Goal: Use online tool/utility: Utilize a website feature to perform a specific function

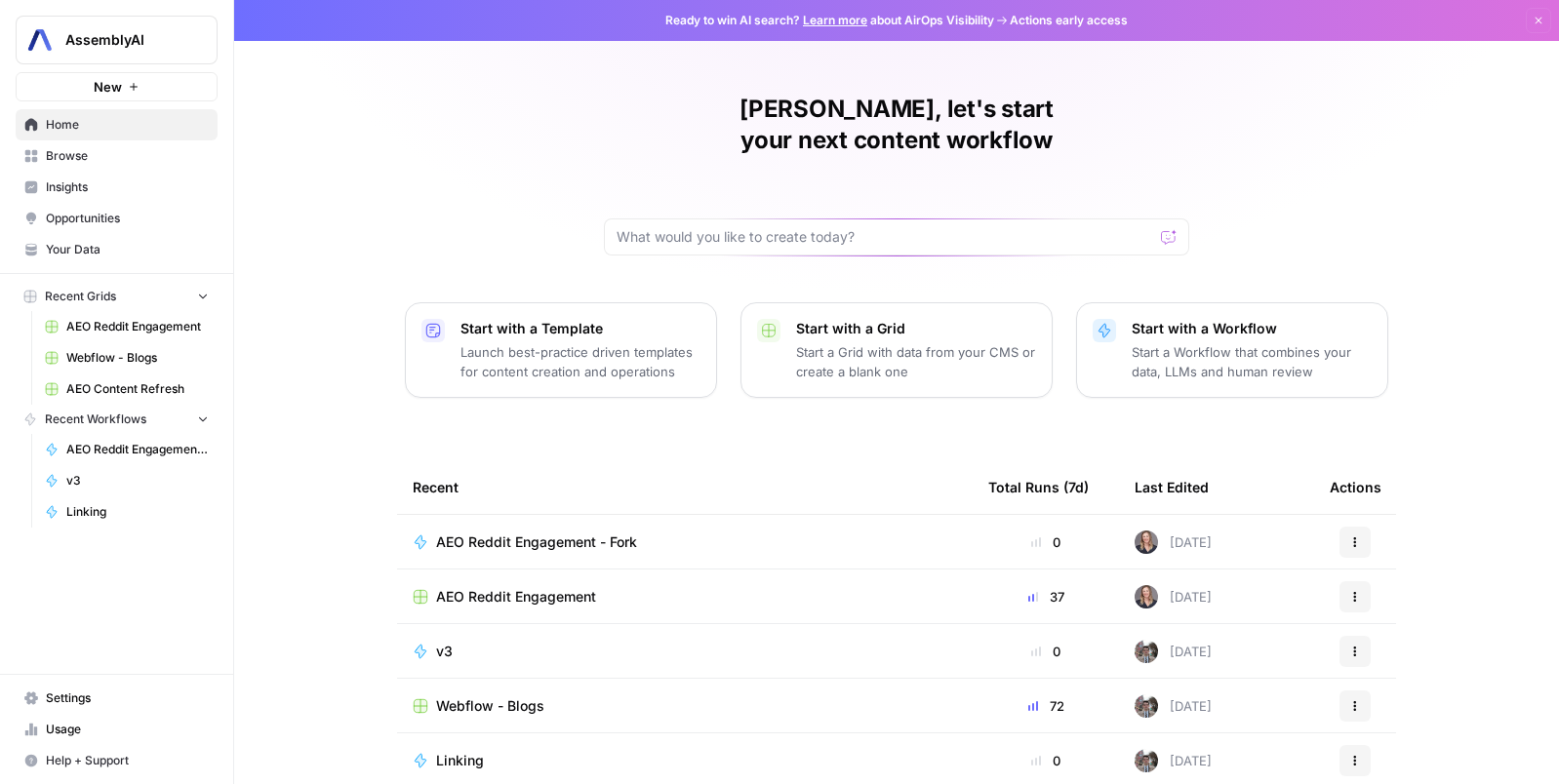
click at [75, 196] on link "Insights" at bounding box center [116, 188] width 201 height 31
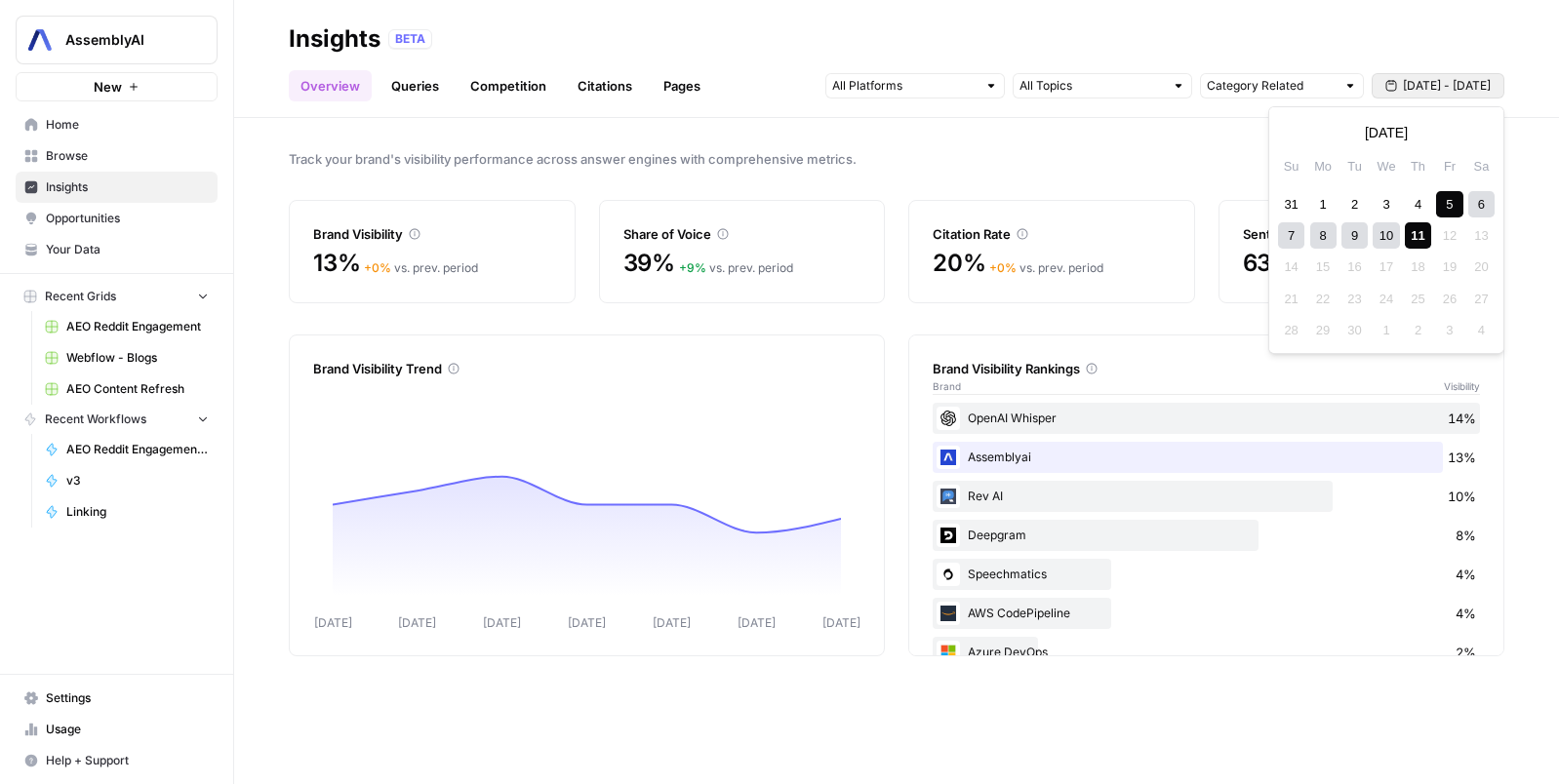
click at [1435, 89] on span "[DATE] - [DATE]" at bounding box center [1447, 86] width 88 height 18
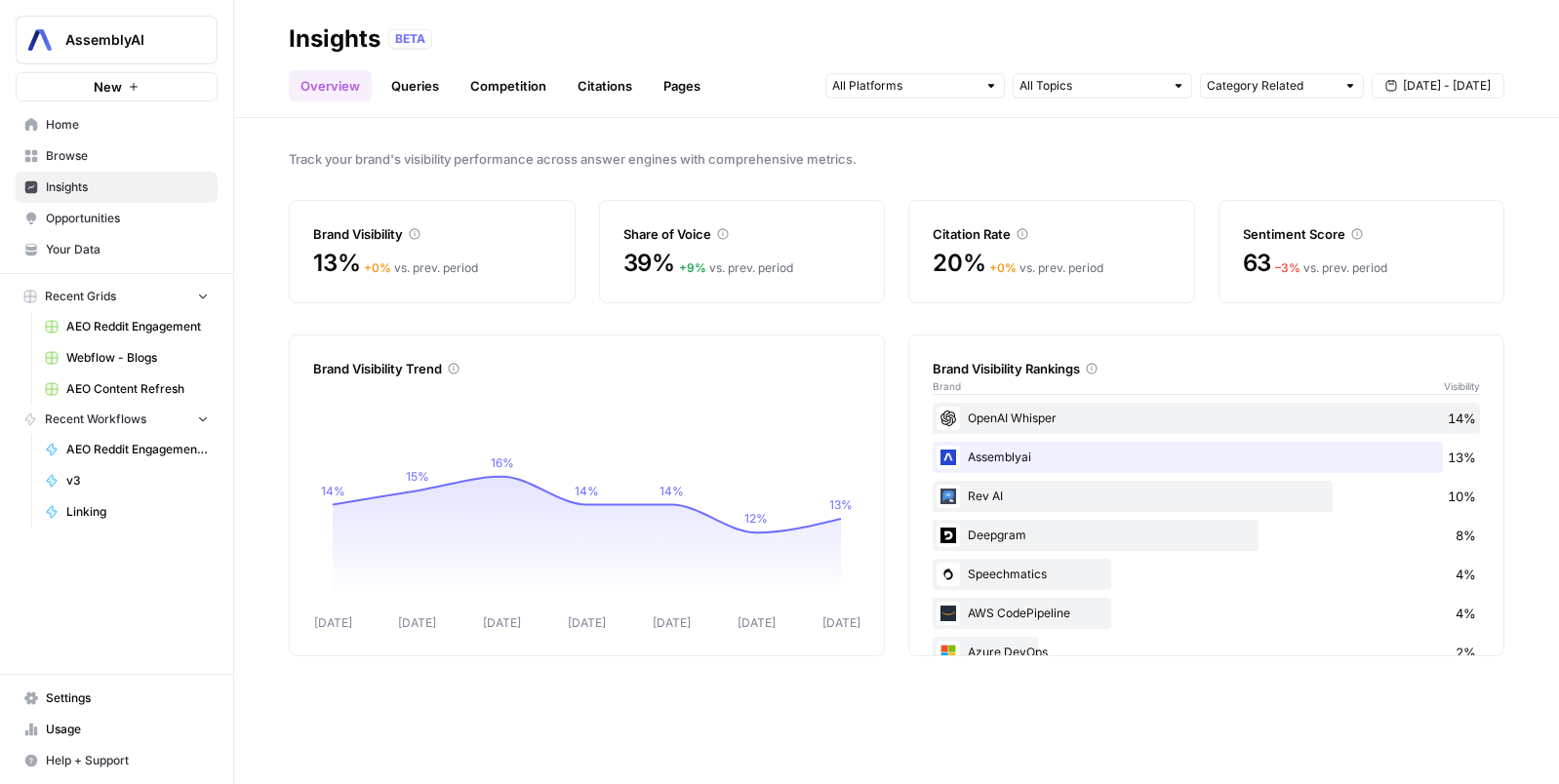
click at [1172, 181] on div "Track your brand's visibility performance across answer engines with comprehens…" at bounding box center [896, 451] width 1325 height 666
click at [1431, 89] on span "[DATE] - [DATE]" at bounding box center [1447, 86] width 88 height 18
click at [425, 99] on link "Queries" at bounding box center [415, 86] width 71 height 31
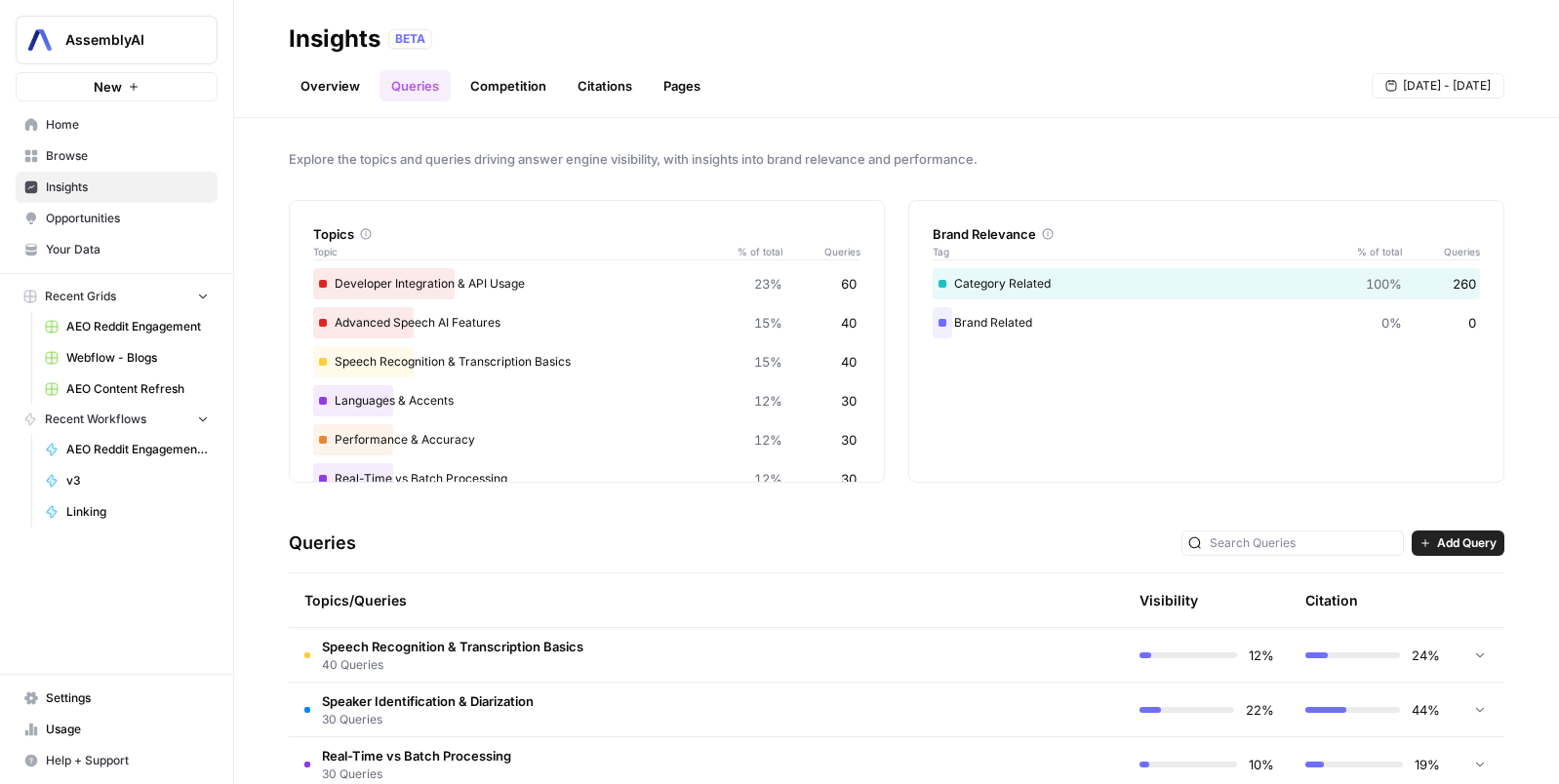
click at [518, 88] on link "Competition" at bounding box center [509, 86] width 100 height 31
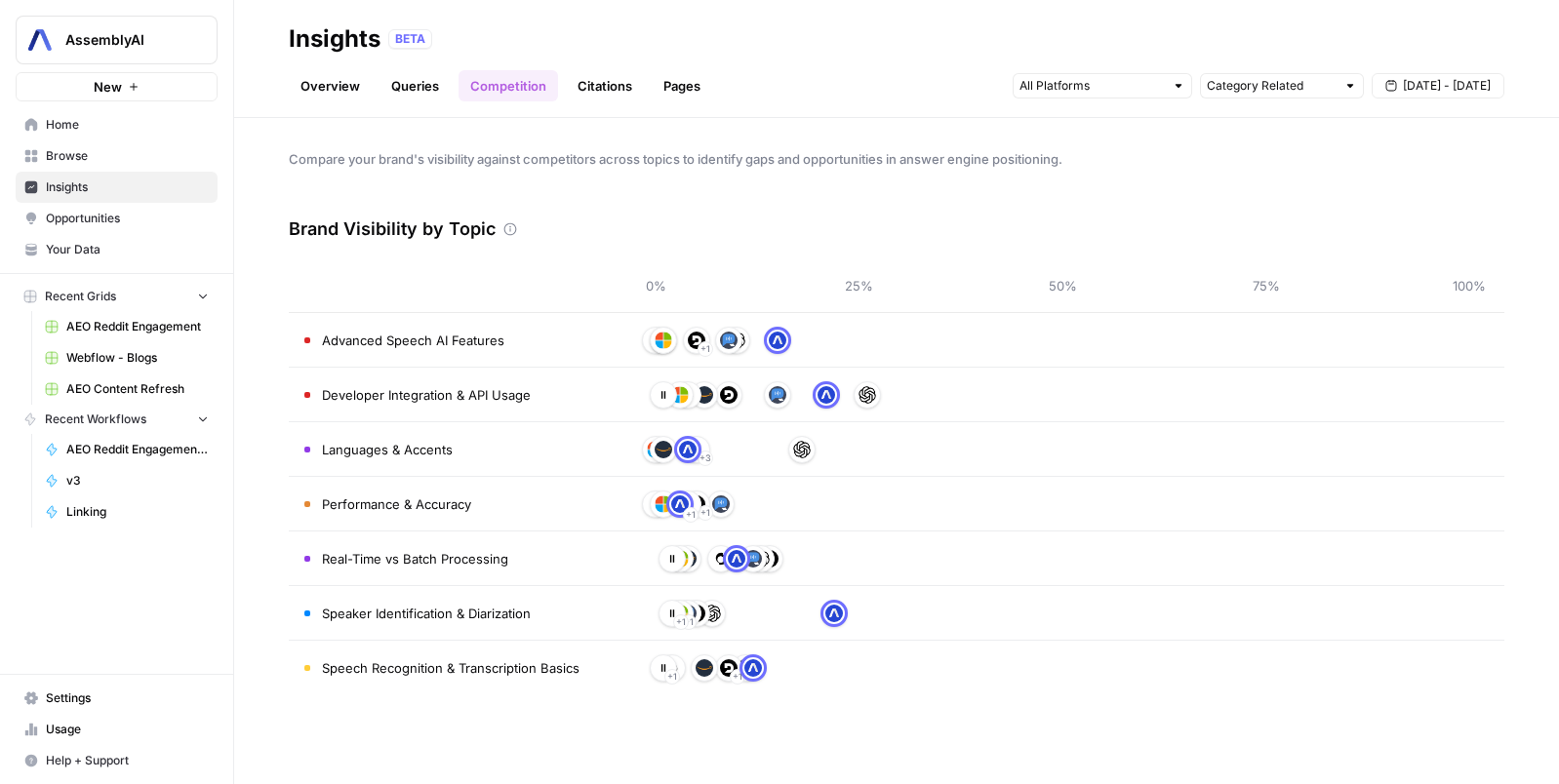
click at [398, 86] on link "Queries" at bounding box center [415, 86] width 71 height 31
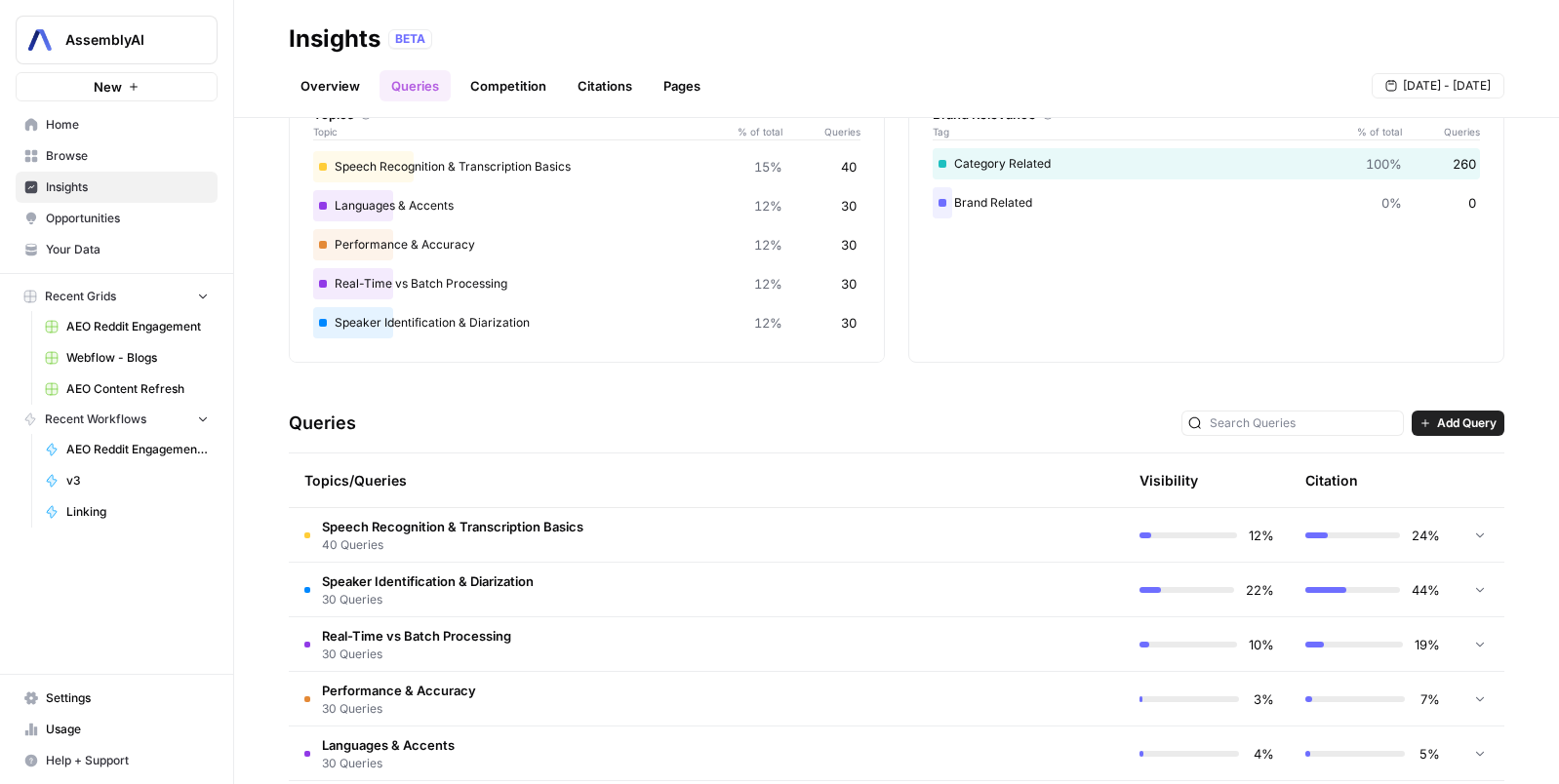
scroll to position [257, 0]
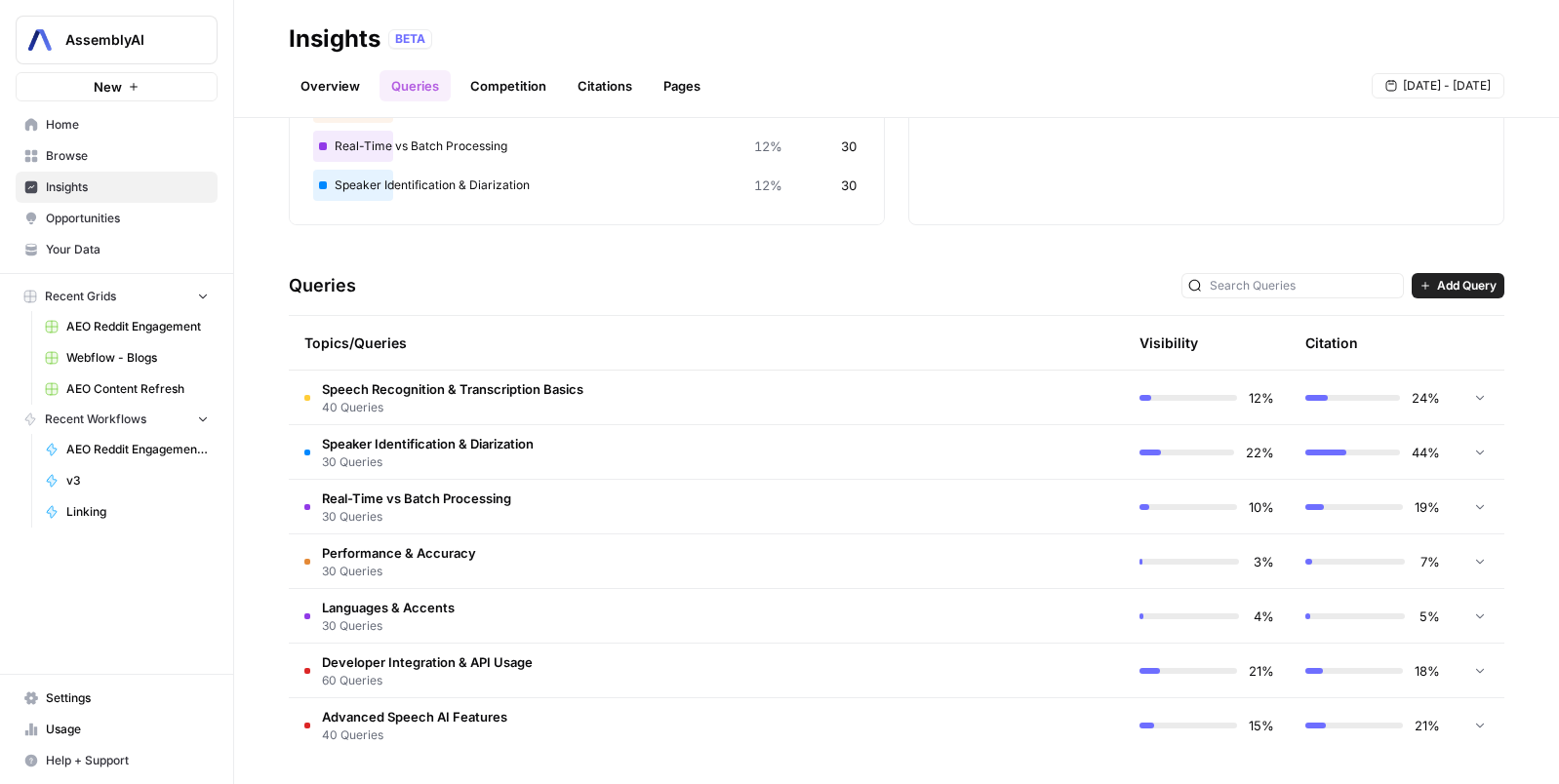
click at [450, 719] on span "Advanced Speech AI Features" at bounding box center [415, 717] width 186 height 20
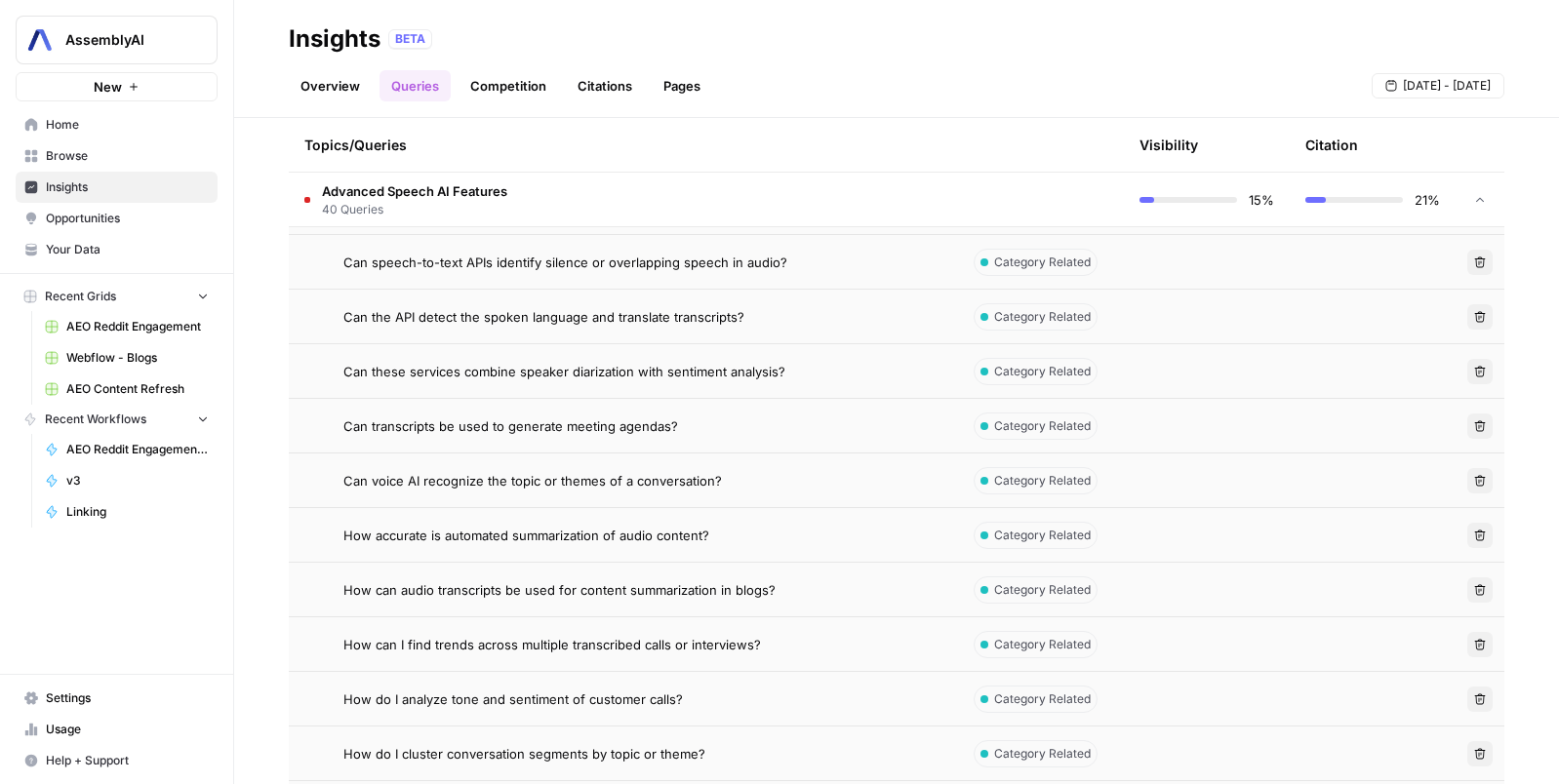
scroll to position [1599, 0]
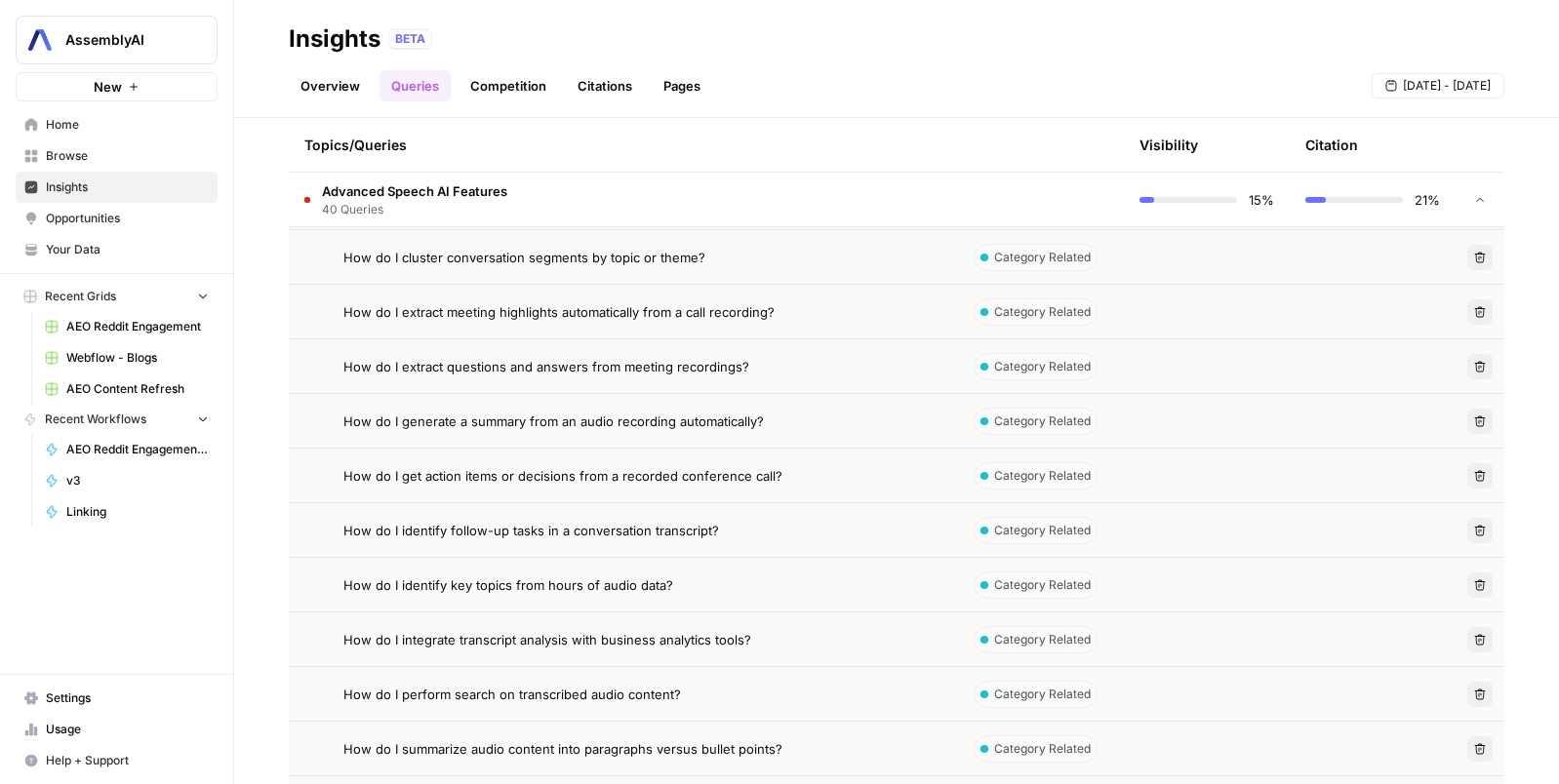
click at [758, 415] on div "How do I generate a summary from an audio recording automatically?" at bounding box center [643, 421] width 599 height 20
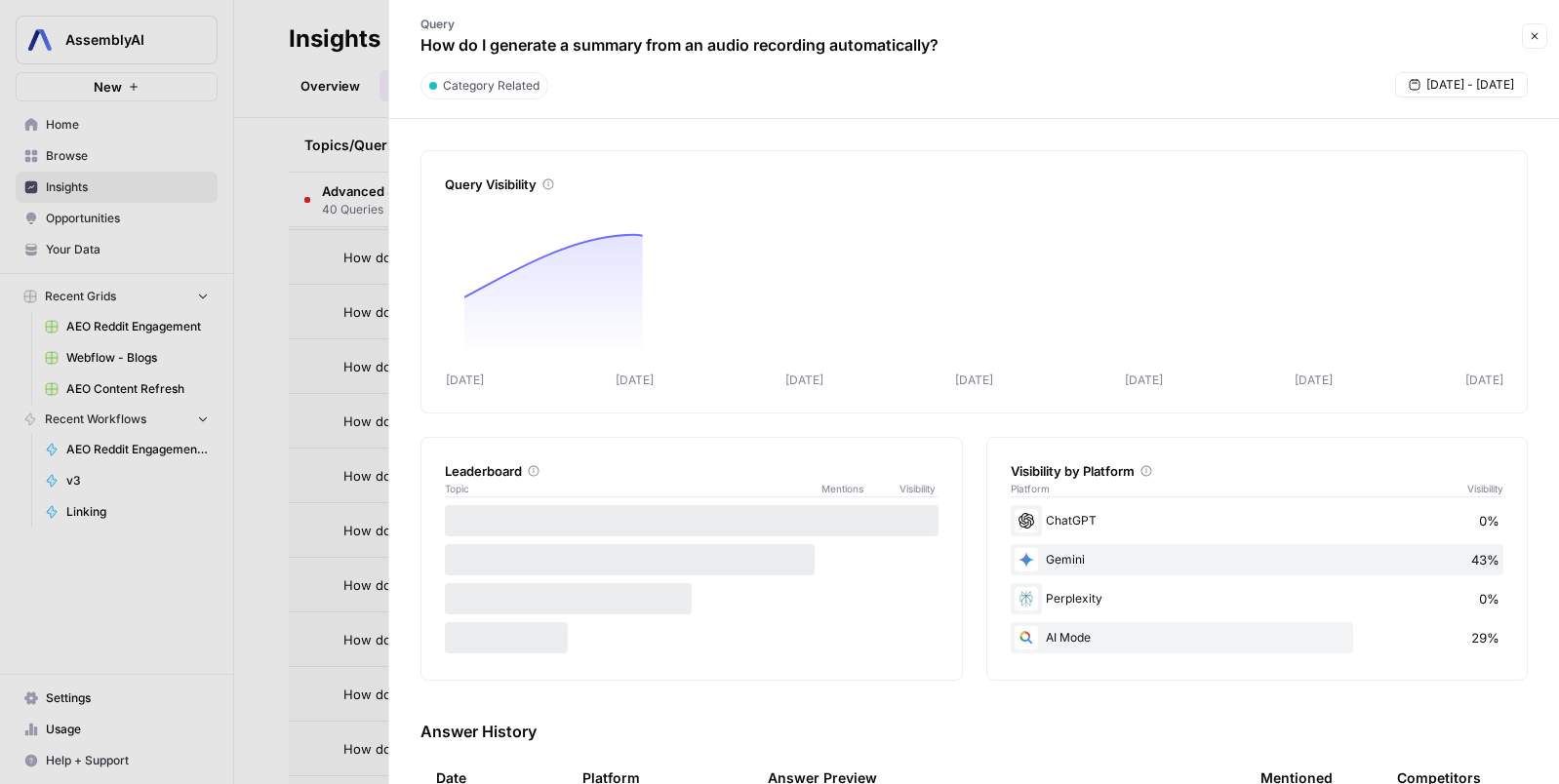
click at [268, 441] on div at bounding box center [780, 392] width 1559 height 784
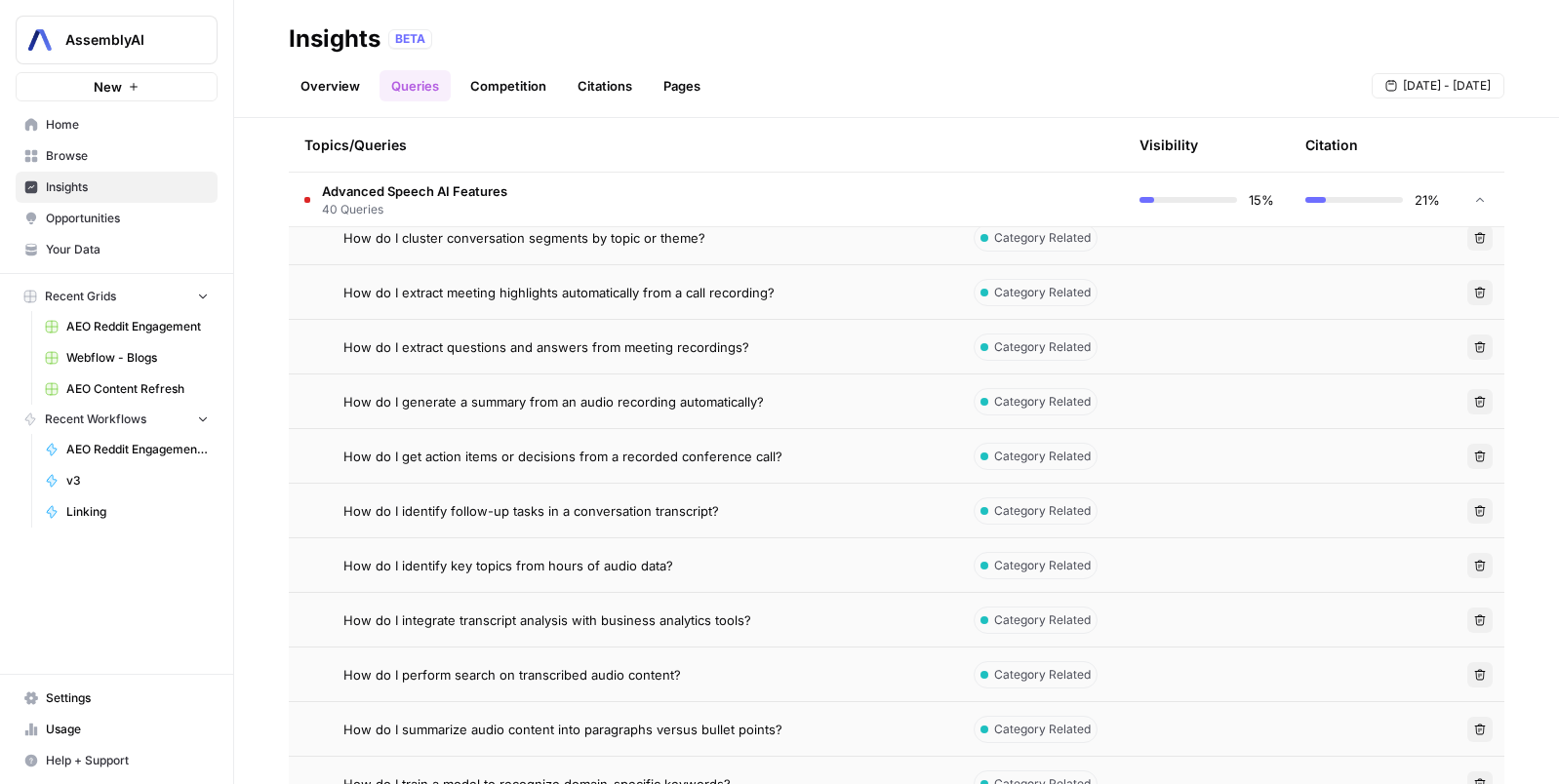
scroll to position [1622, 0]
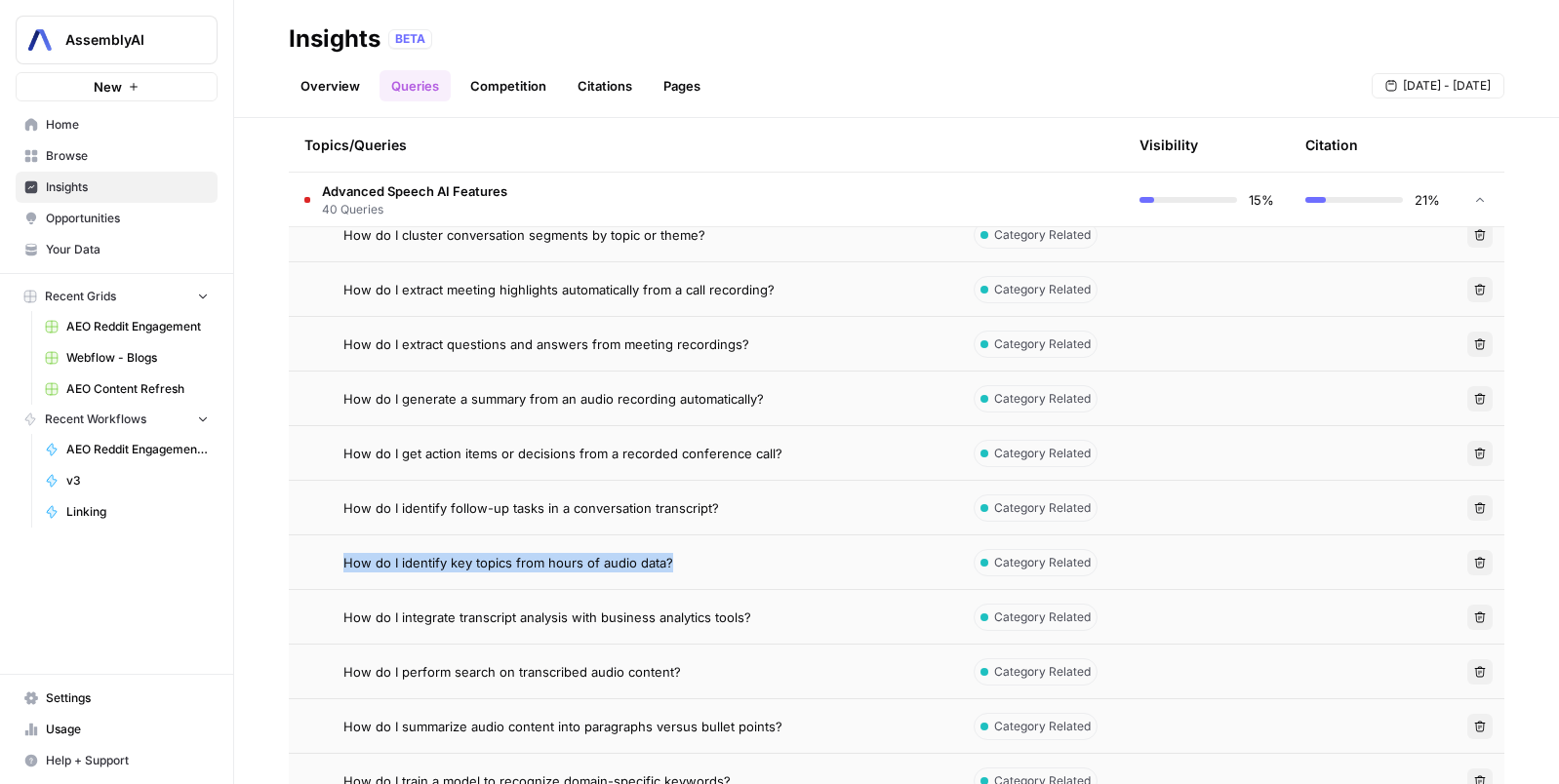
drag, startPoint x: 684, startPoint y: 569, endPoint x: 344, endPoint y: 569, distance: 340.0
click at [344, 569] on div "How do I identify key topics from hours of audio data?" at bounding box center [643, 563] width 599 height 20
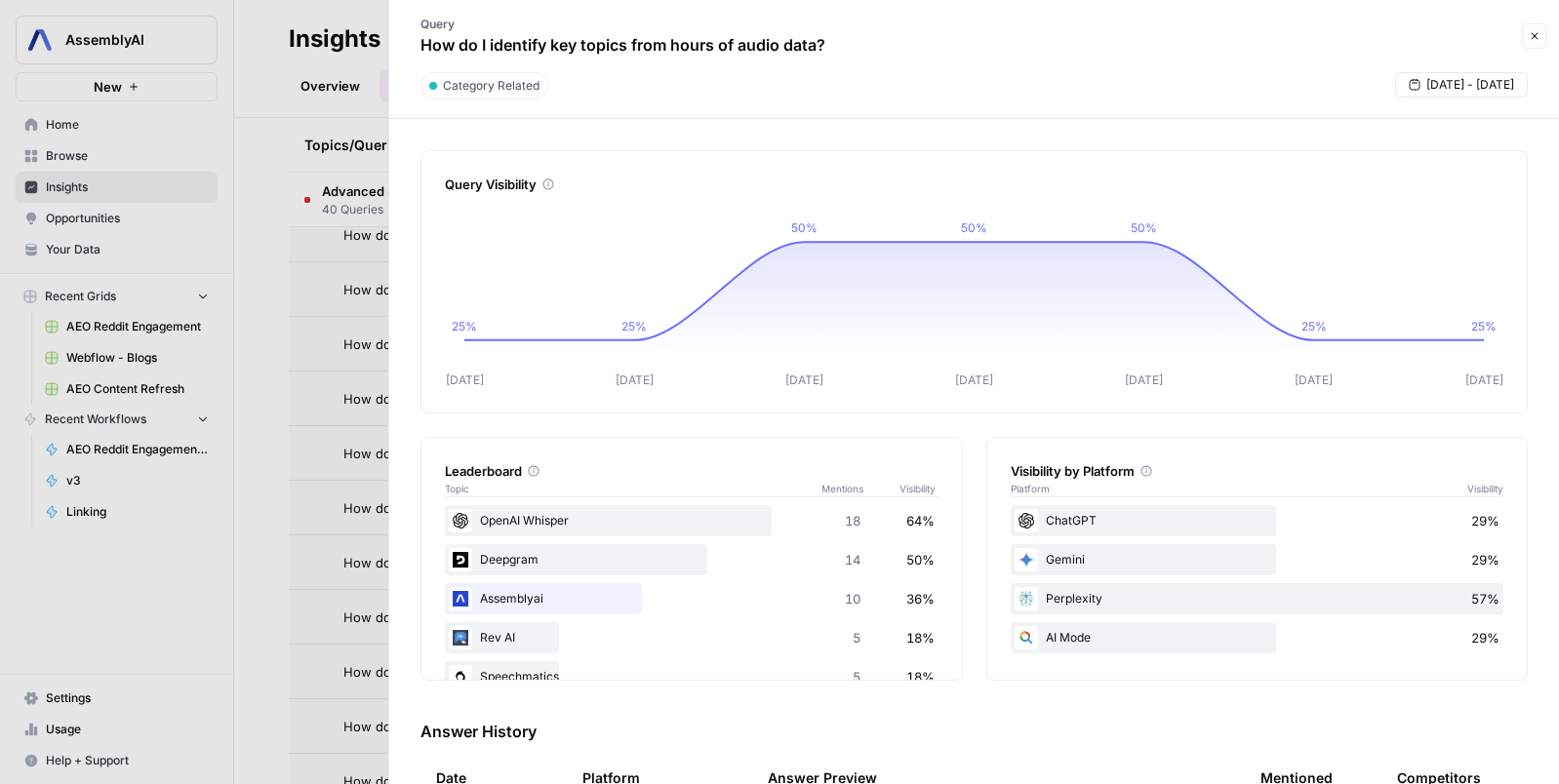
click at [321, 527] on div at bounding box center [780, 392] width 1559 height 784
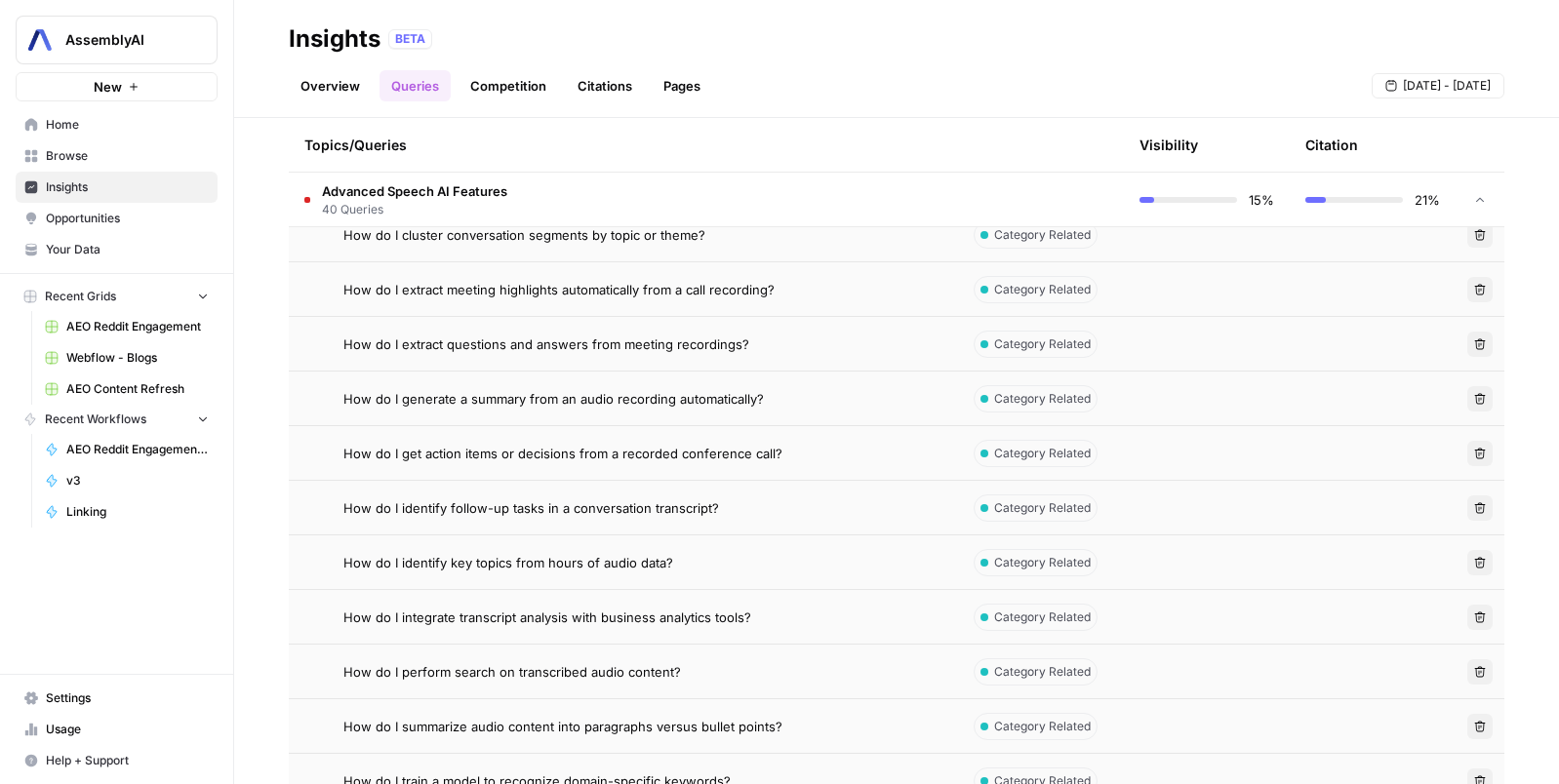
click at [453, 672] on span "How do I perform search on transcribed audio content?" at bounding box center [512, 672] width 337 height 20
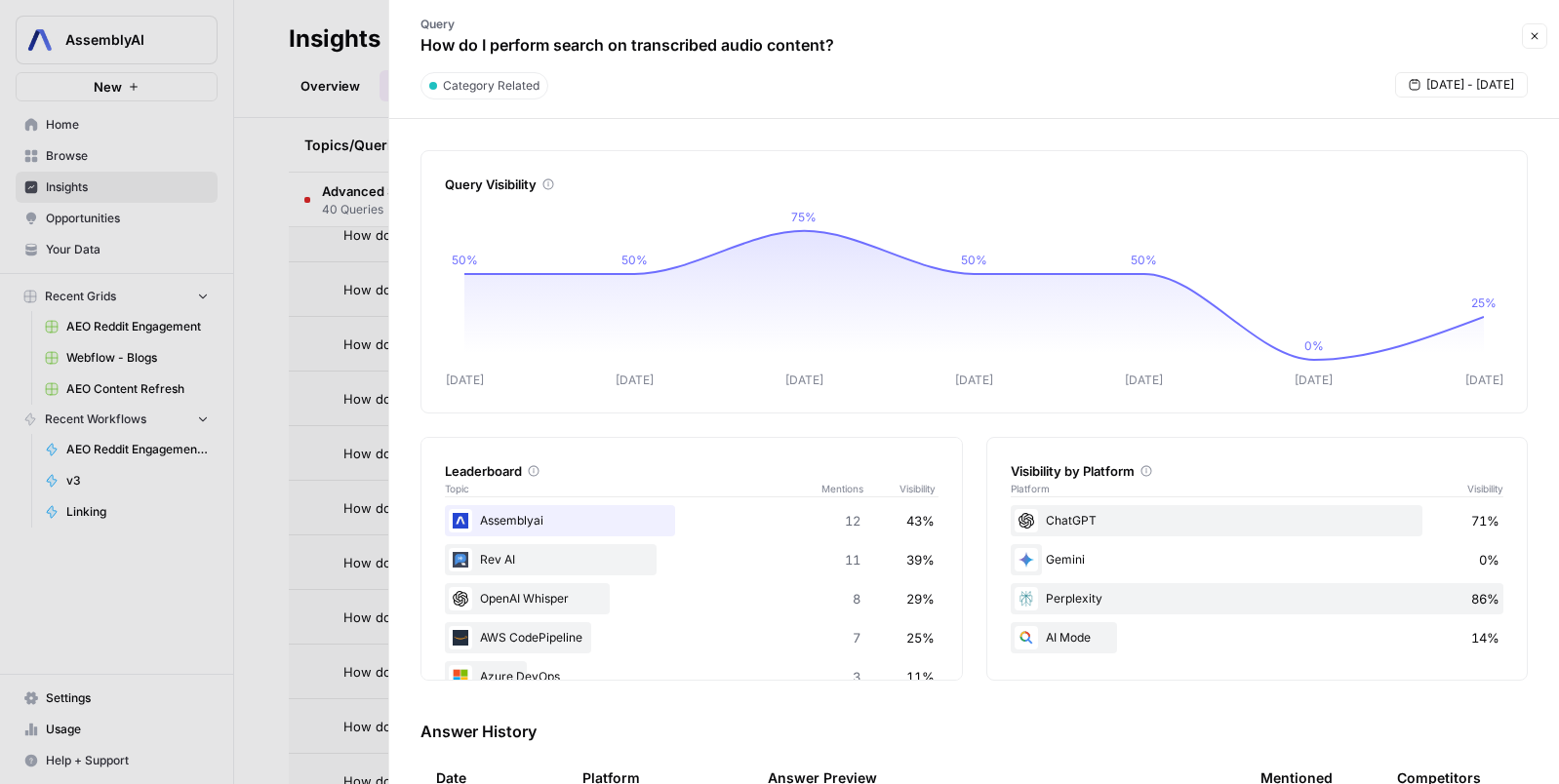
click at [280, 588] on div at bounding box center [780, 392] width 1559 height 784
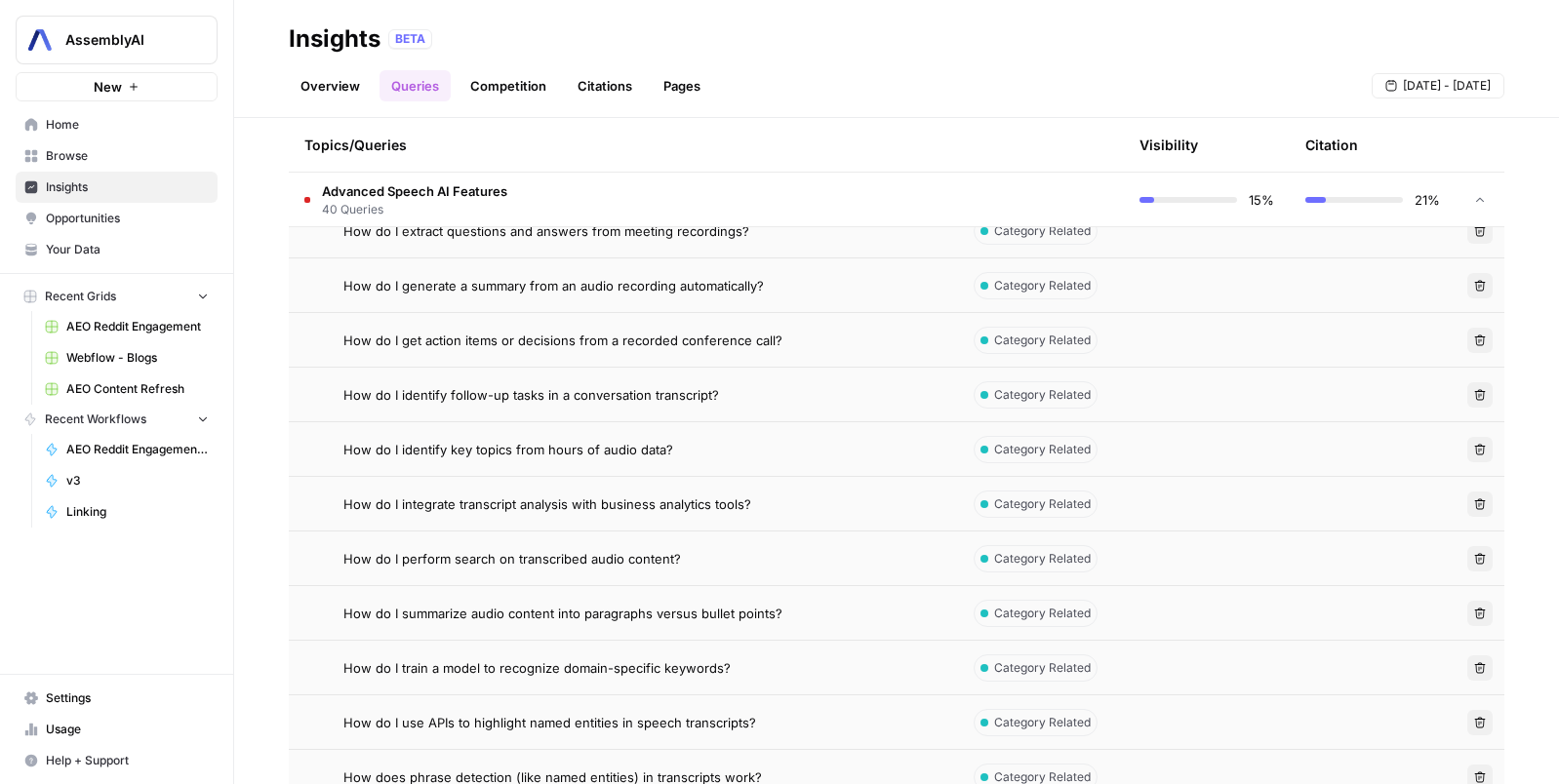
scroll to position [1887, 0]
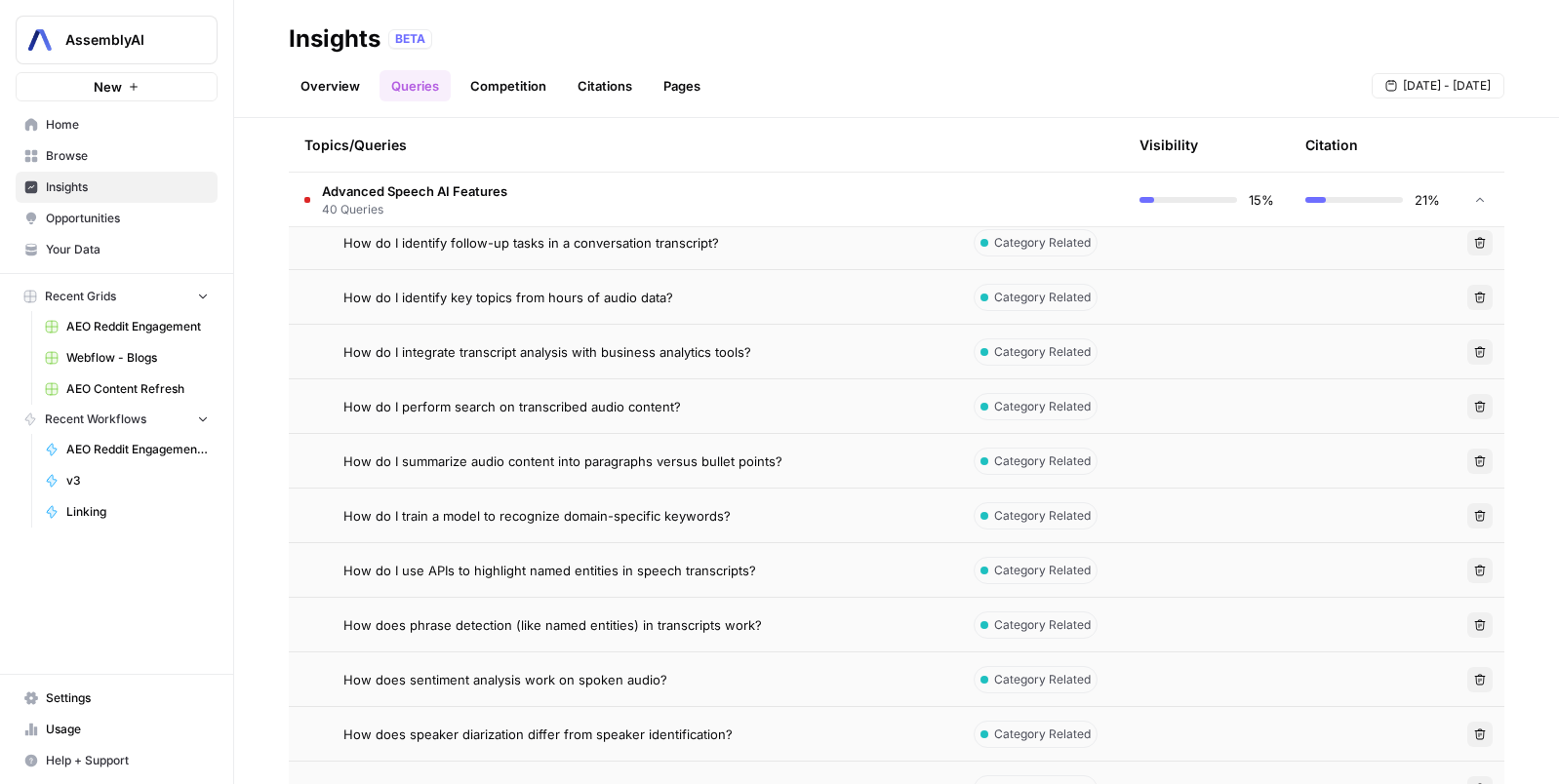
click at [493, 574] on span "How do I use APIs to highlight named entities in speech transcripts?" at bounding box center [550, 571] width 413 height 20
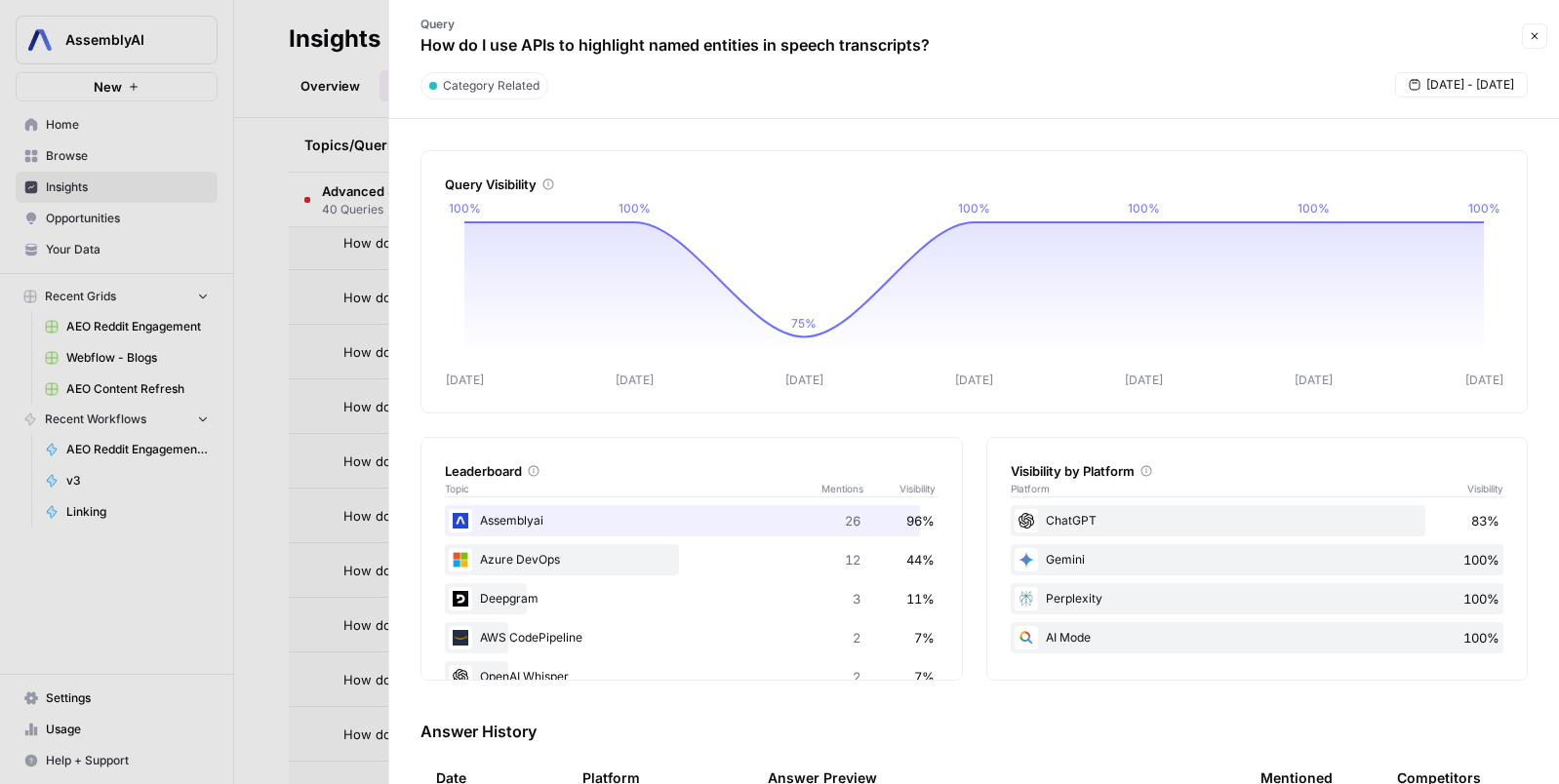
click at [297, 624] on div at bounding box center [780, 392] width 1559 height 784
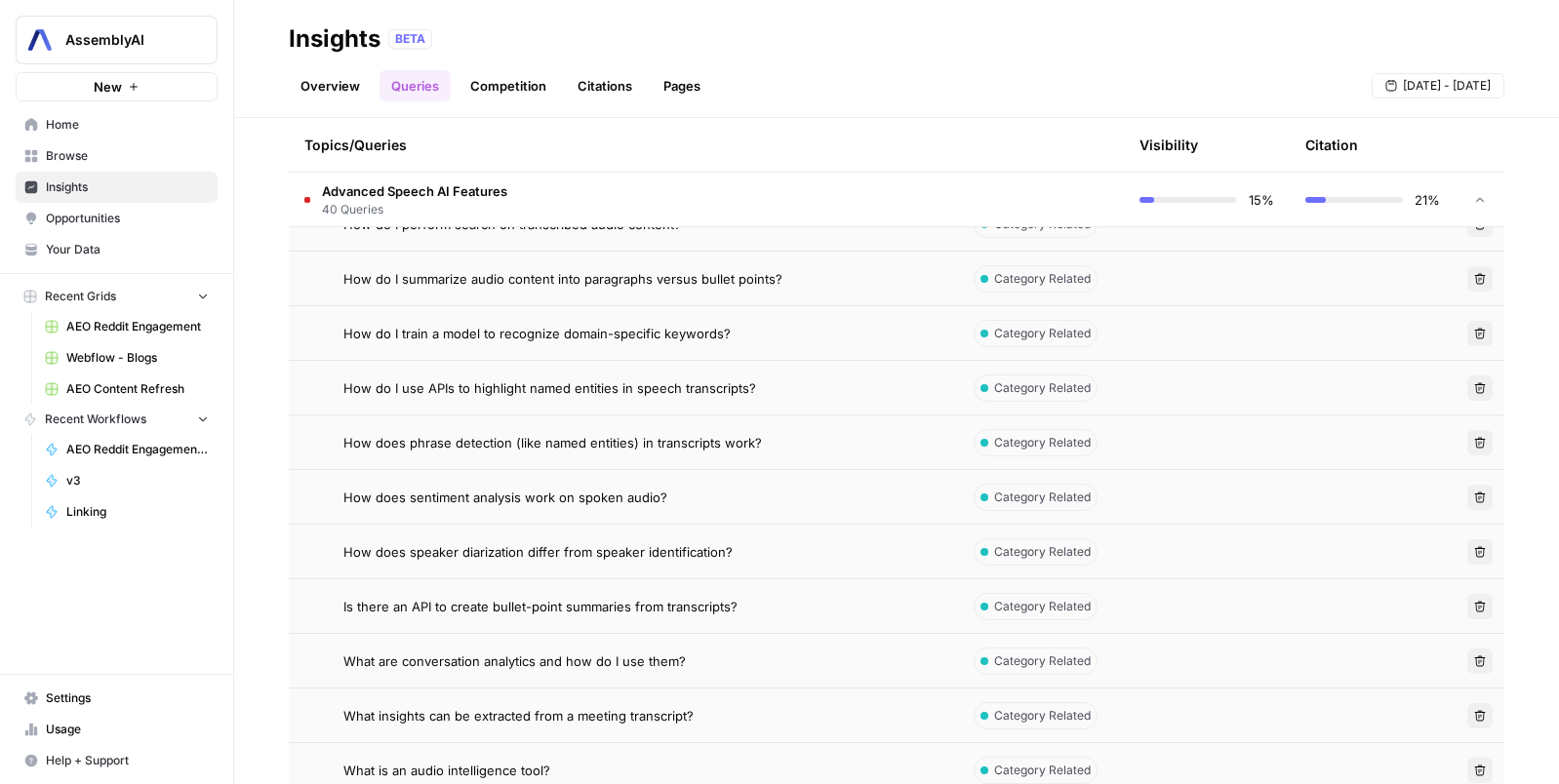
scroll to position [2190, 0]
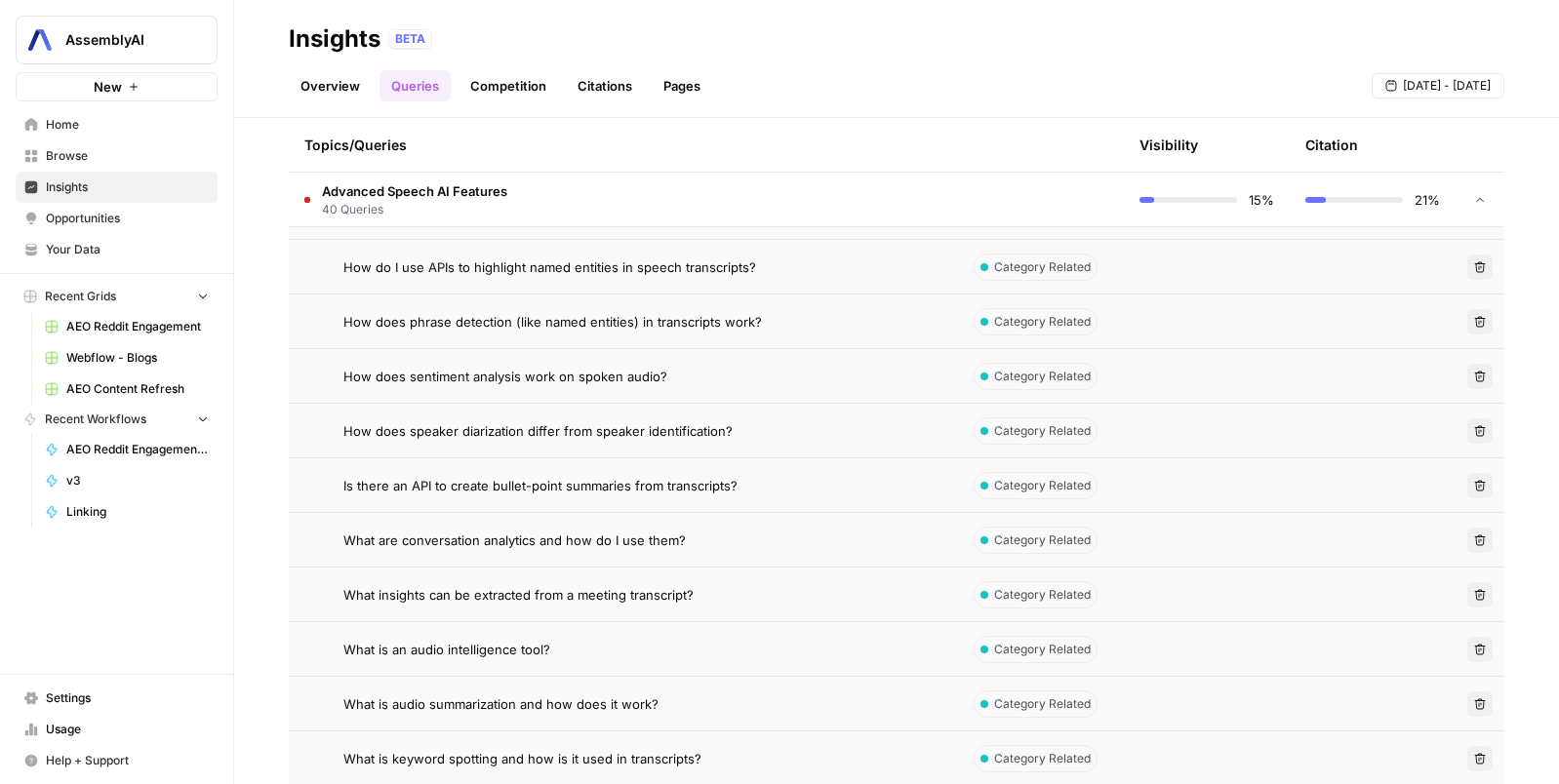
click at [475, 542] on span "What are conversation analytics and how do I use them?" at bounding box center [514, 541] width 342 height 20
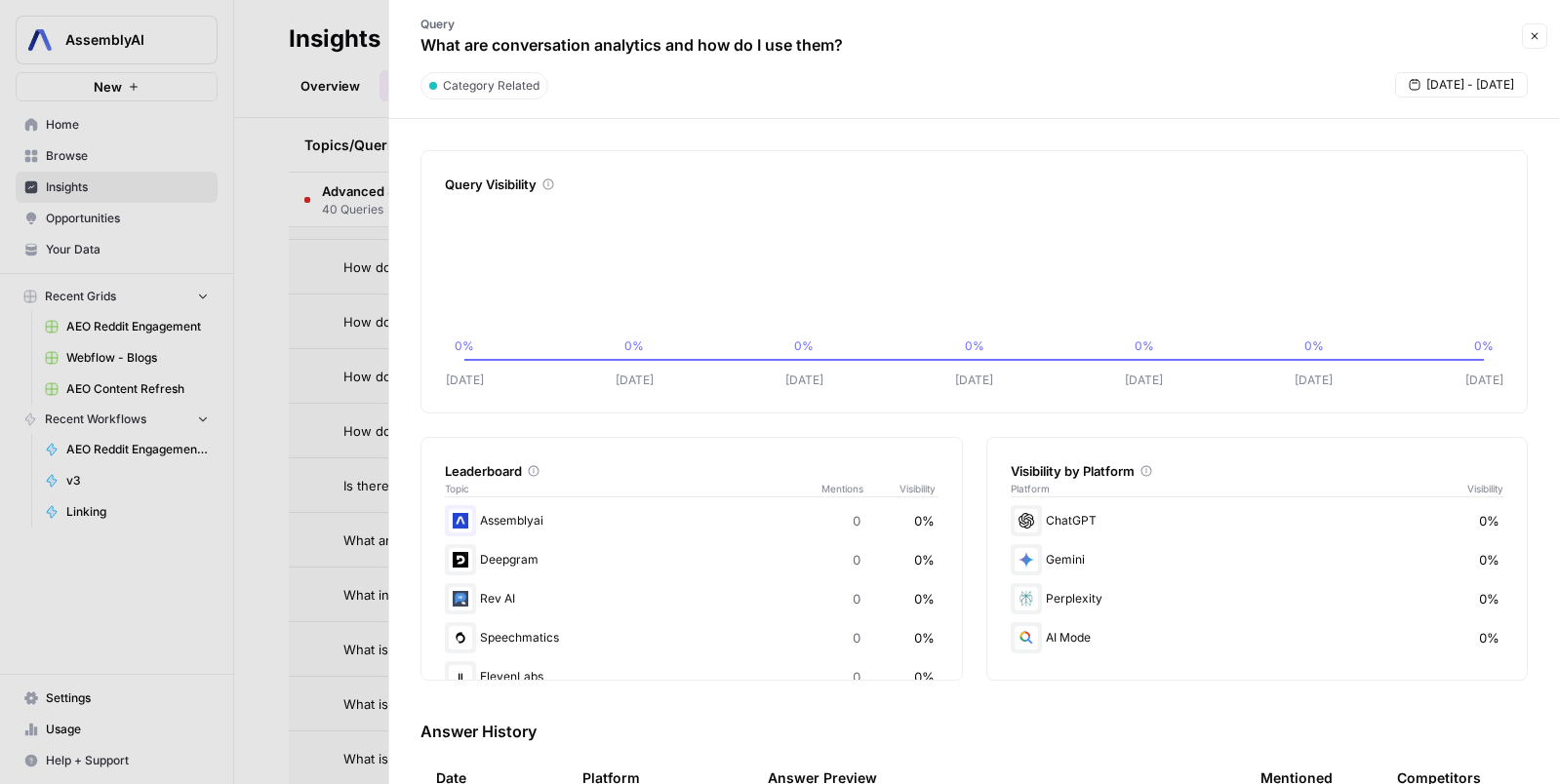
click at [309, 607] on div at bounding box center [780, 392] width 1559 height 784
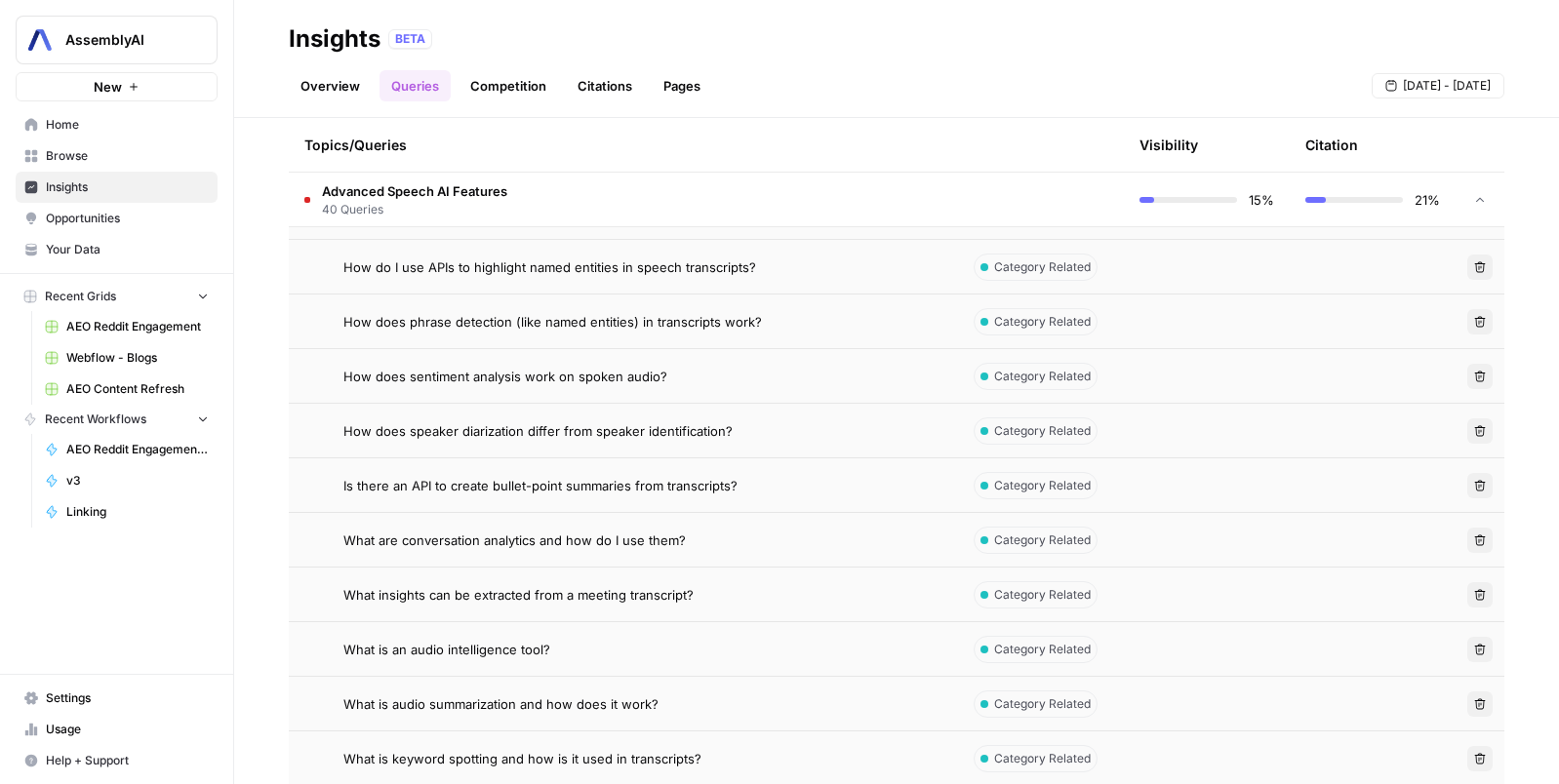
scroll to position [2442, 0]
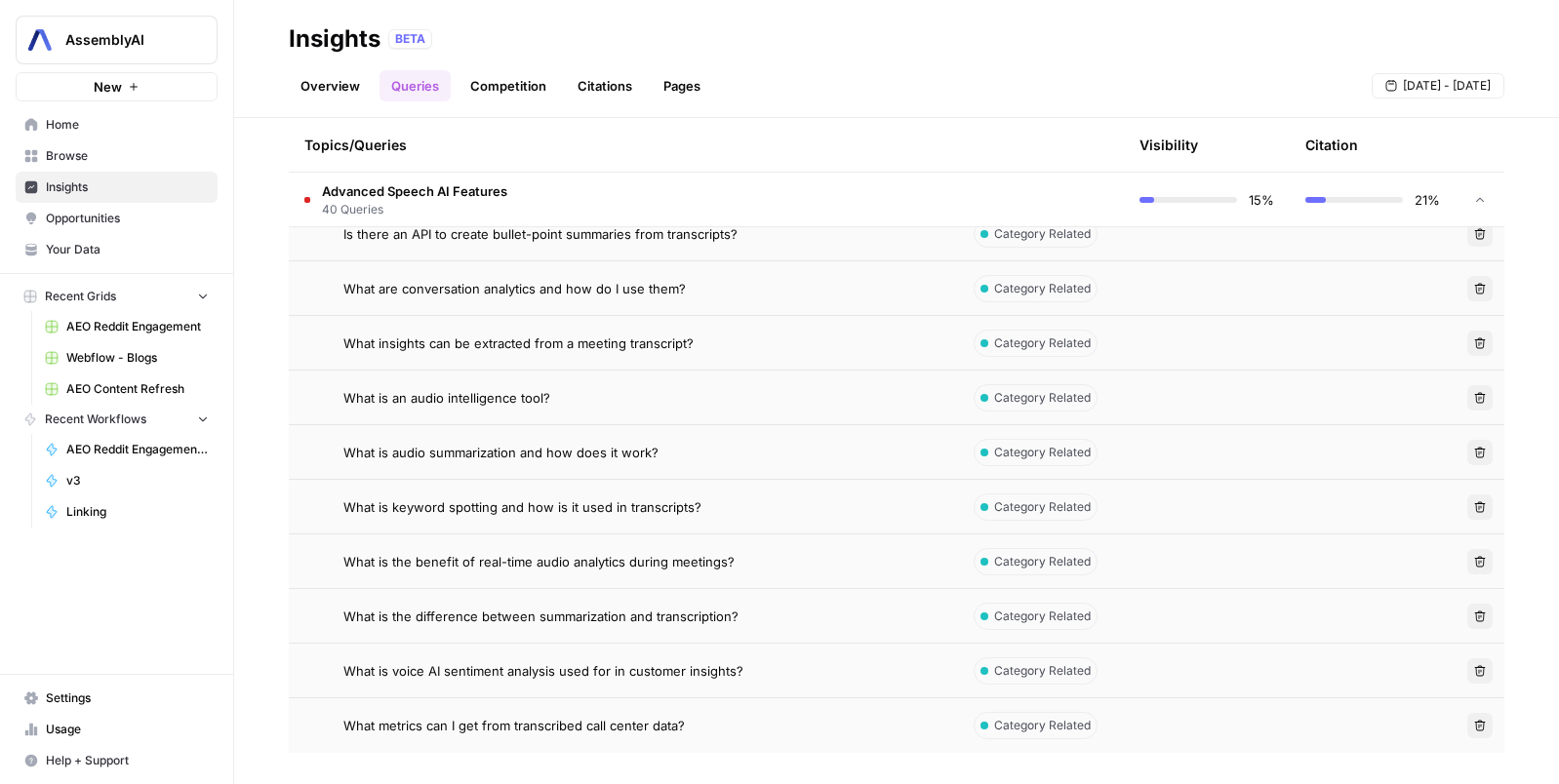
click at [489, 560] on span "What is the benefit of real-time audio analytics during meetings?" at bounding box center [539, 562] width 391 height 20
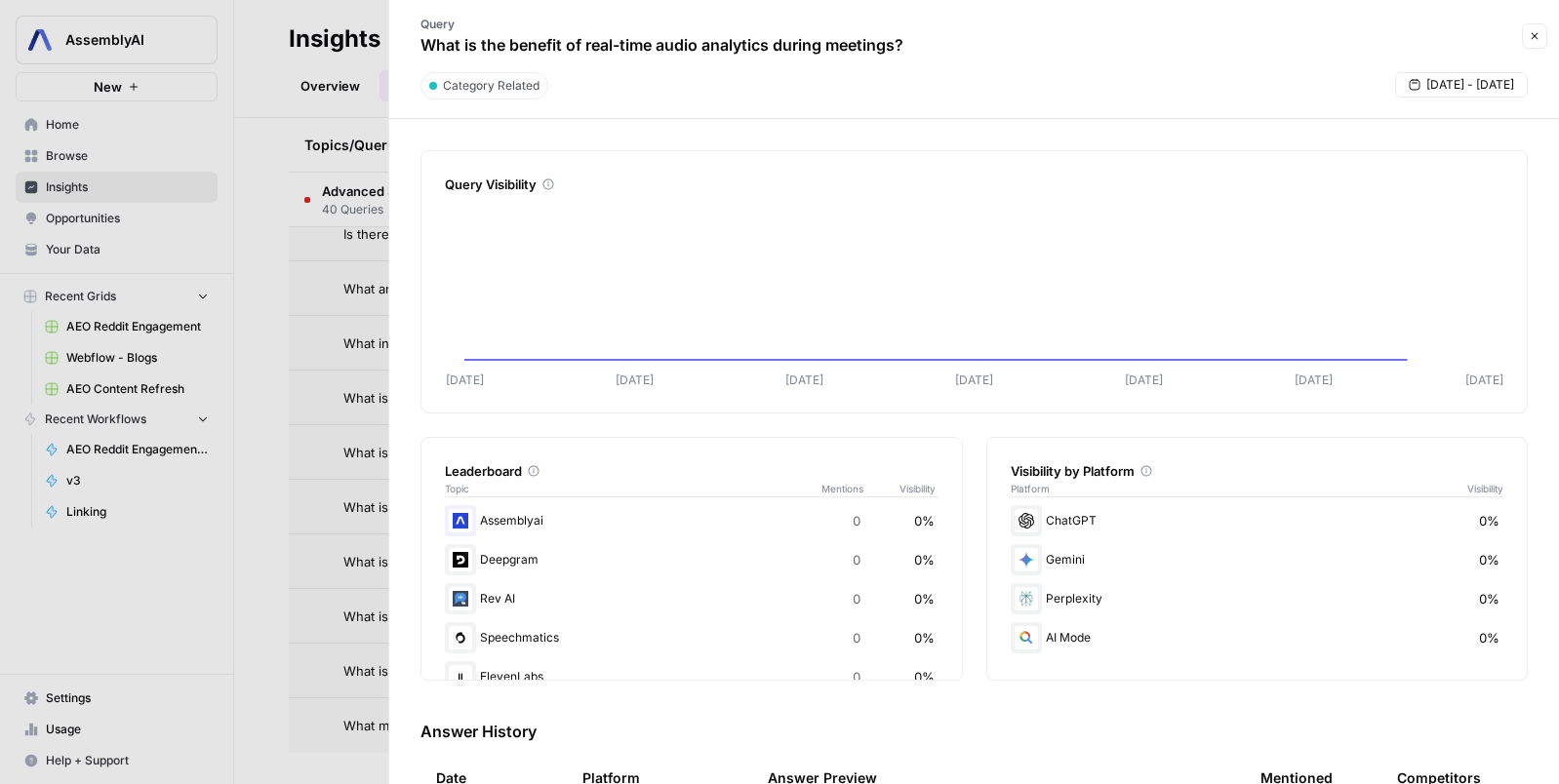
click at [321, 598] on div at bounding box center [780, 392] width 1559 height 784
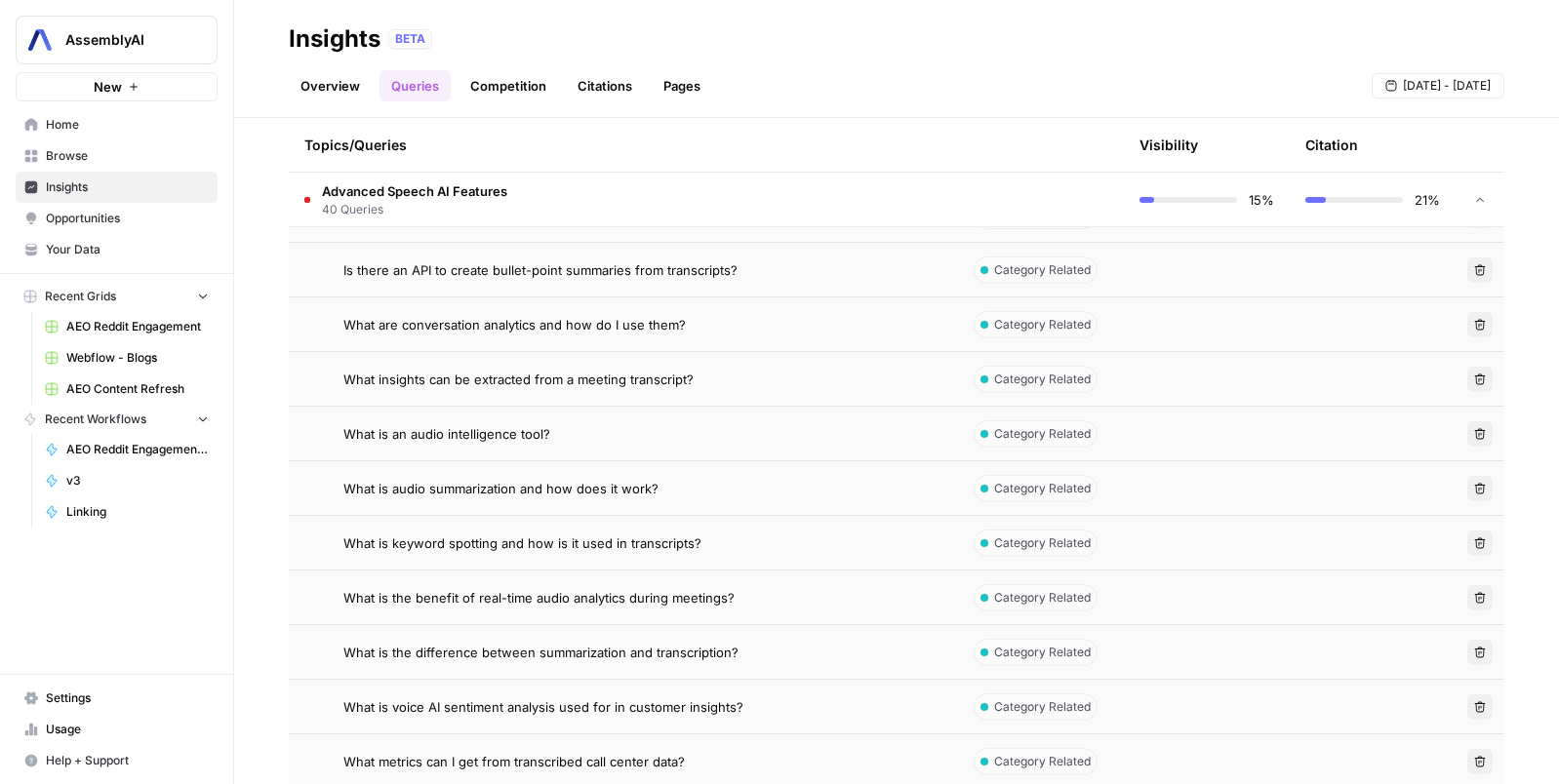
scroll to position [2442, 0]
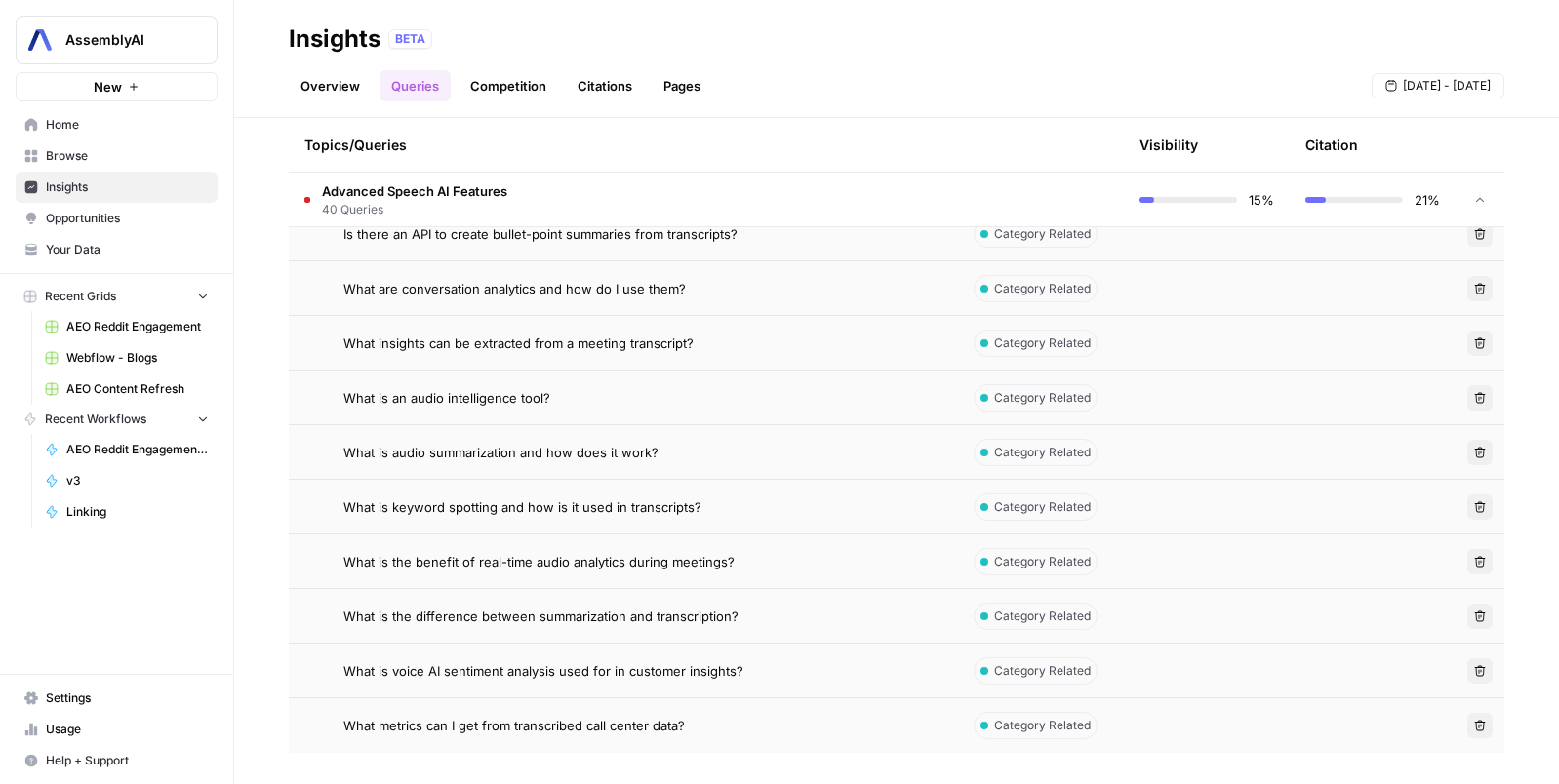
click at [557, 725] on span "What metrics can I get from transcribed call center data?" at bounding box center [513, 725] width 341 height 20
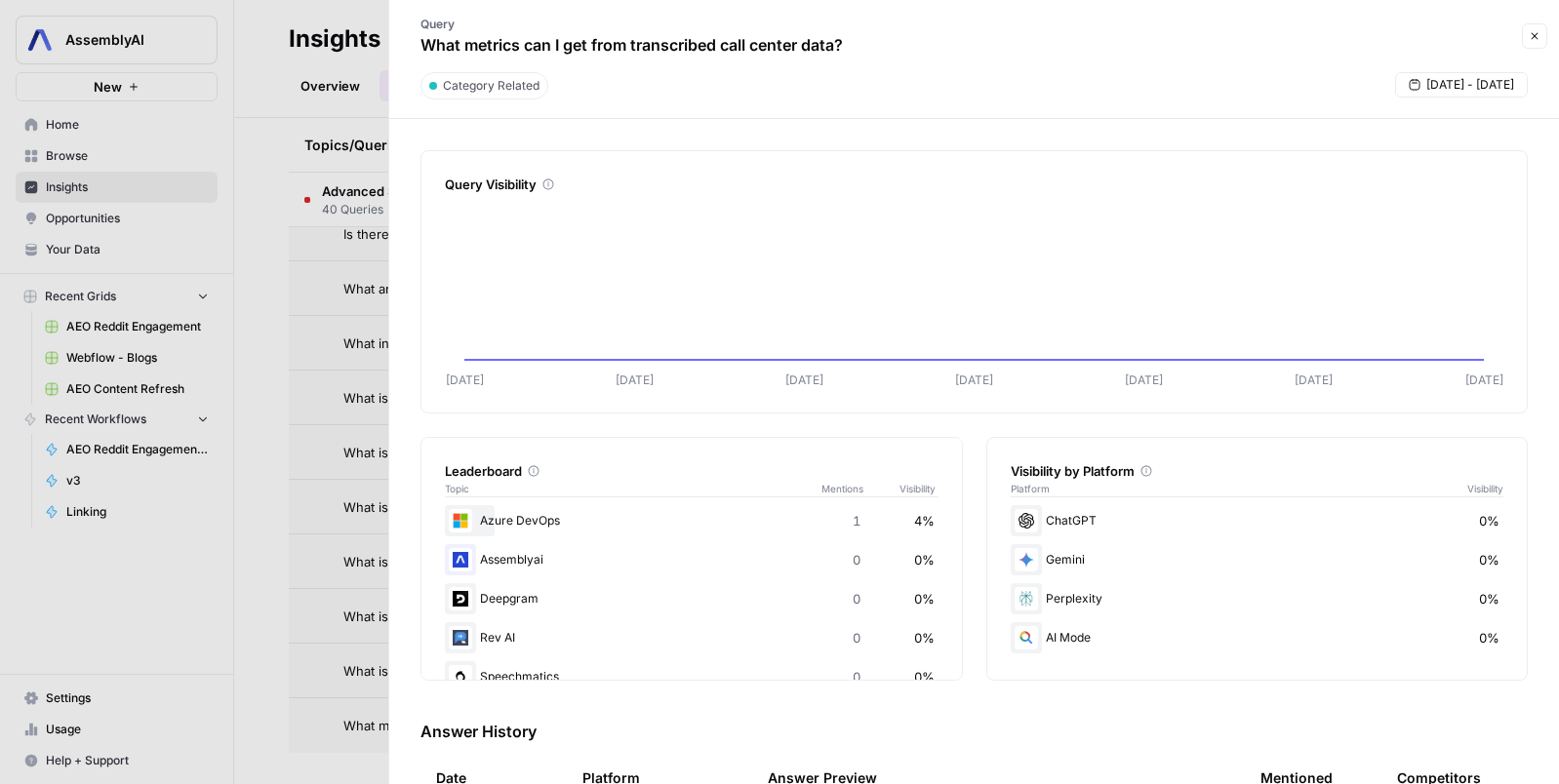
click at [337, 608] on div at bounding box center [780, 392] width 1559 height 784
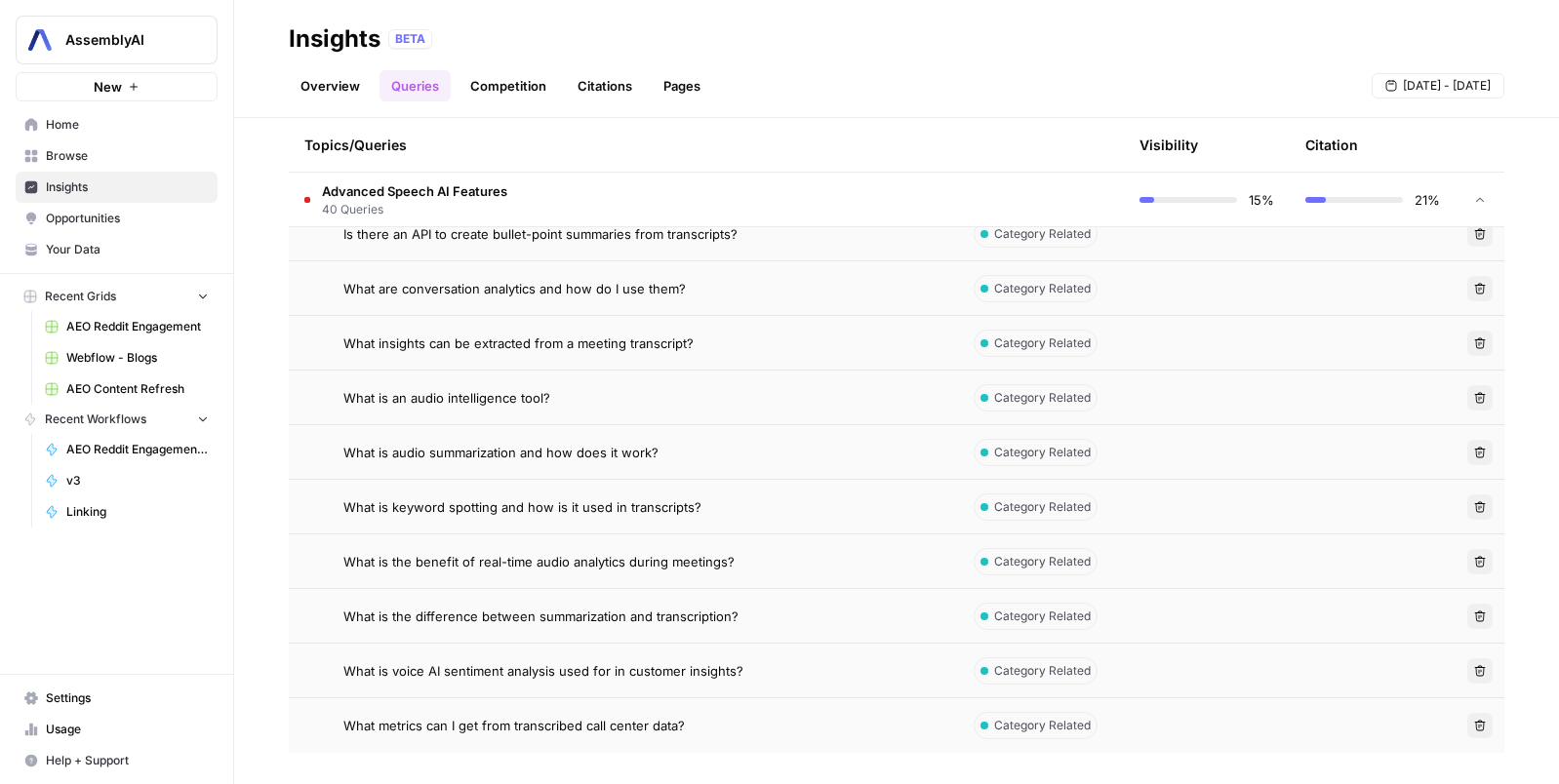
scroll to position [2037, 0]
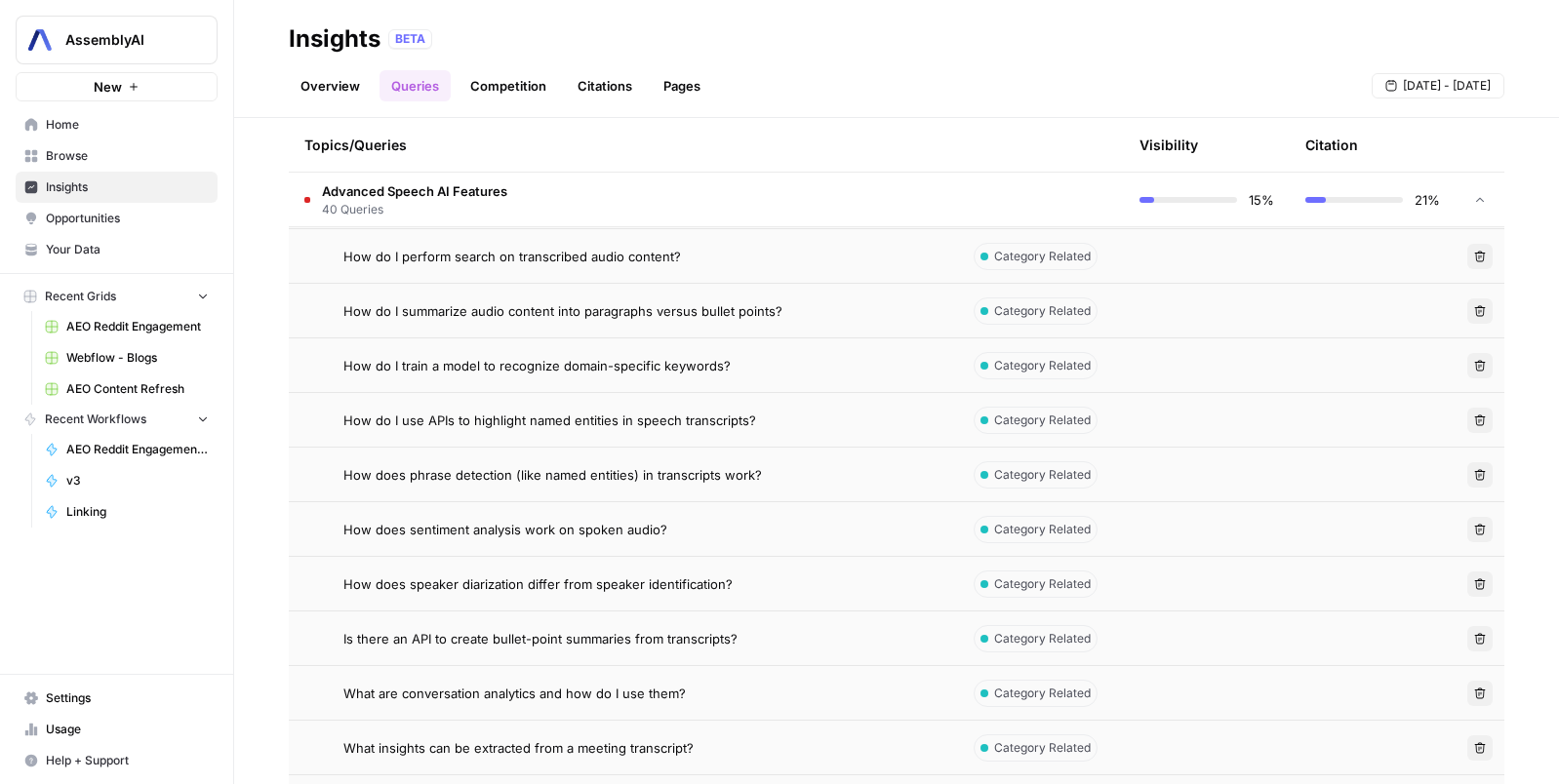
click at [479, 477] on span "How does phrase detection (like named entities) in transcripts work?" at bounding box center [553, 475] width 419 height 20
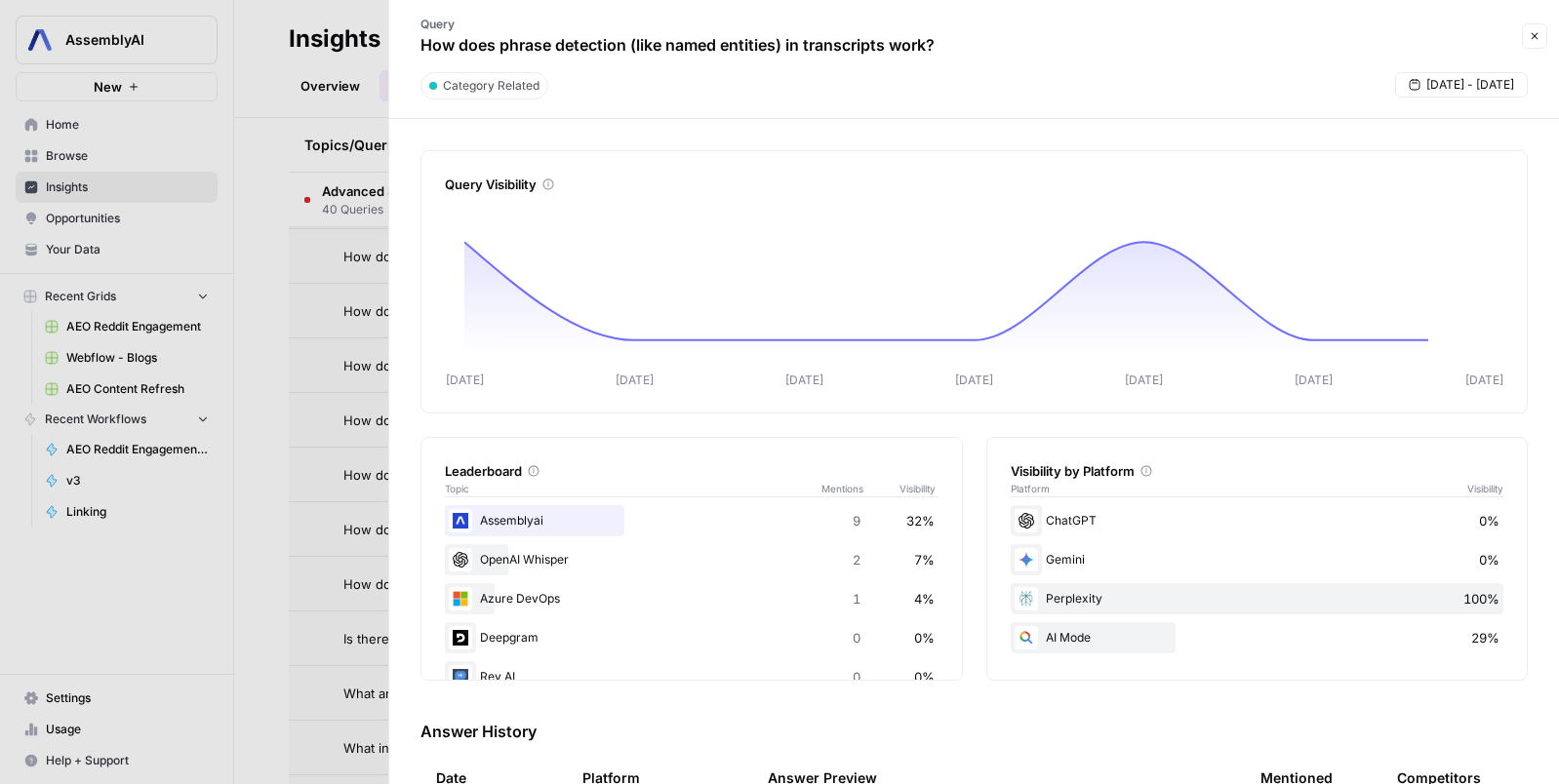
click at [289, 501] on div at bounding box center [780, 392] width 1559 height 784
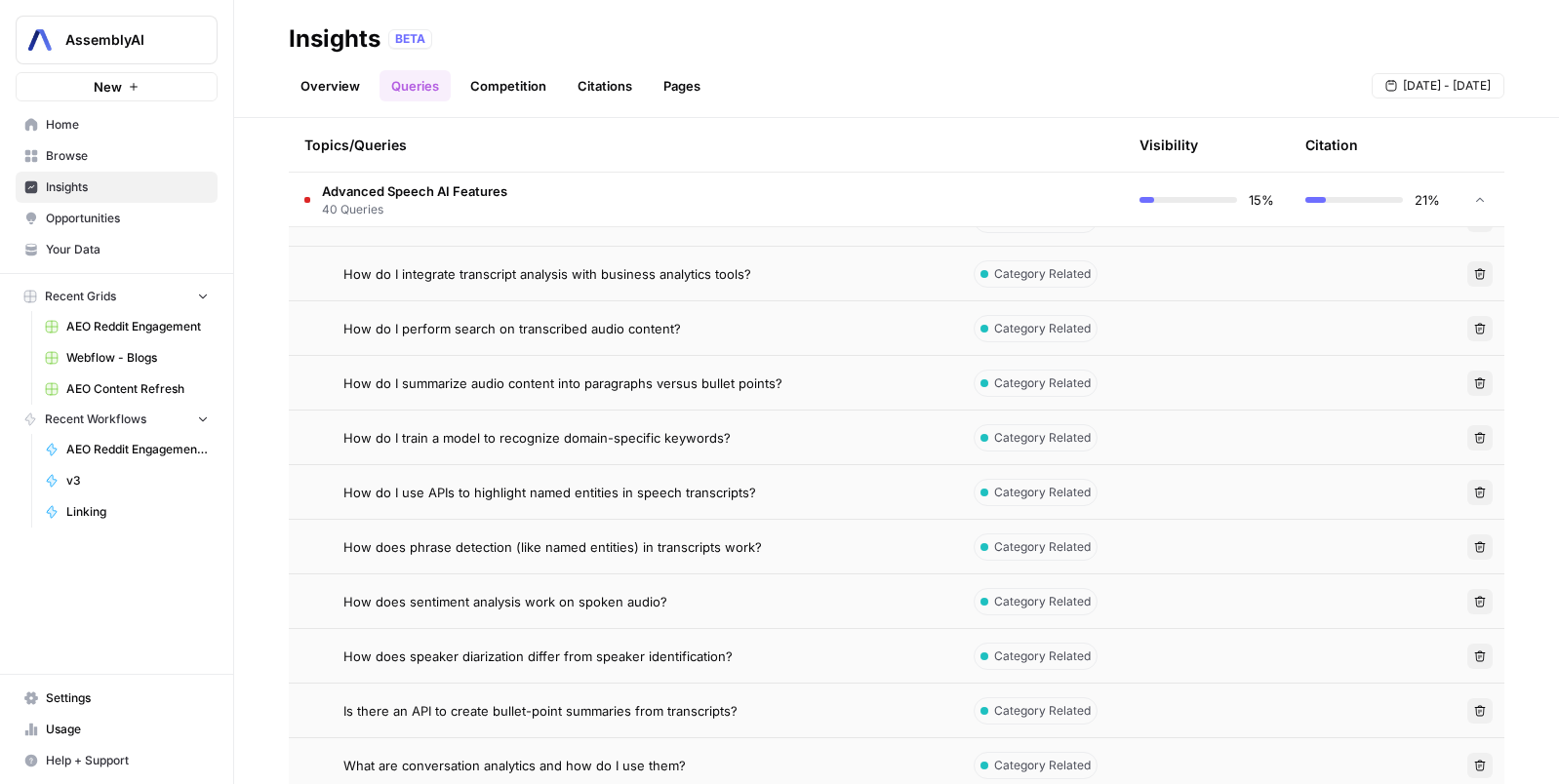
scroll to position [1859, 0]
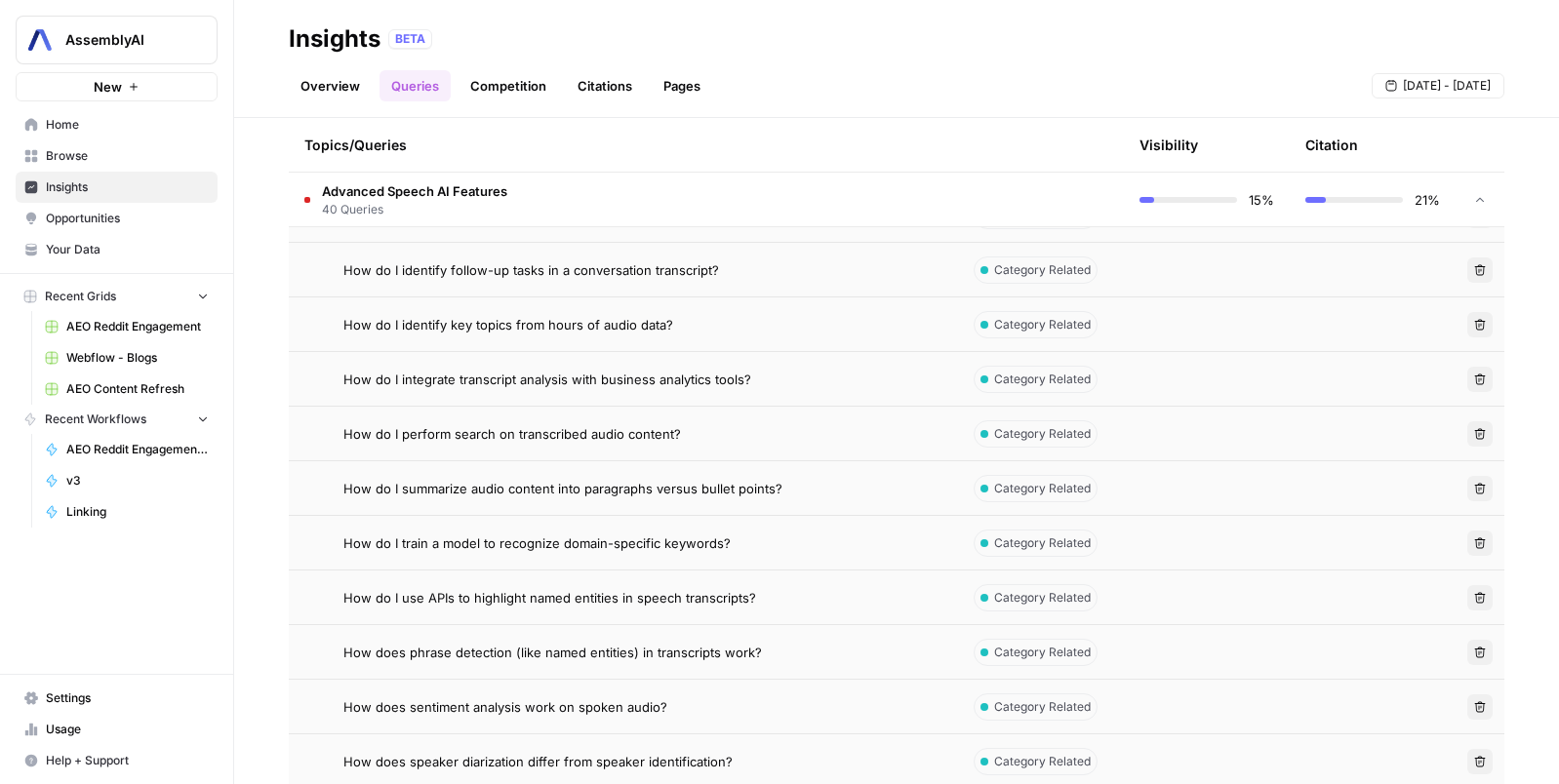
click at [484, 483] on span "How do I summarize audio content into paragraphs versus bullet points?" at bounding box center [562, 489] width 439 height 20
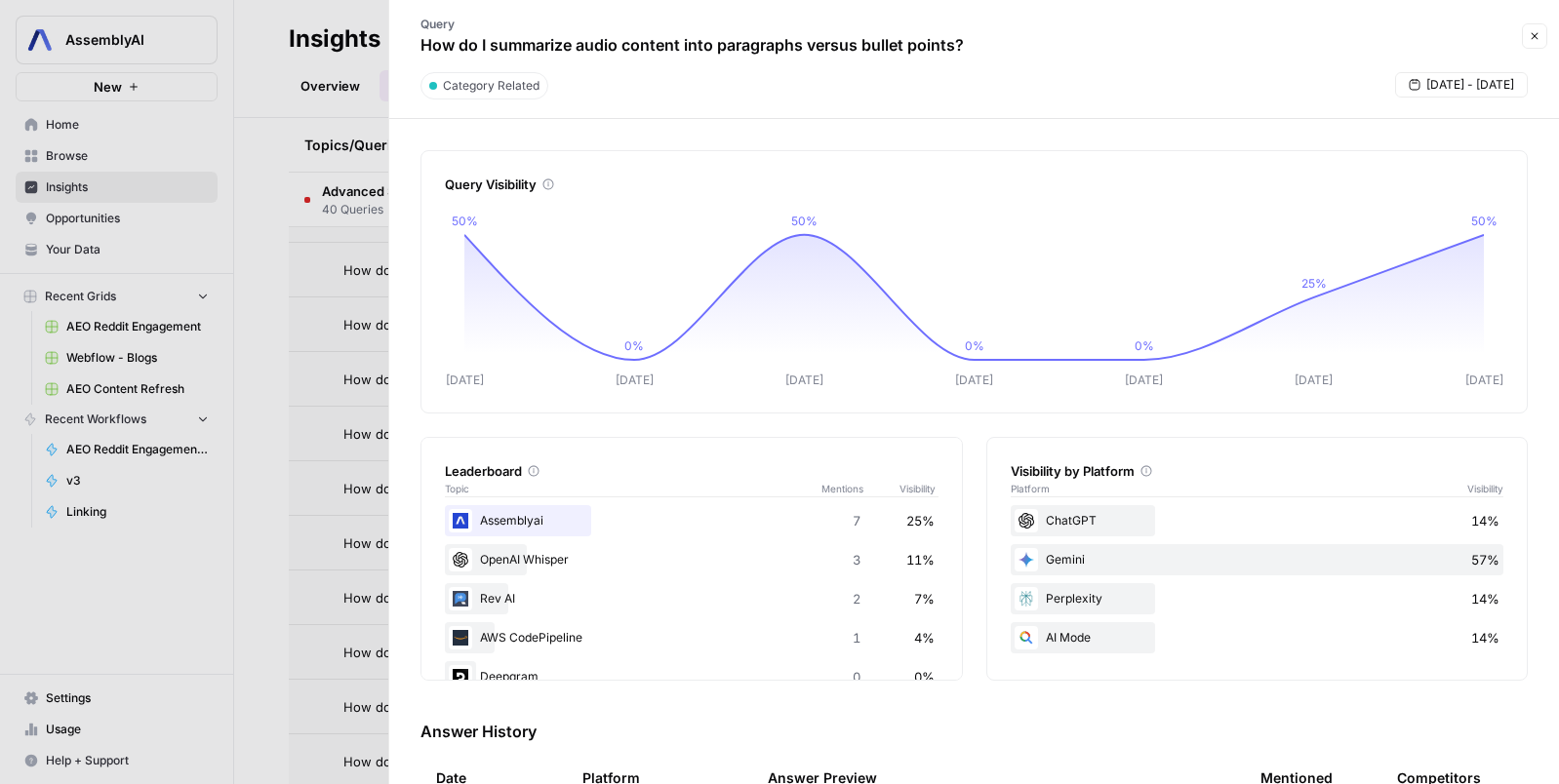
click at [287, 501] on div at bounding box center [780, 392] width 1559 height 784
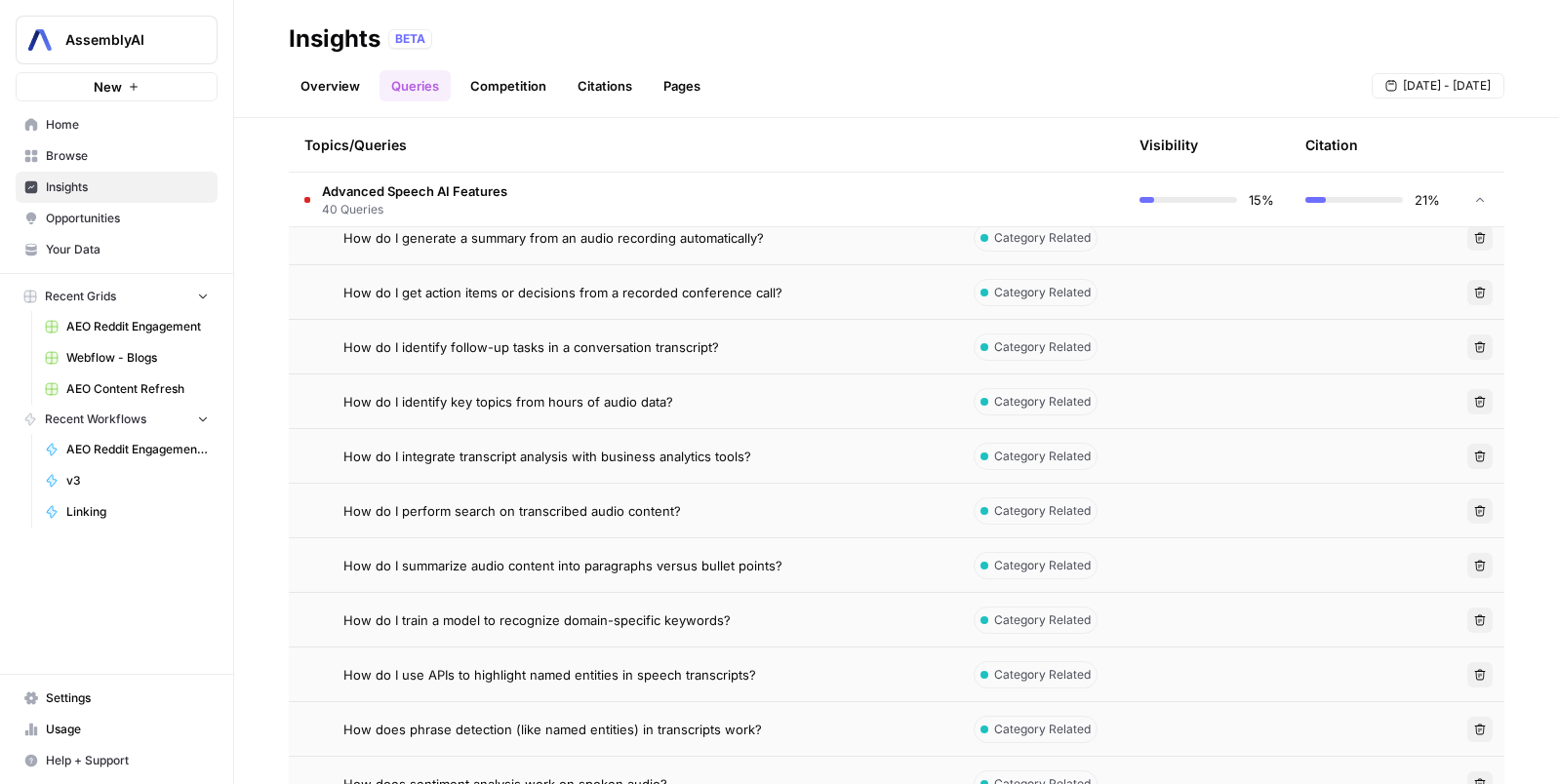
scroll to position [1720, 0]
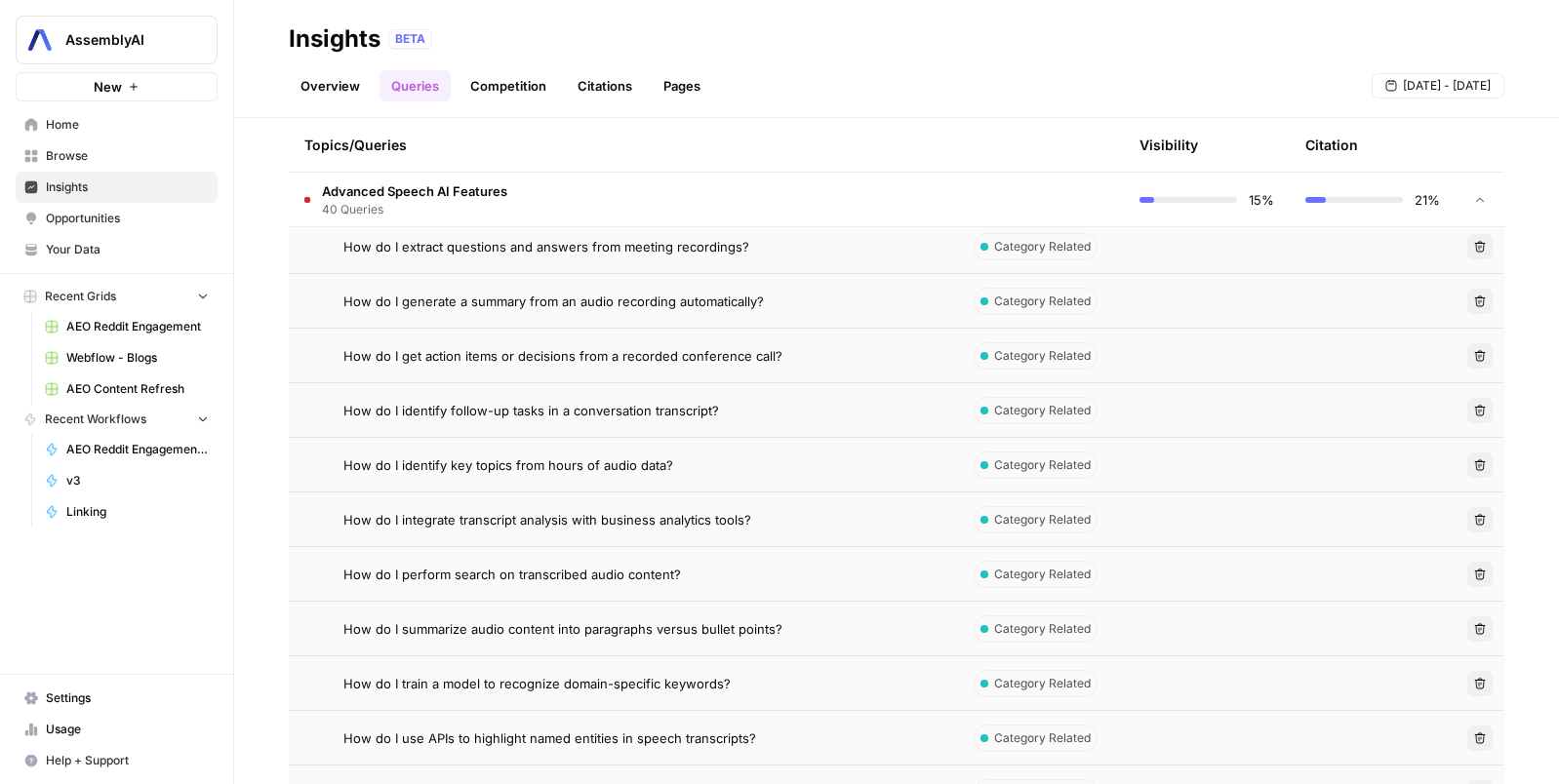
click at [515, 88] on link "Competition" at bounding box center [509, 86] width 100 height 31
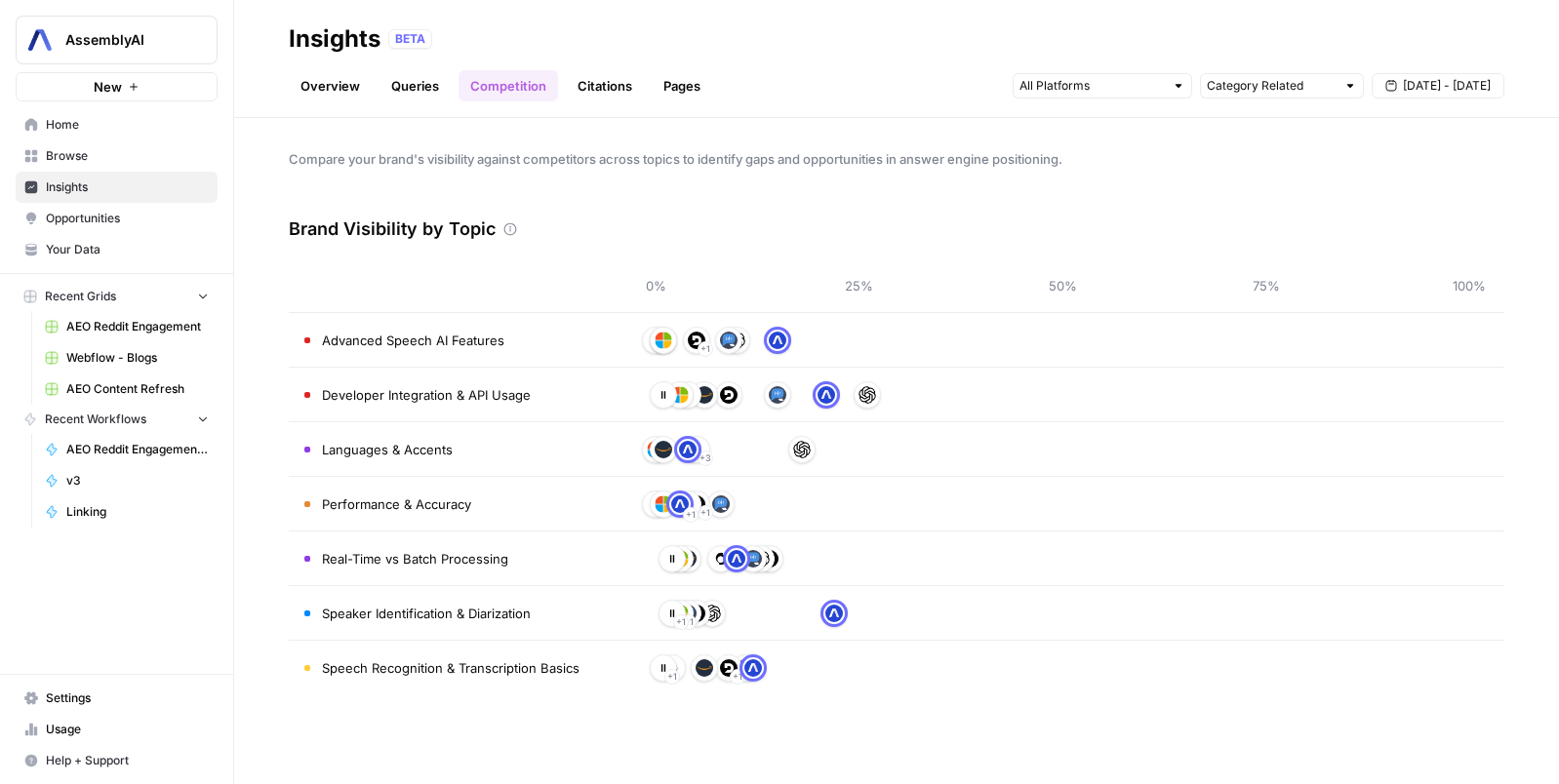
click at [583, 94] on link "Citations" at bounding box center [605, 86] width 78 height 31
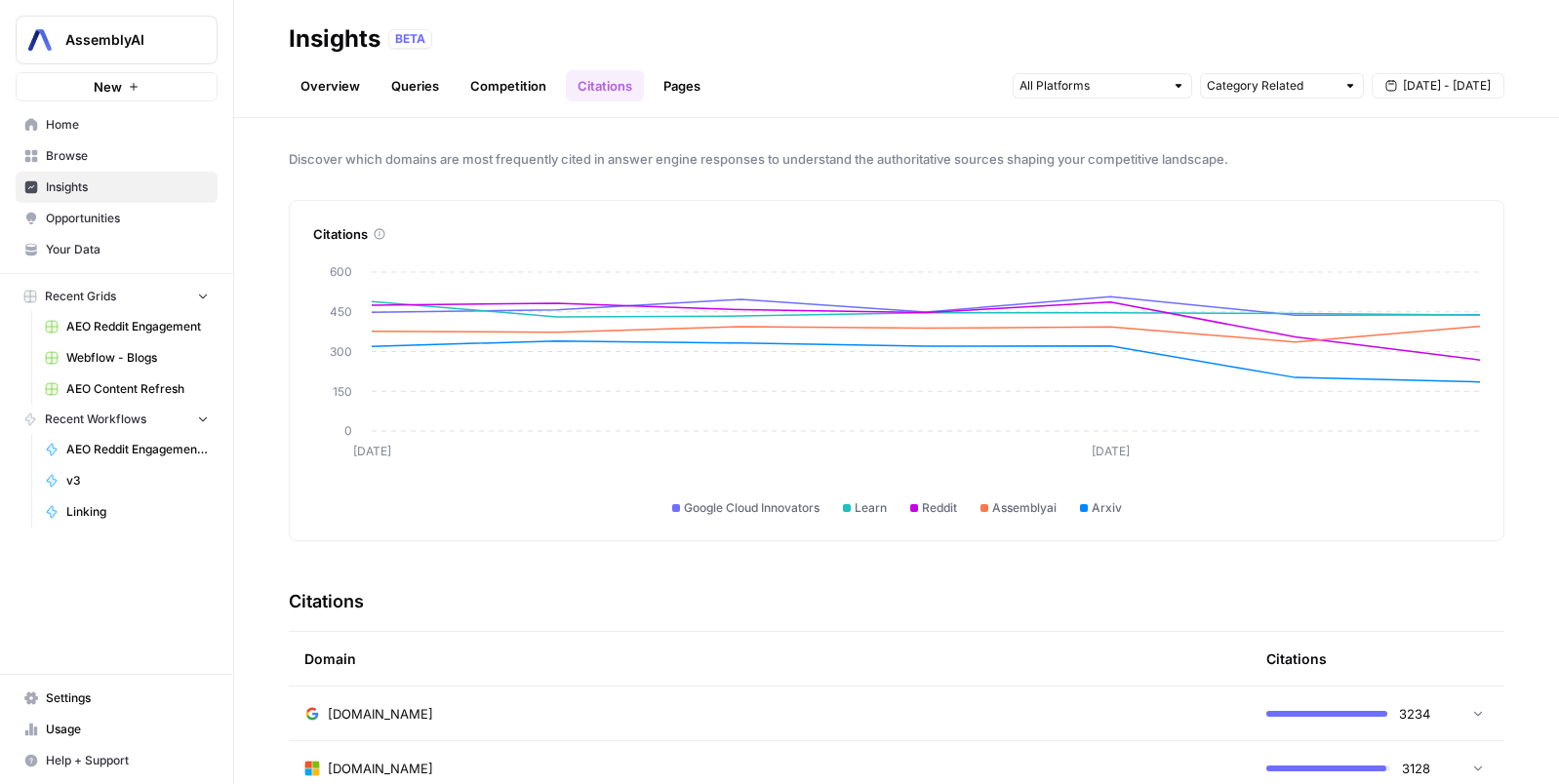
click at [344, 91] on link "Overview" at bounding box center [330, 86] width 83 height 31
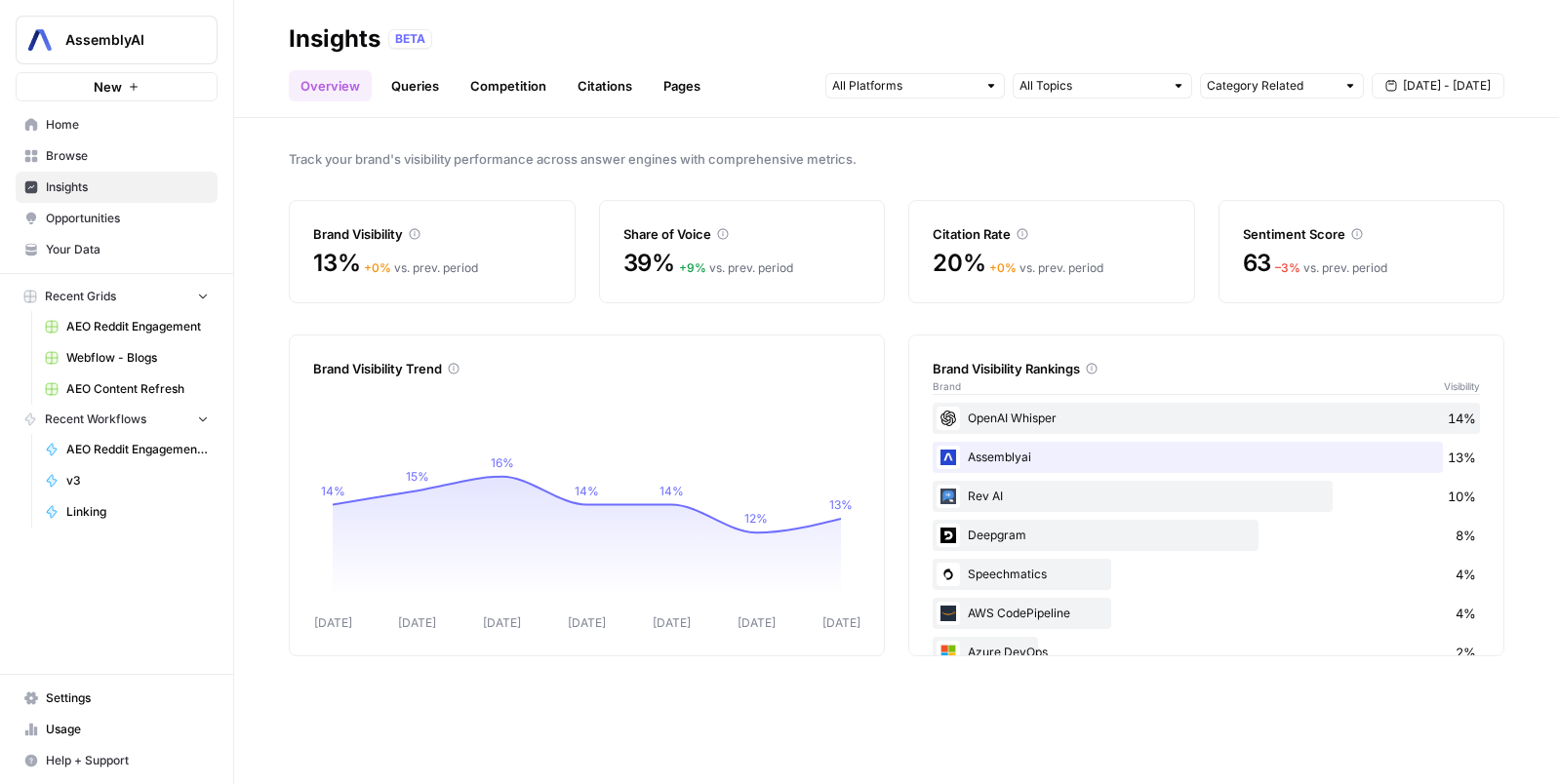
click at [432, 82] on link "Queries" at bounding box center [415, 86] width 71 height 31
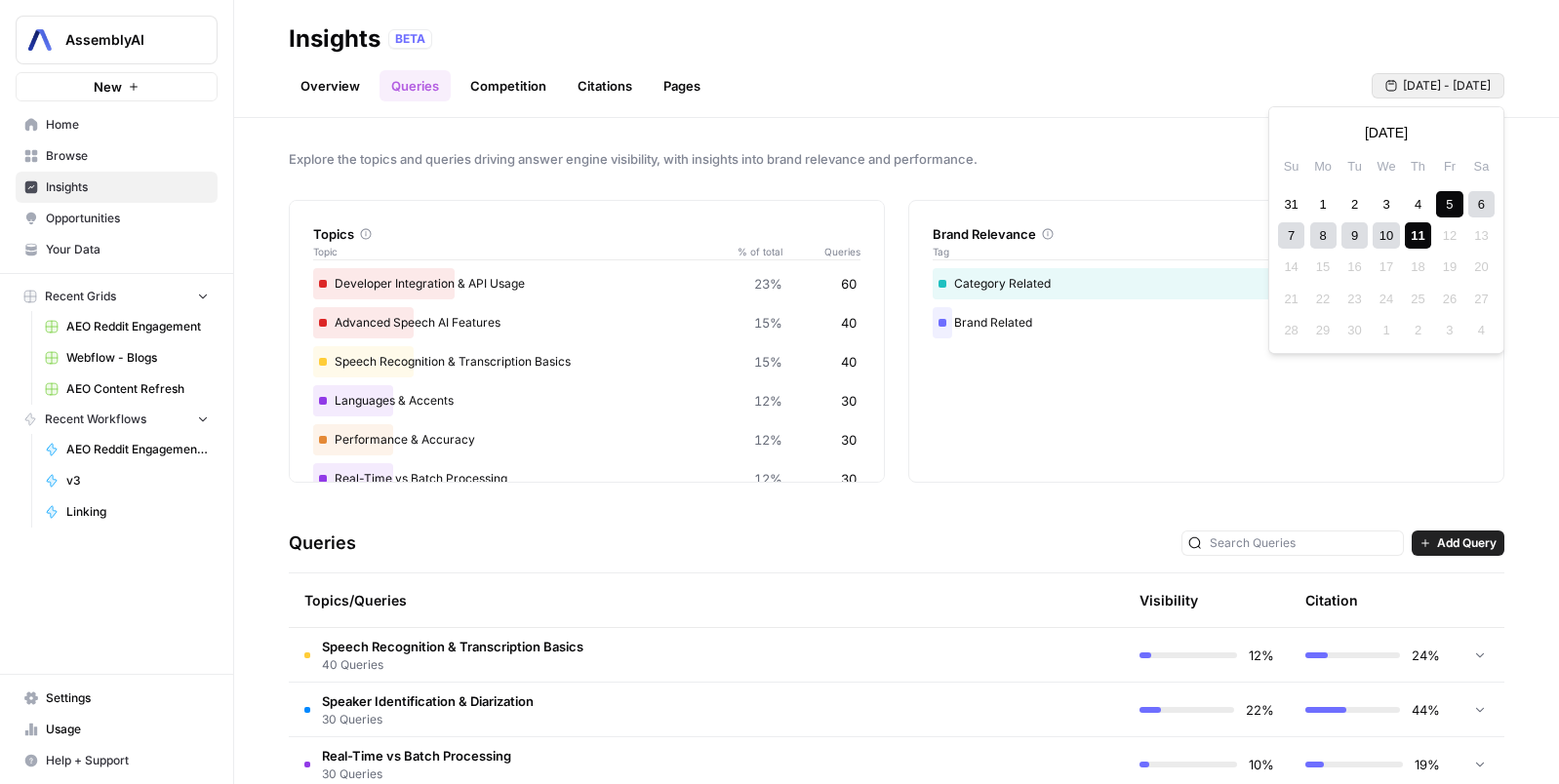
click at [1408, 89] on span "[DATE] - [DATE]" at bounding box center [1447, 86] width 88 height 18
click at [1295, 202] on div "31" at bounding box center [1291, 204] width 26 height 26
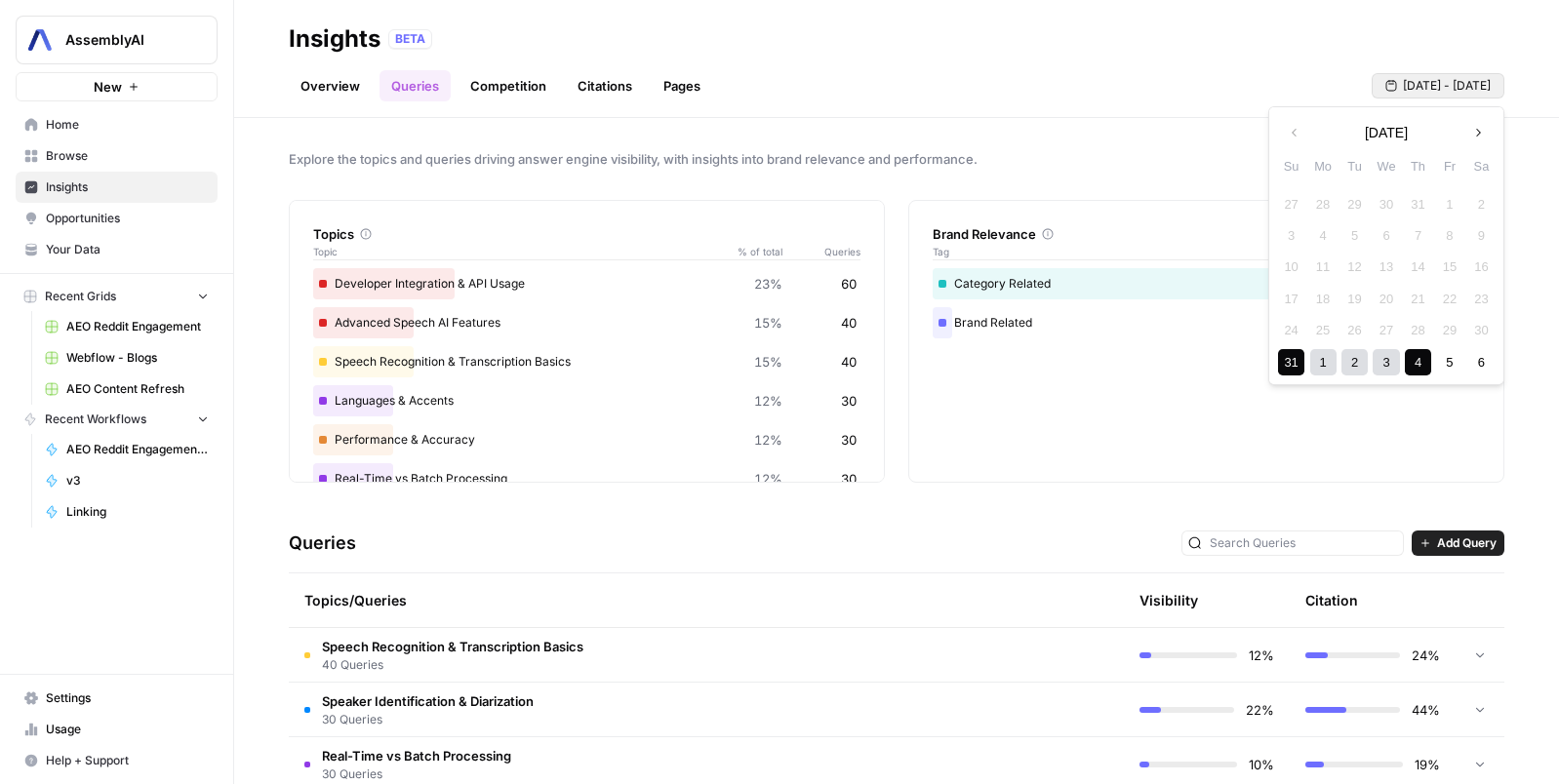
click at [1428, 369] on div "4" at bounding box center [1417, 362] width 26 height 26
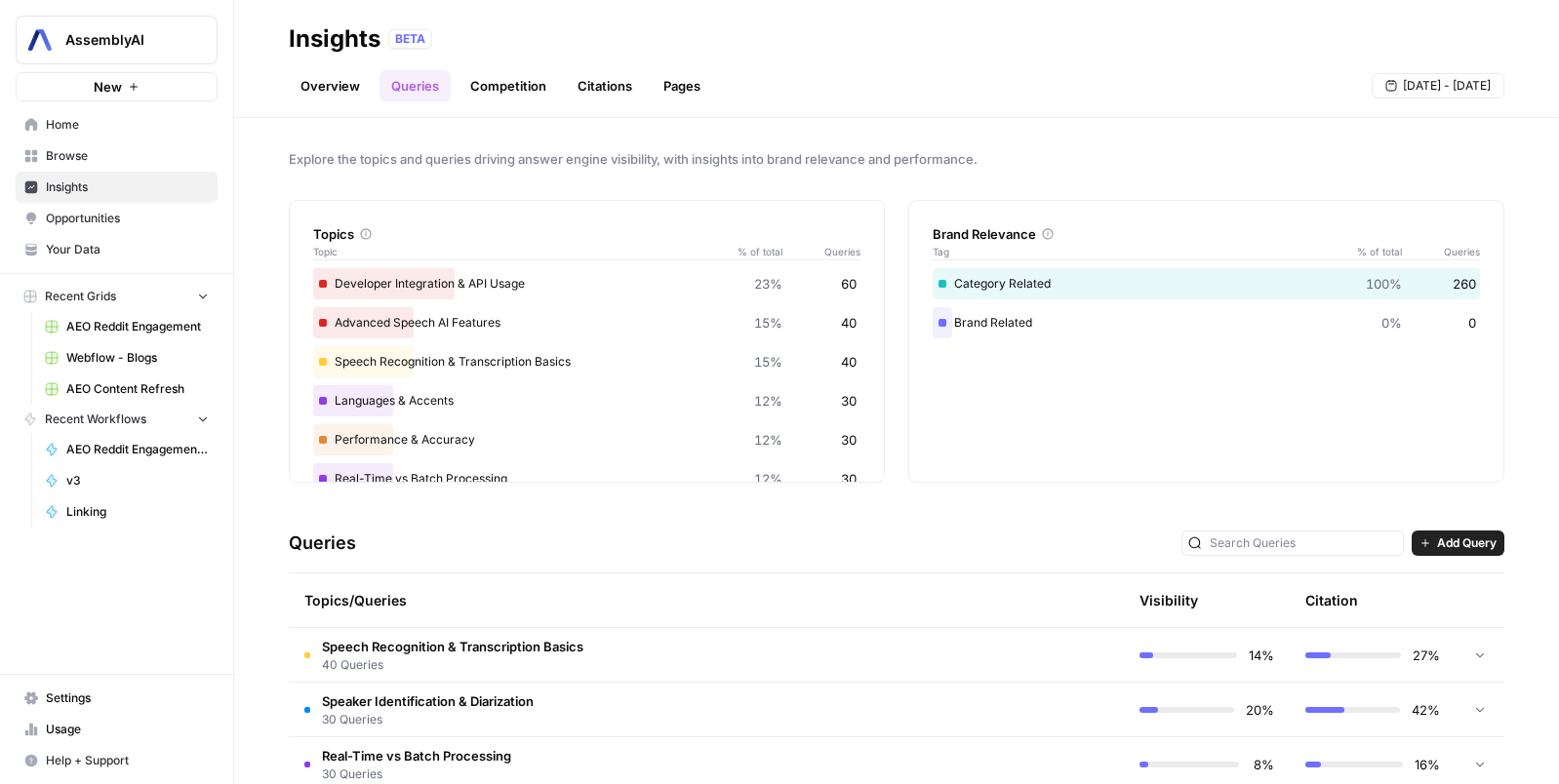
click at [1435, 82] on span "[DATE] - [DATE]" at bounding box center [1447, 86] width 88 height 18
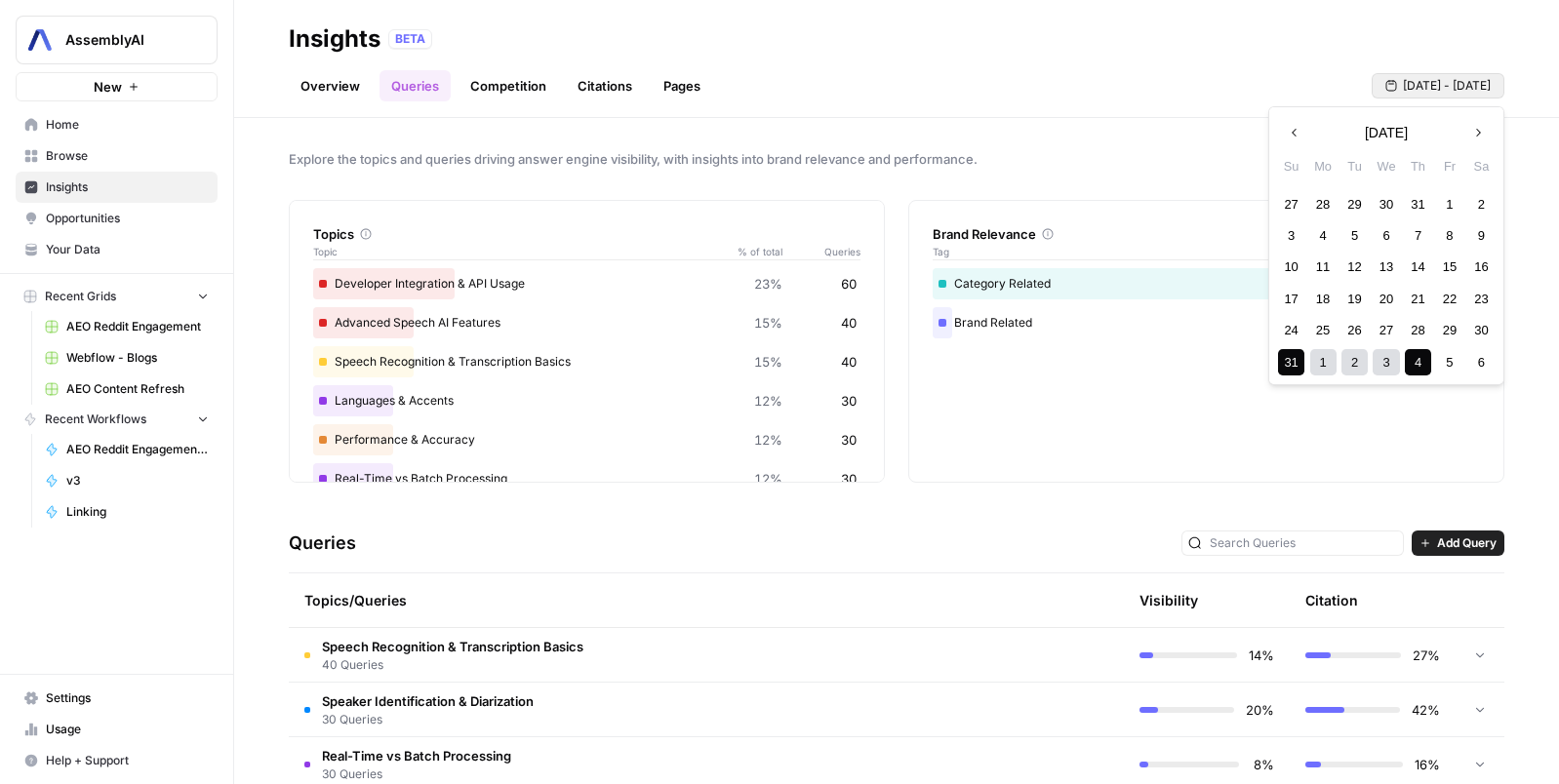
click at [1474, 140] on button "Next month" at bounding box center [1478, 133] width 35 height 35
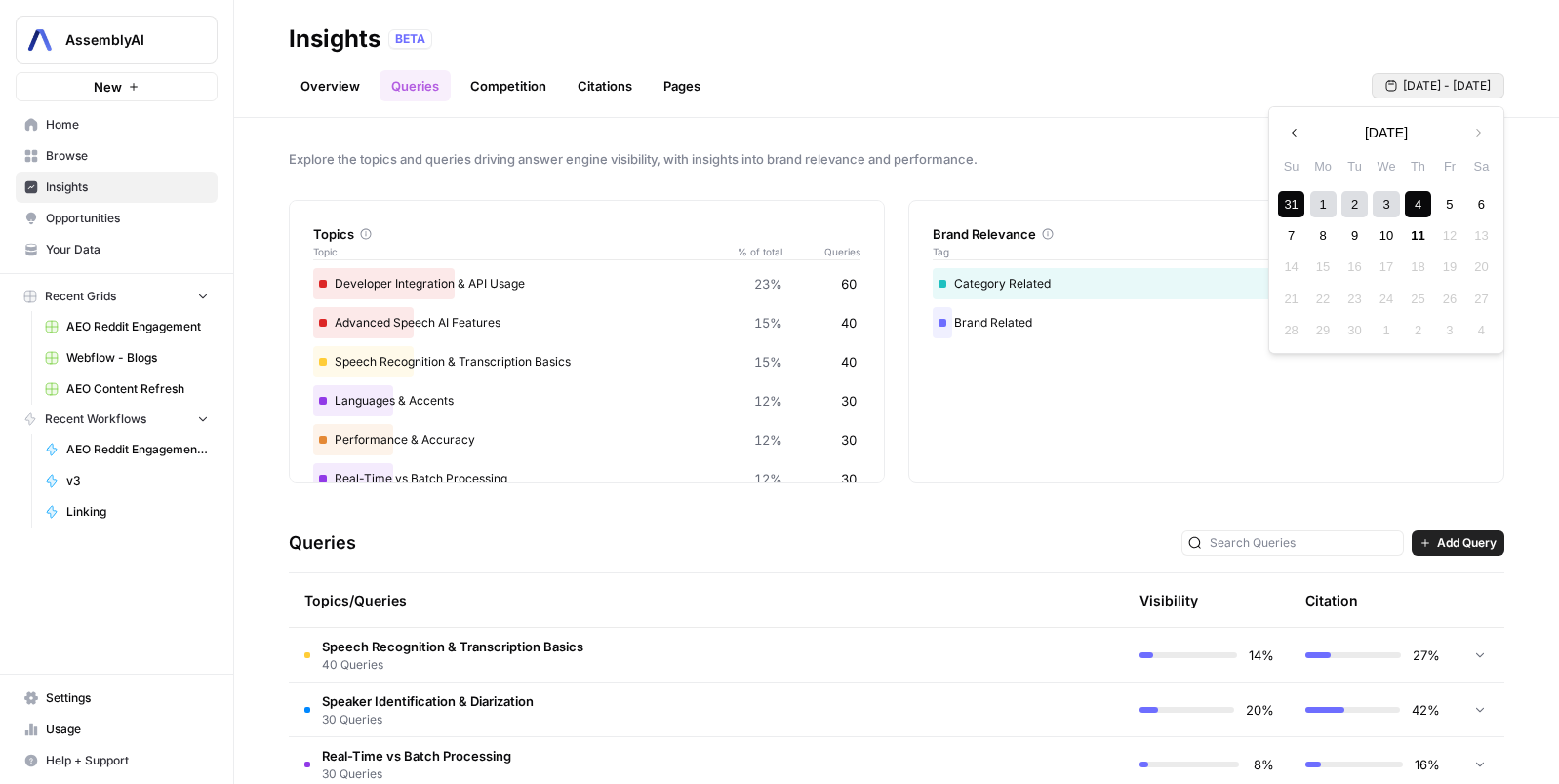
click at [1296, 143] on button "Previous month" at bounding box center [1295, 133] width 35 height 35
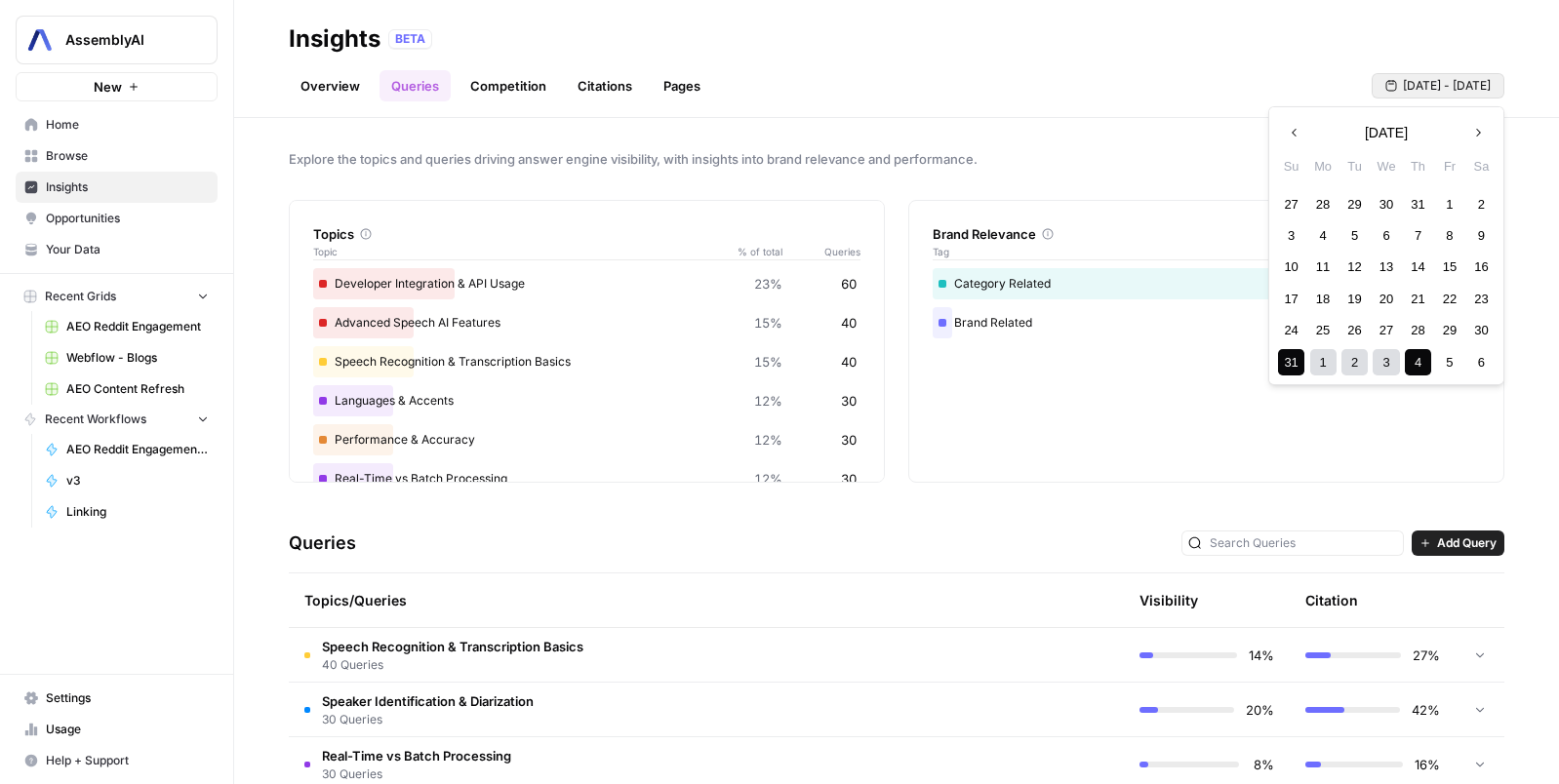
click at [1359, 364] on div "2" at bounding box center [1355, 362] width 26 height 26
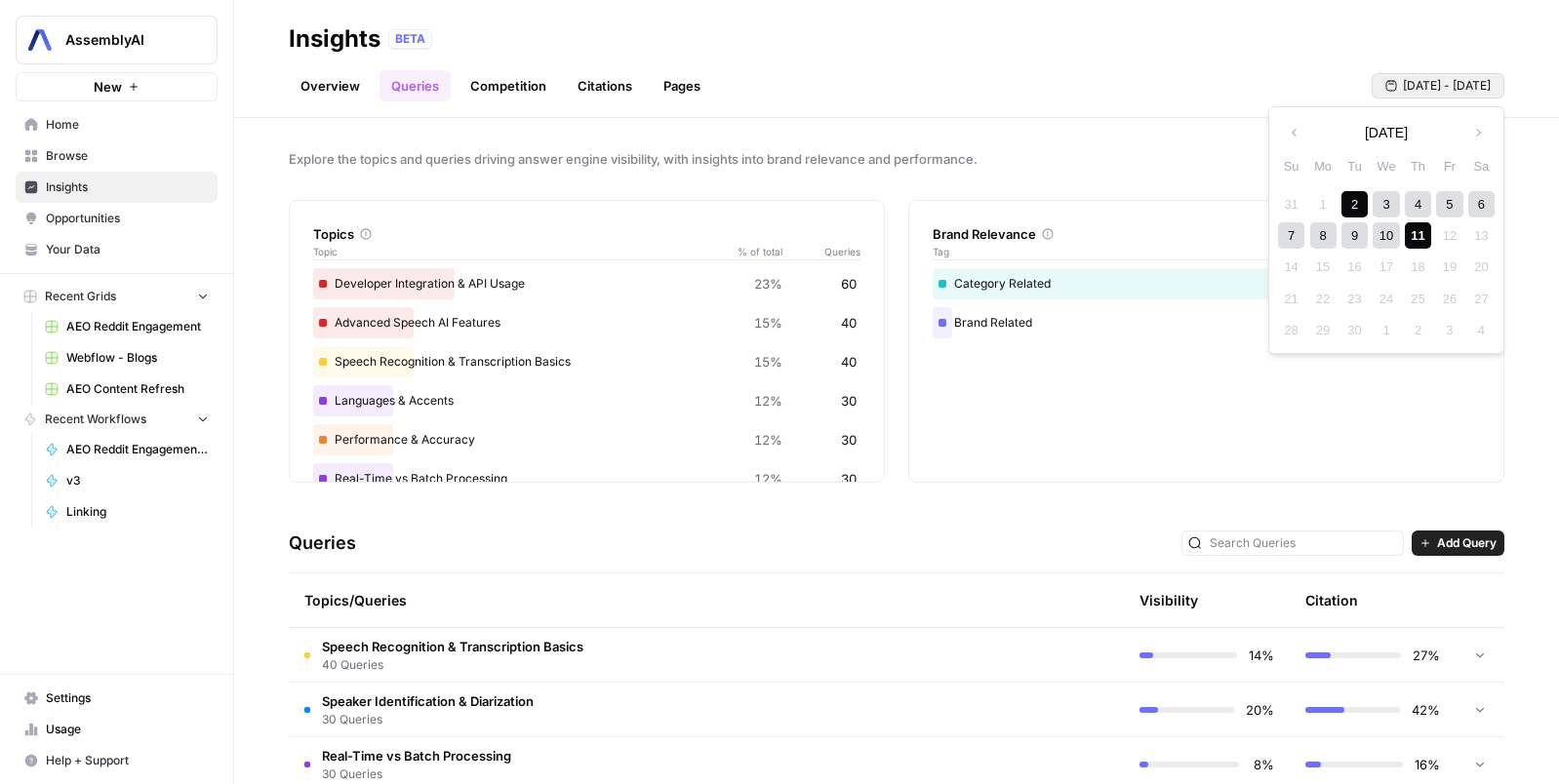
click at [1412, 239] on div "11" at bounding box center [1417, 235] width 26 height 26
click at [1448, 88] on span "[DATE] - [DATE]" at bounding box center [1447, 86] width 88 height 18
click at [1288, 137] on icon "button" at bounding box center [1295, 133] width 14 height 14
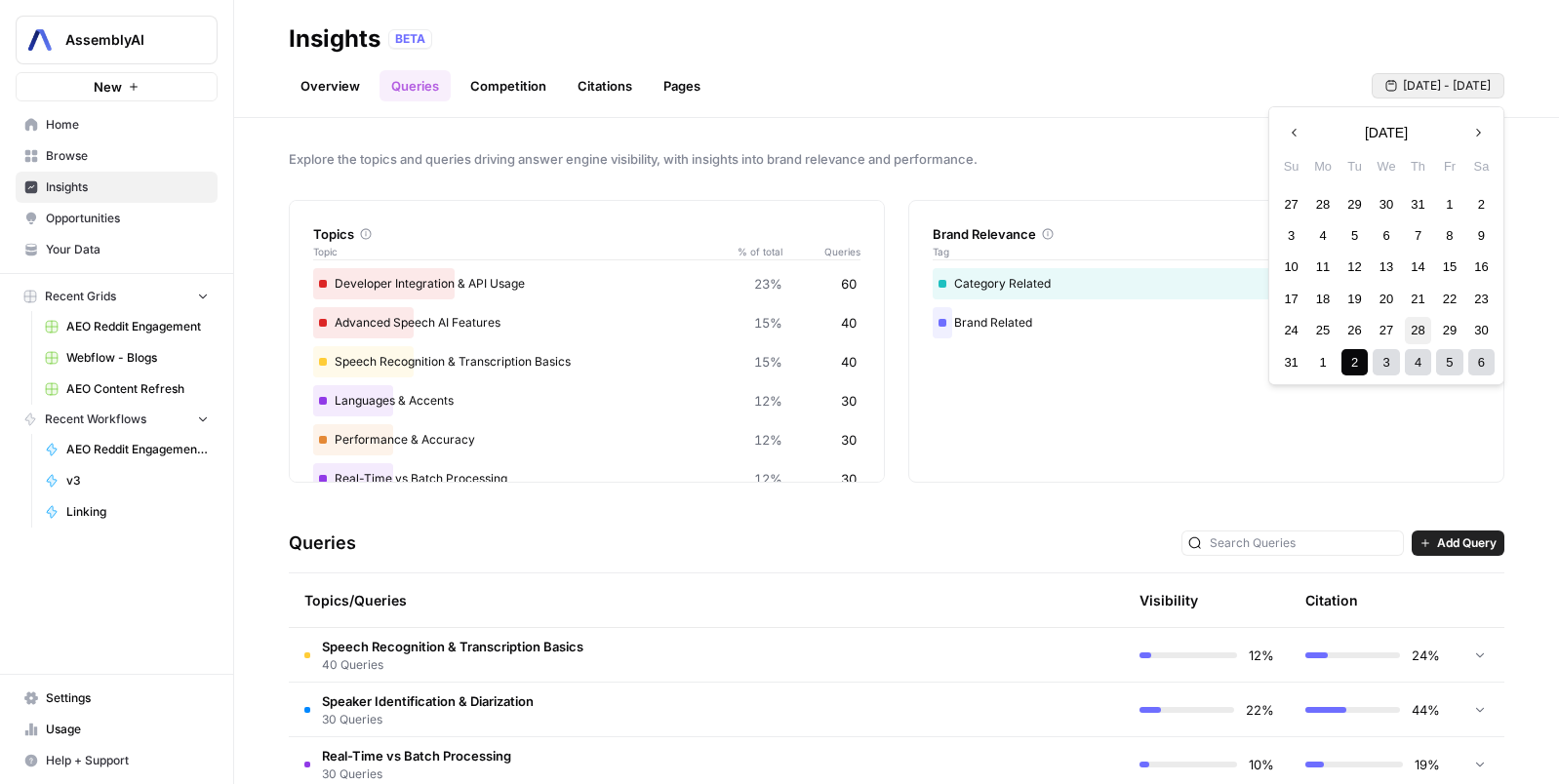
click at [1417, 331] on div "28" at bounding box center [1417, 329] width 26 height 26
click at [1483, 136] on icon "button" at bounding box center [1478, 133] width 14 height 14
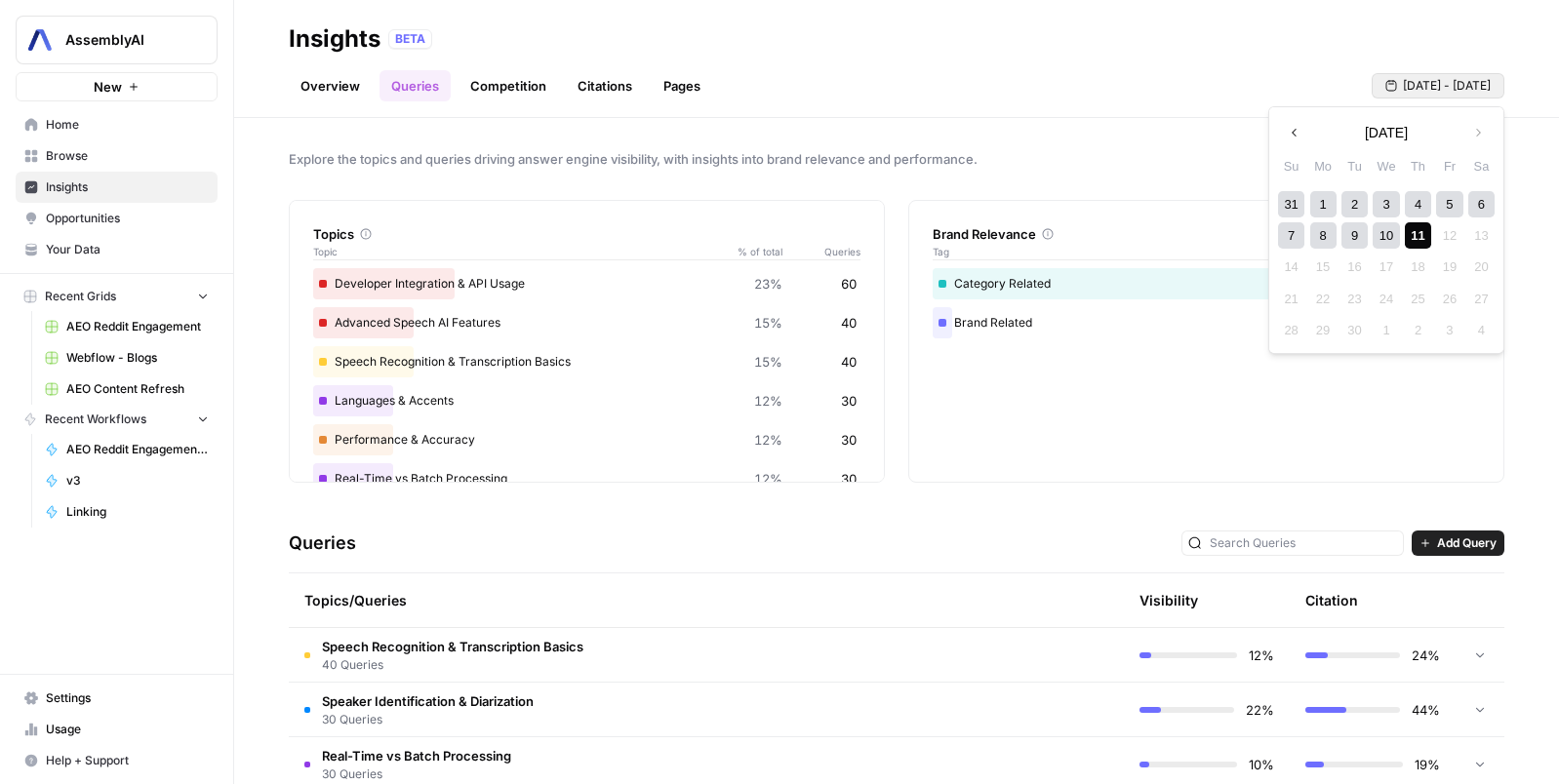
click at [1414, 229] on div "11" at bounding box center [1417, 235] width 26 height 26
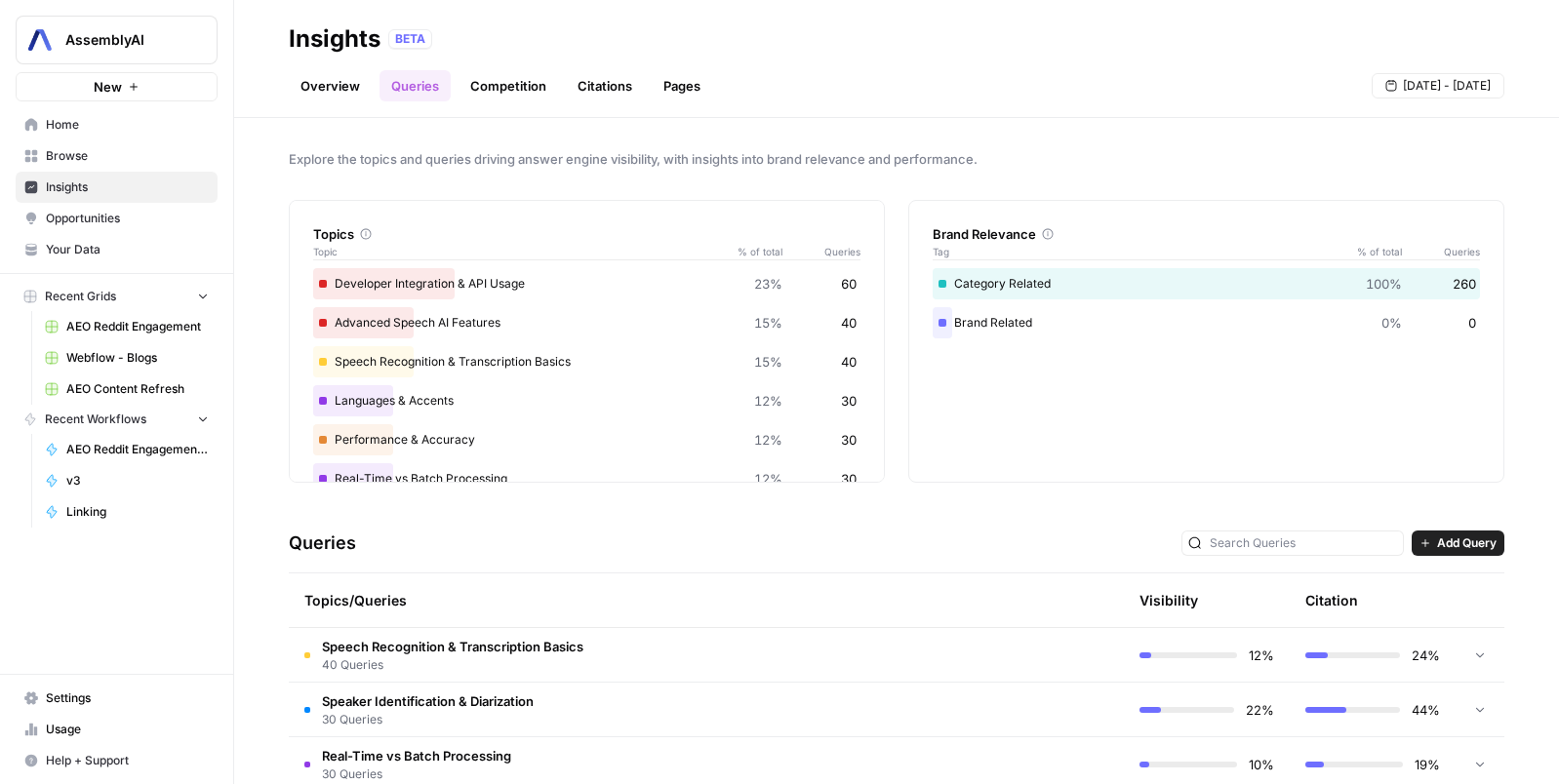
click at [338, 93] on link "Overview" at bounding box center [330, 86] width 83 height 31
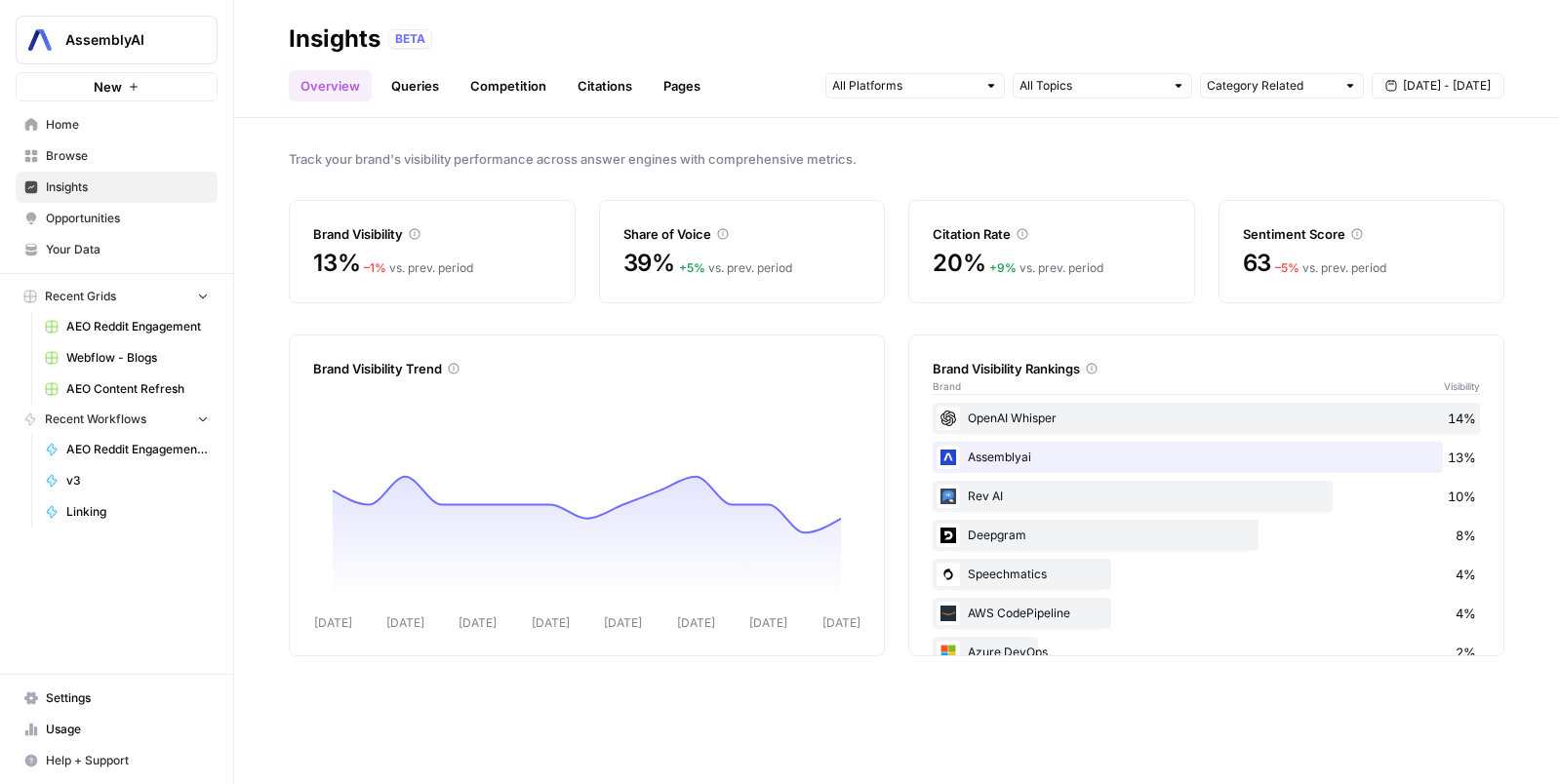
click at [1442, 82] on span "[DATE] - [DATE]" at bounding box center [1447, 86] width 88 height 18
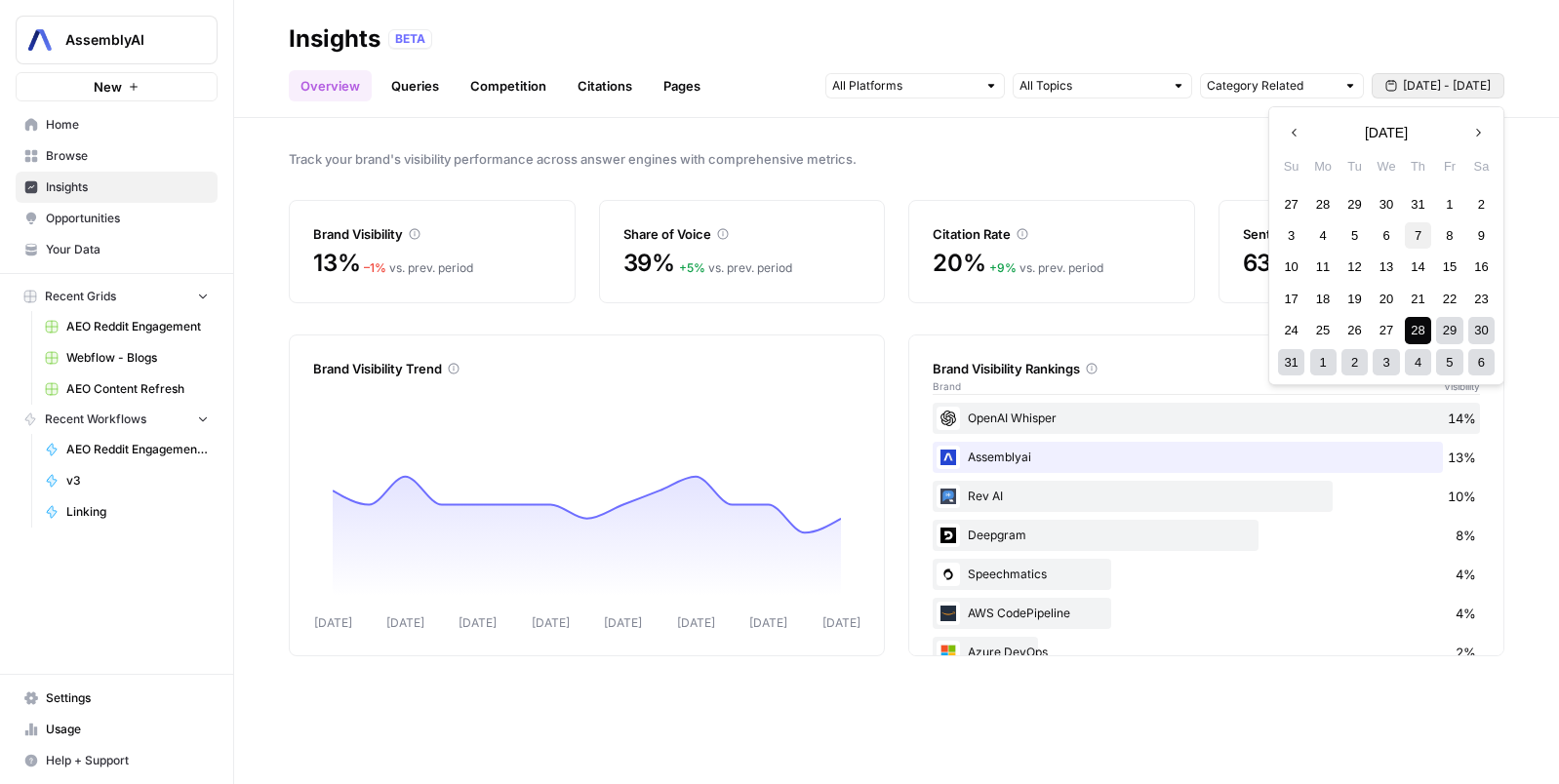
click at [1427, 238] on div "7" at bounding box center [1417, 235] width 26 height 26
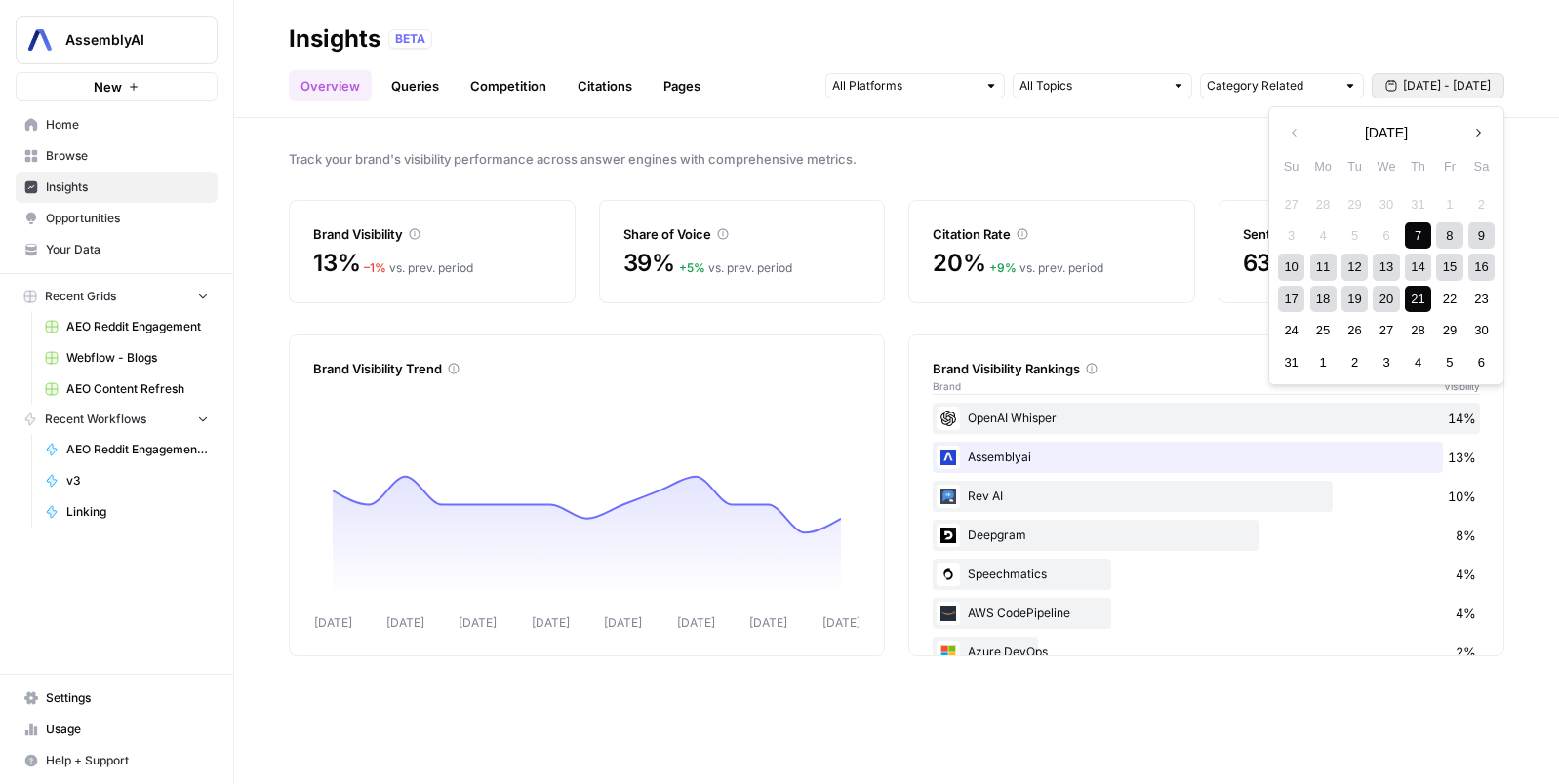
click at [1422, 294] on div "21" at bounding box center [1417, 298] width 26 height 26
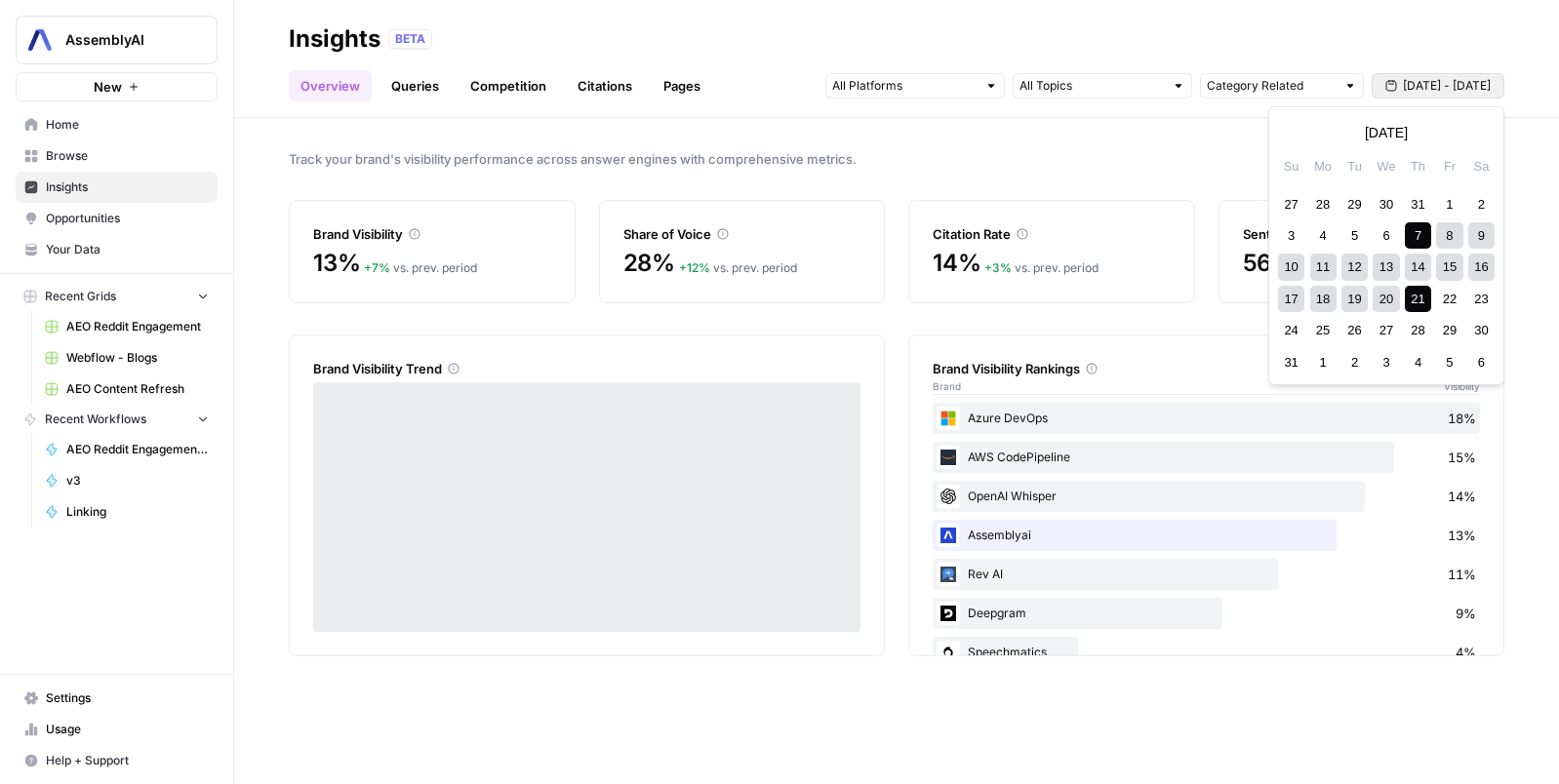
click at [1453, 90] on span "[DATE] - [DATE]" at bounding box center [1447, 86] width 88 height 18
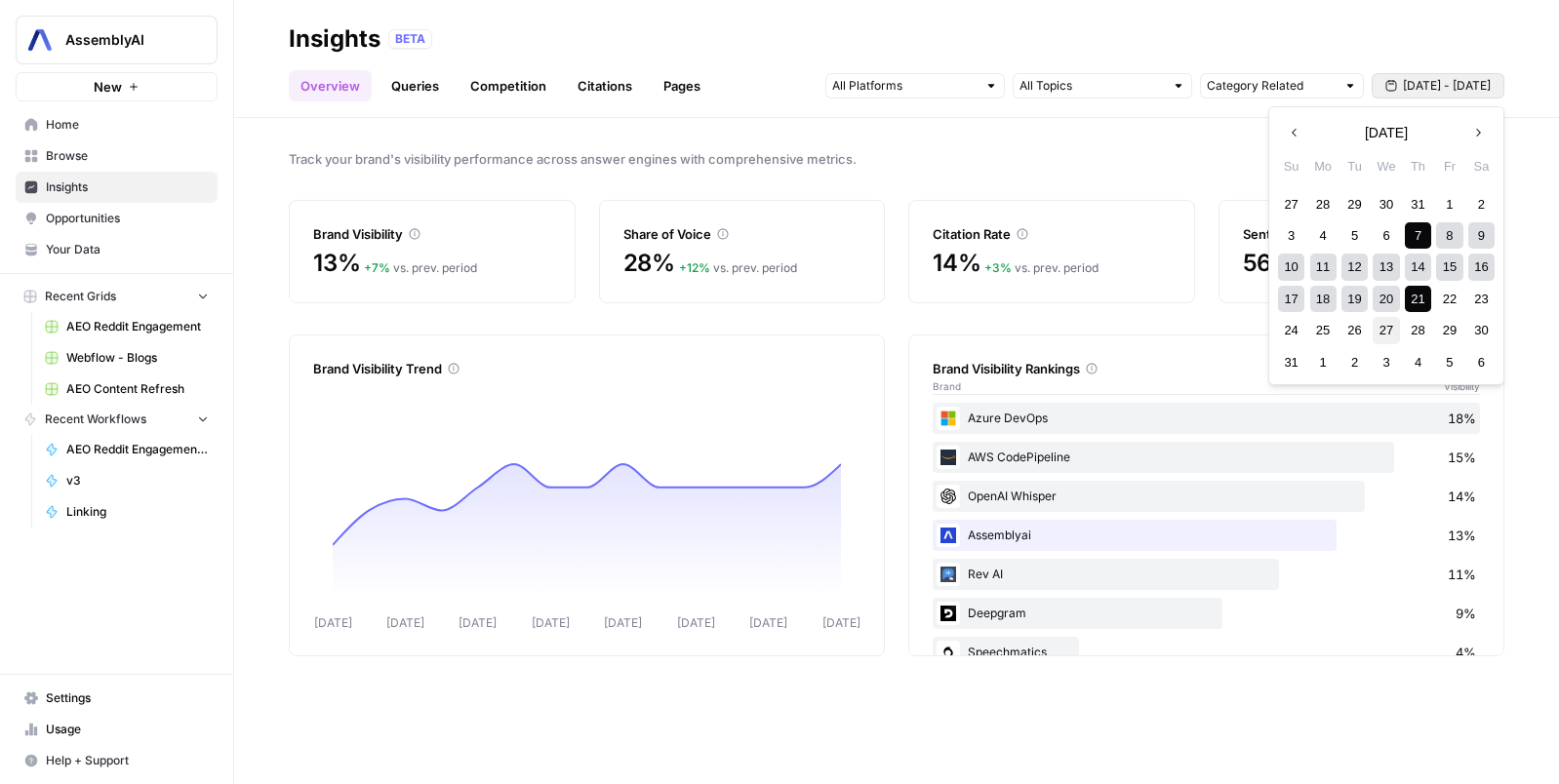
click at [1383, 329] on div "27" at bounding box center [1385, 329] width 26 height 26
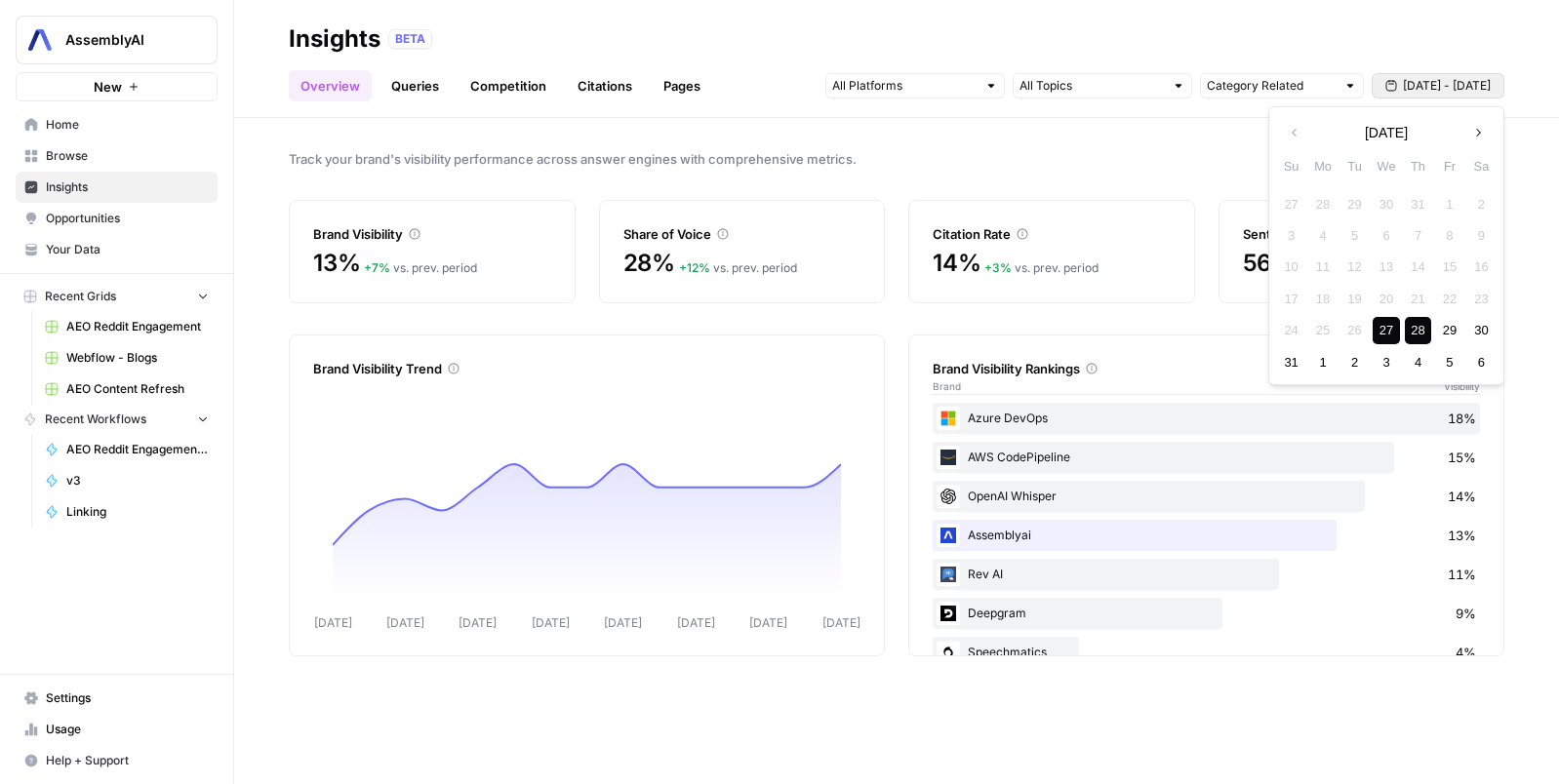
click at [1413, 335] on div "28" at bounding box center [1417, 329] width 26 height 26
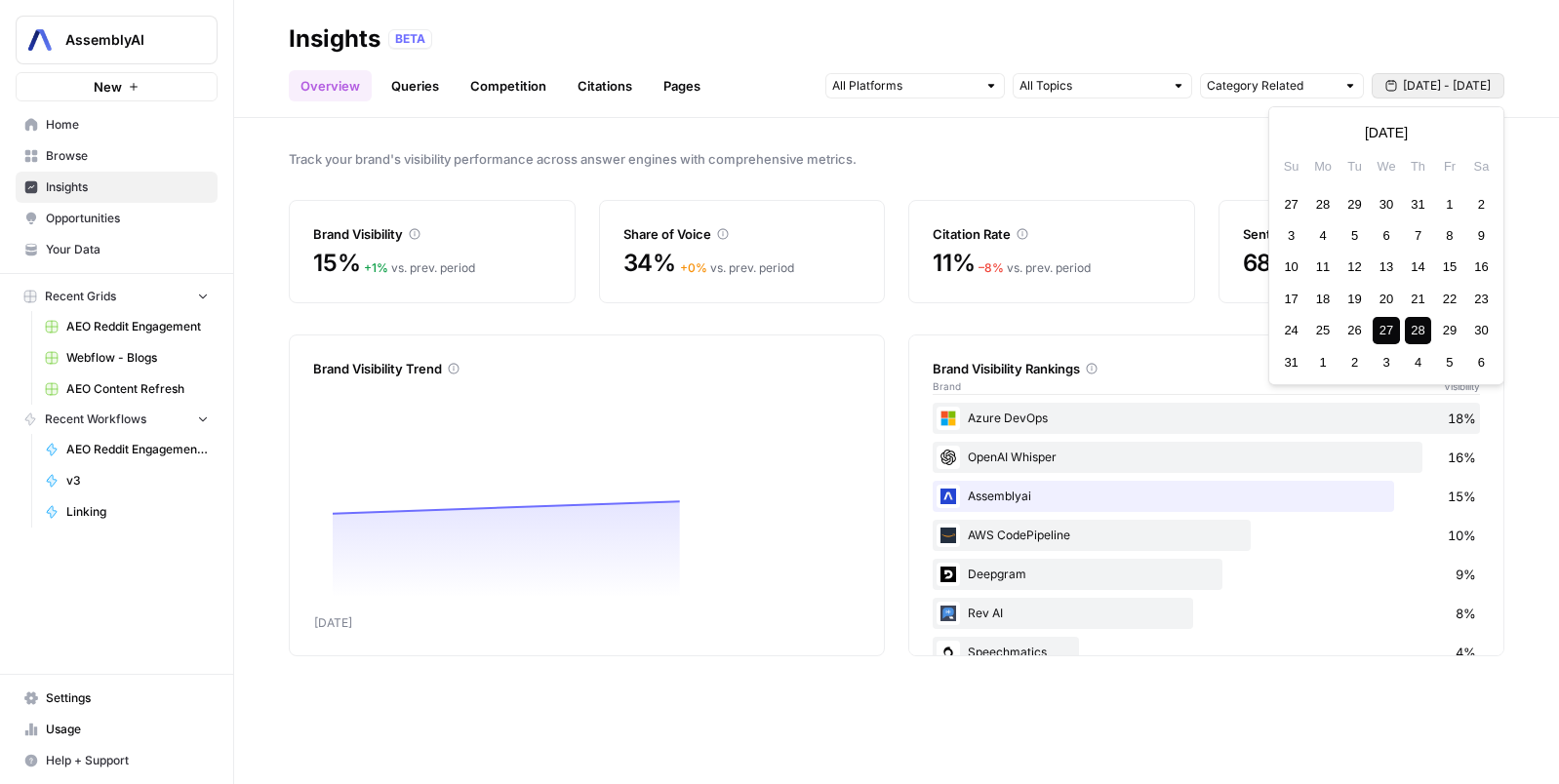
click at [1428, 80] on span "[DATE] - [DATE]" at bounding box center [1447, 86] width 88 height 18
click at [1388, 275] on div "13" at bounding box center [1385, 266] width 26 height 26
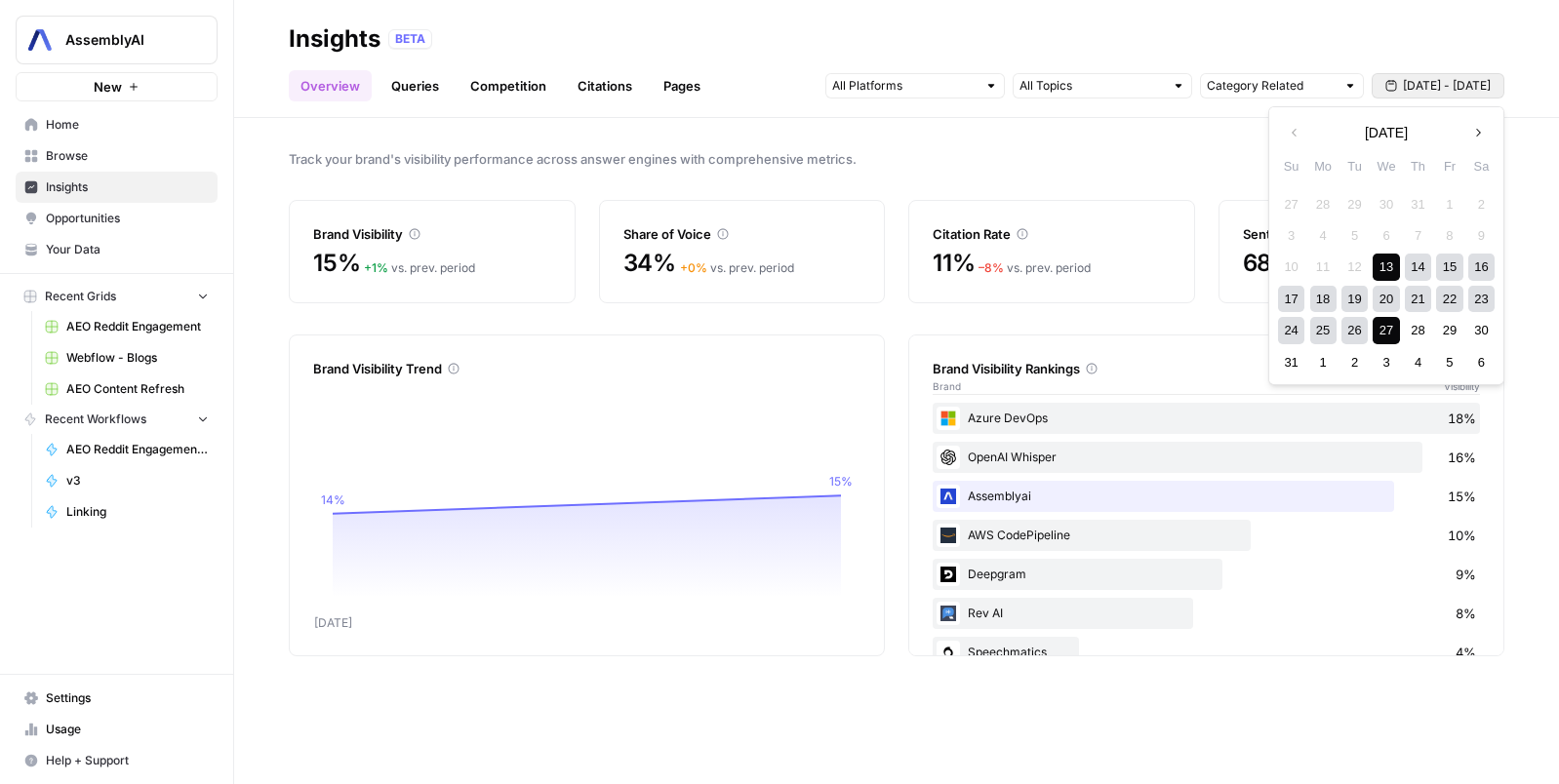
click at [1388, 336] on div "27" at bounding box center [1385, 329] width 26 height 26
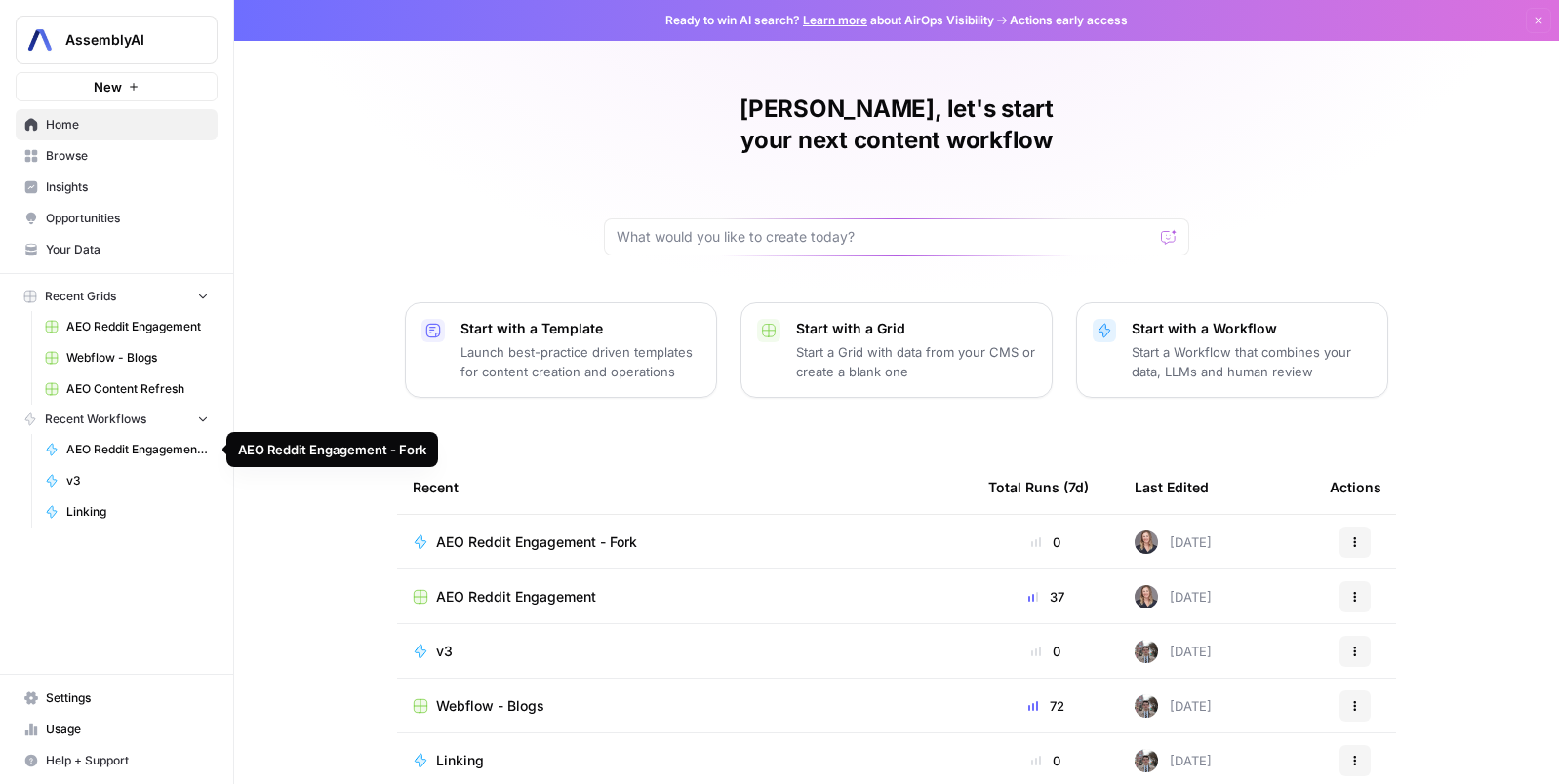
click at [135, 456] on span "AEO Reddit Engagement - Fork" at bounding box center [138, 450] width 143 height 18
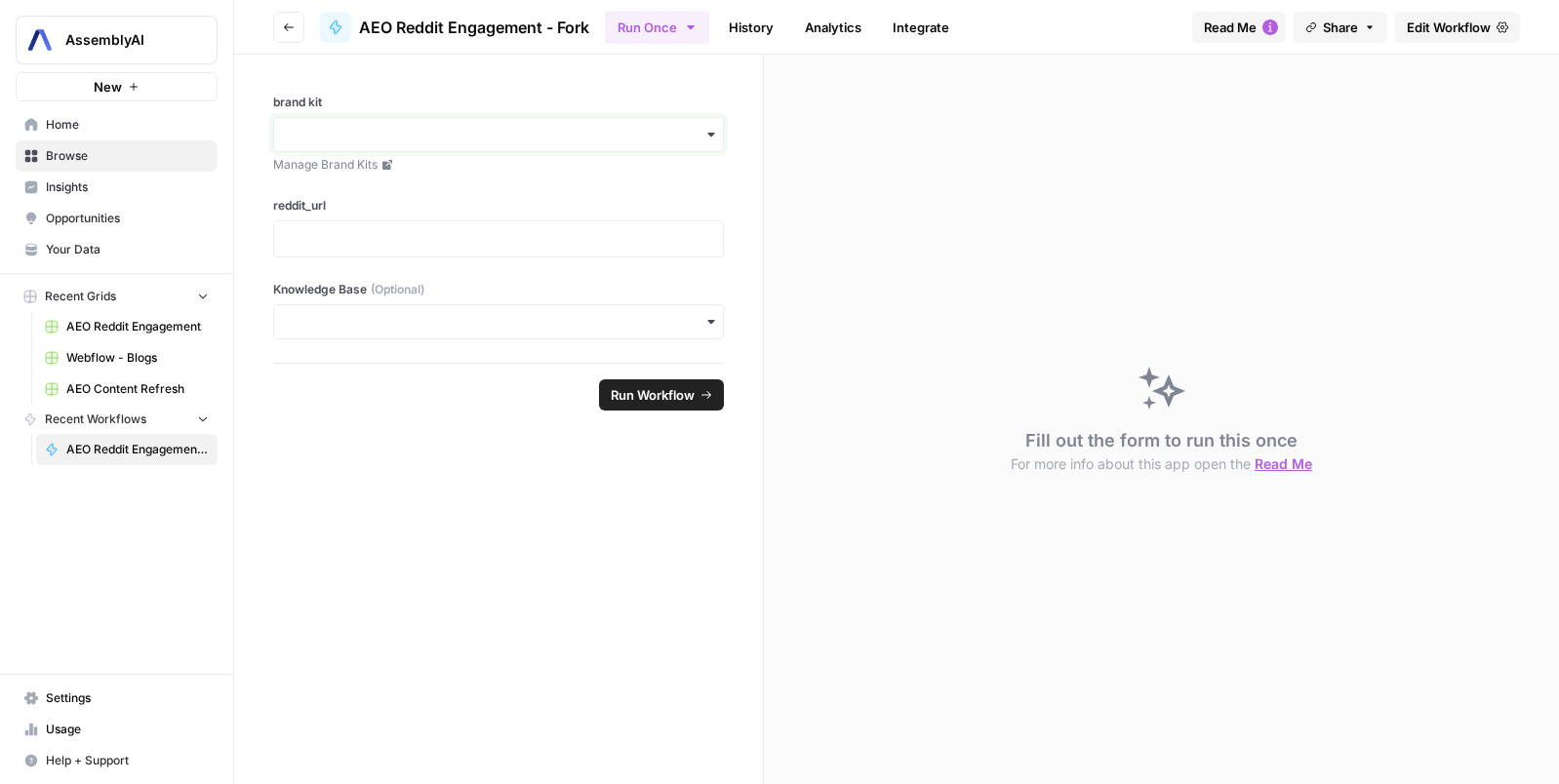
click at [428, 142] on input "brand kit" at bounding box center [498, 135] width 425 height 20
click at [463, 168] on div "AssemblyAI" at bounding box center [498, 188] width 451 height 55
click at [452, 176] on div "AssemblyAI" at bounding box center [498, 188] width 449 height 37
click at [422, 236] on p at bounding box center [498, 239] width 425 height 20
click at [656, 393] on span "Run Workflow" at bounding box center [652, 395] width 84 height 20
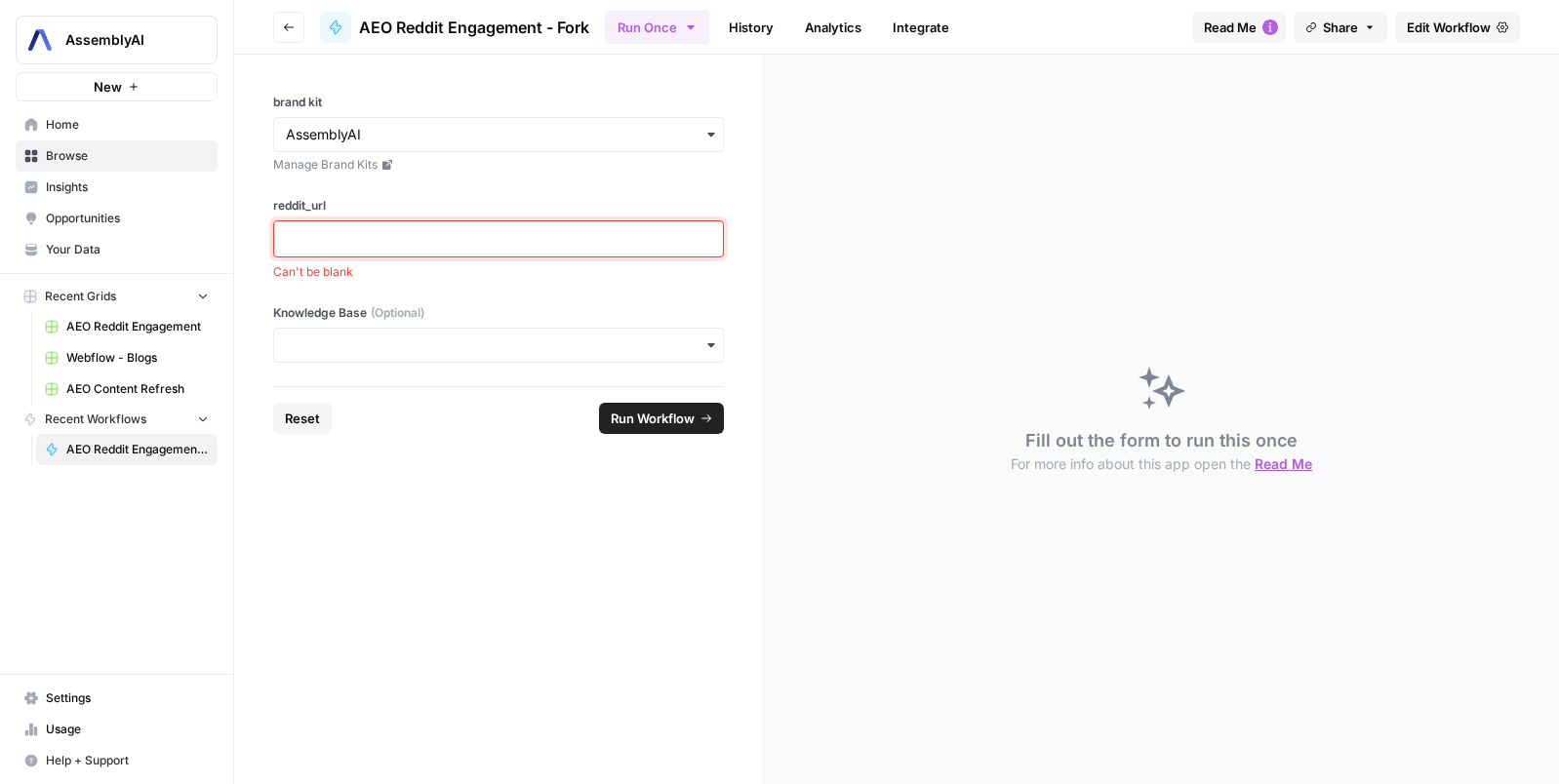
click at [455, 245] on p at bounding box center [498, 239] width 425 height 20
